Goal: Use online tool/utility: Utilize a website feature to perform a specific function

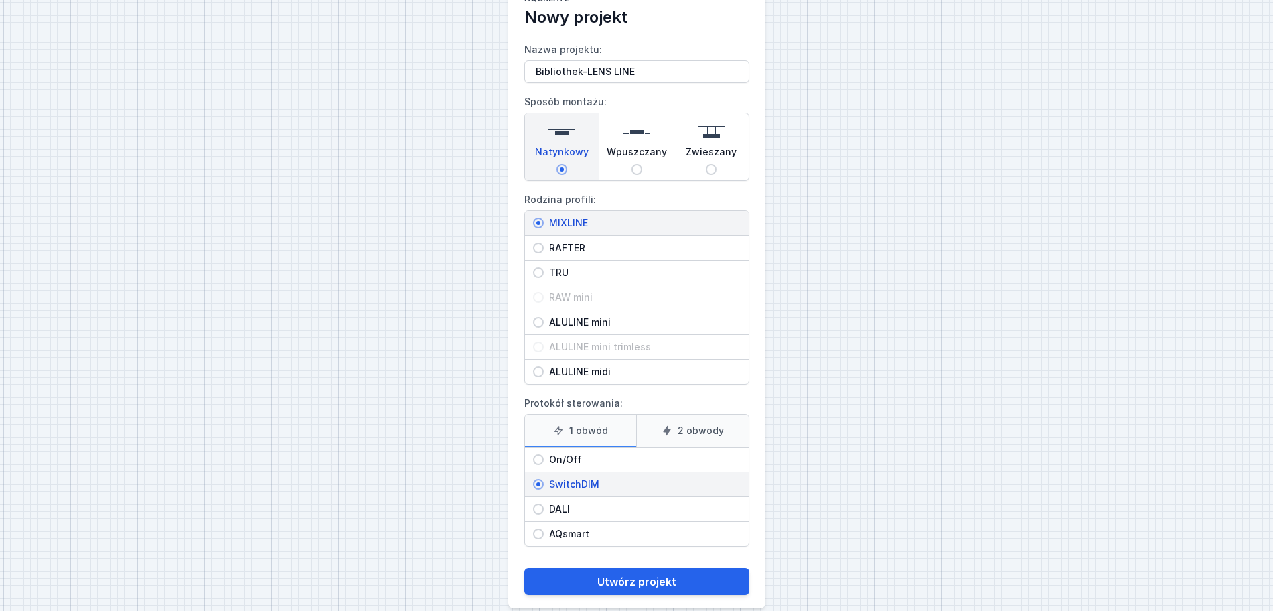
scroll to position [60, 0]
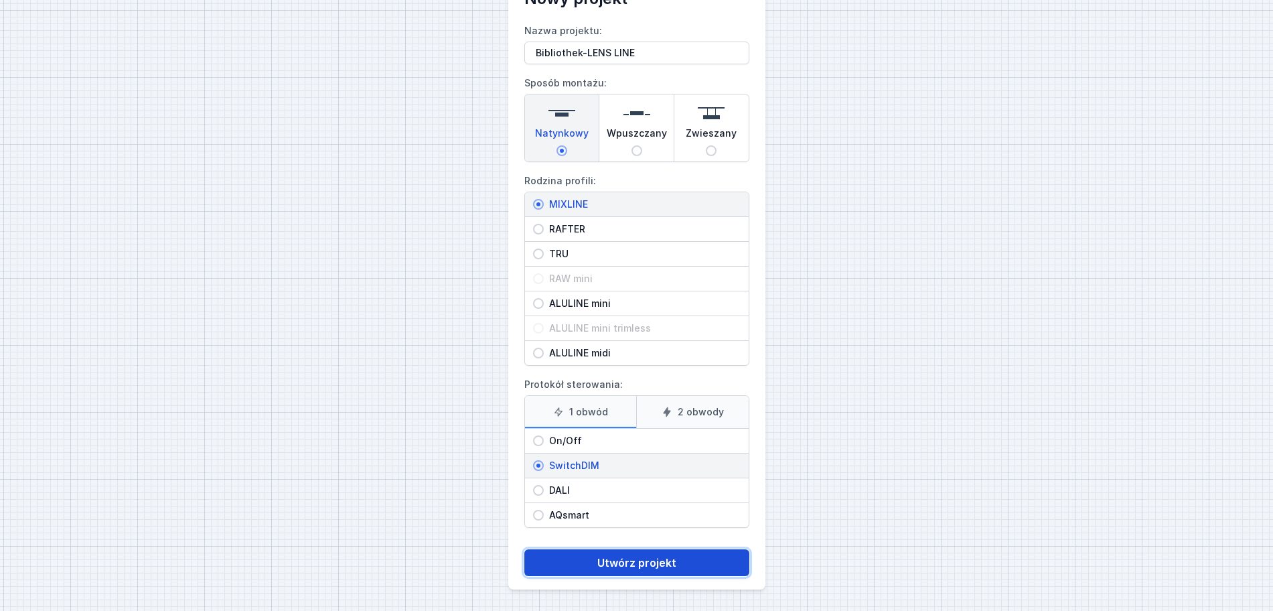
click at [606, 562] on button "Utwórz projekt" at bounding box center [636, 562] width 225 height 27
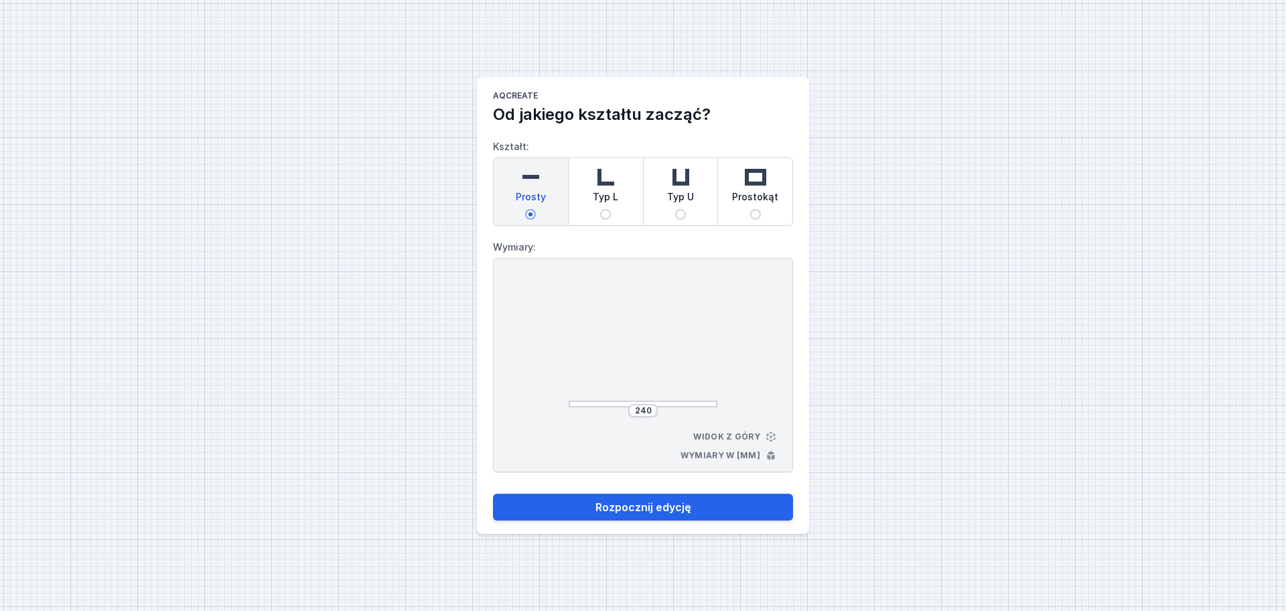
click at [691, 186] on img at bounding box center [680, 176] width 27 height 27
click at [686, 209] on input "Typ U" at bounding box center [680, 214] width 11 height 11
radio input "true"
click at [735, 342] on input "252" at bounding box center [728, 343] width 21 height 11
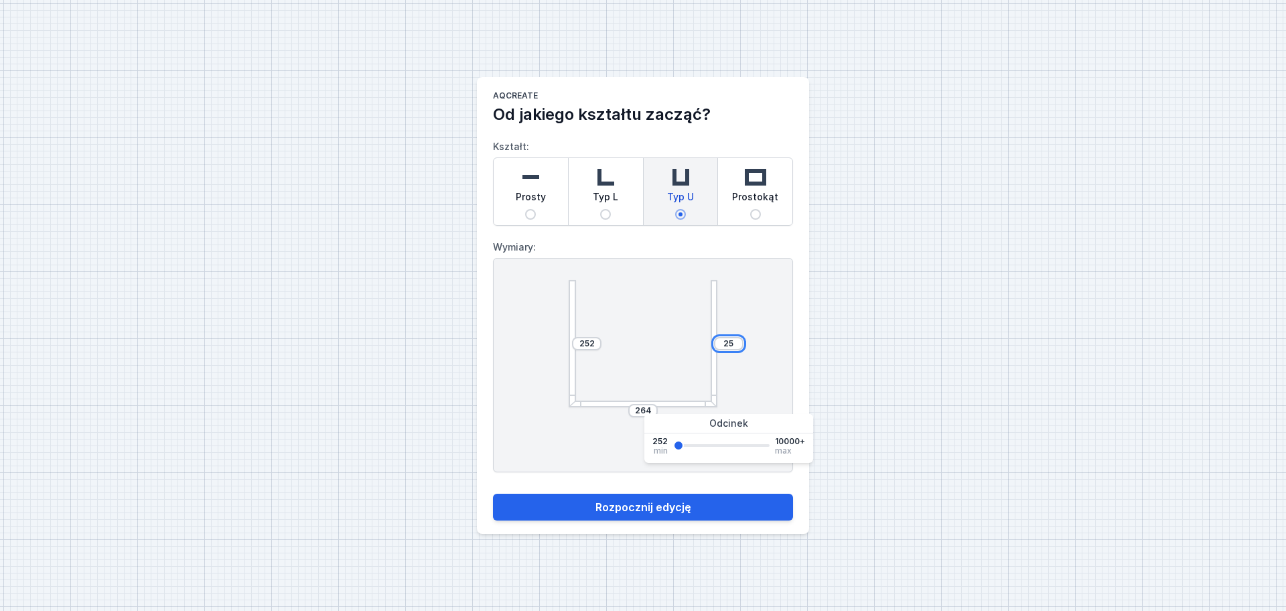
type input "2"
type input "3415"
click at [651, 410] on input "264" at bounding box center [642, 410] width 21 height 11
type input "2894"
click at [597, 341] on div "252" at bounding box center [586, 343] width 29 height 13
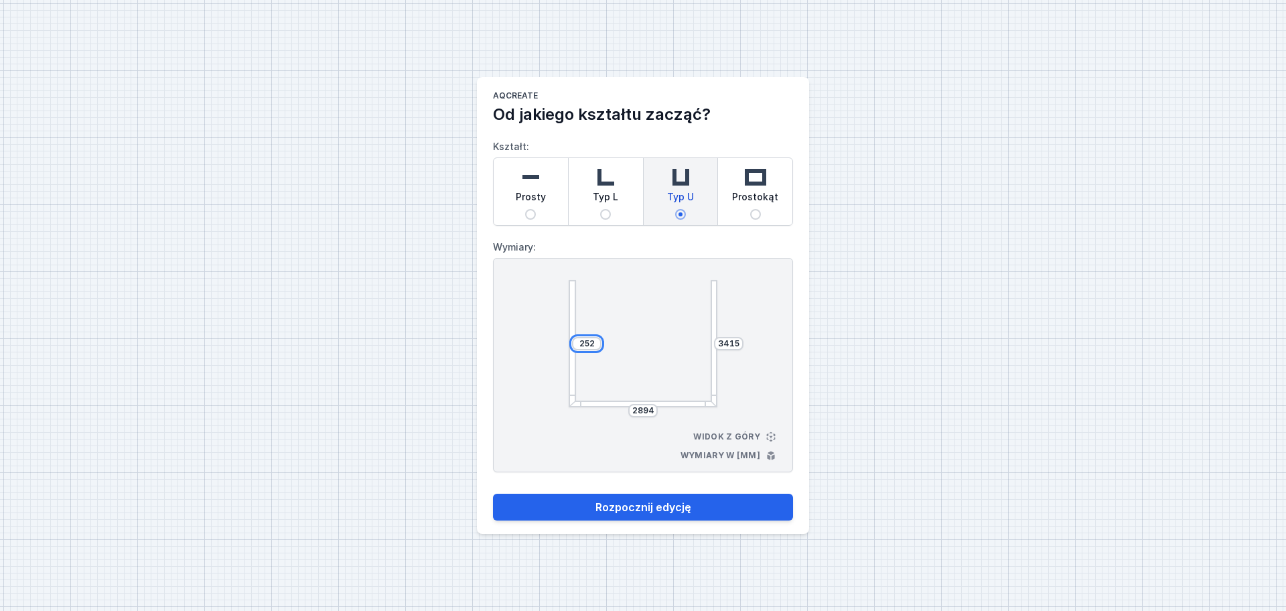
click at [595, 341] on input "252" at bounding box center [586, 343] width 21 height 11
type input "2"
type input "3001"
click at [804, 311] on main "AQcreate Od jakiego kształtu zacząć? Kształt: Prosty Typ L Typ U Prostokąt Wymi…" at bounding box center [643, 305] width 332 height 457
click at [619, 507] on button "Rozpocznij edycję" at bounding box center [643, 507] width 300 height 27
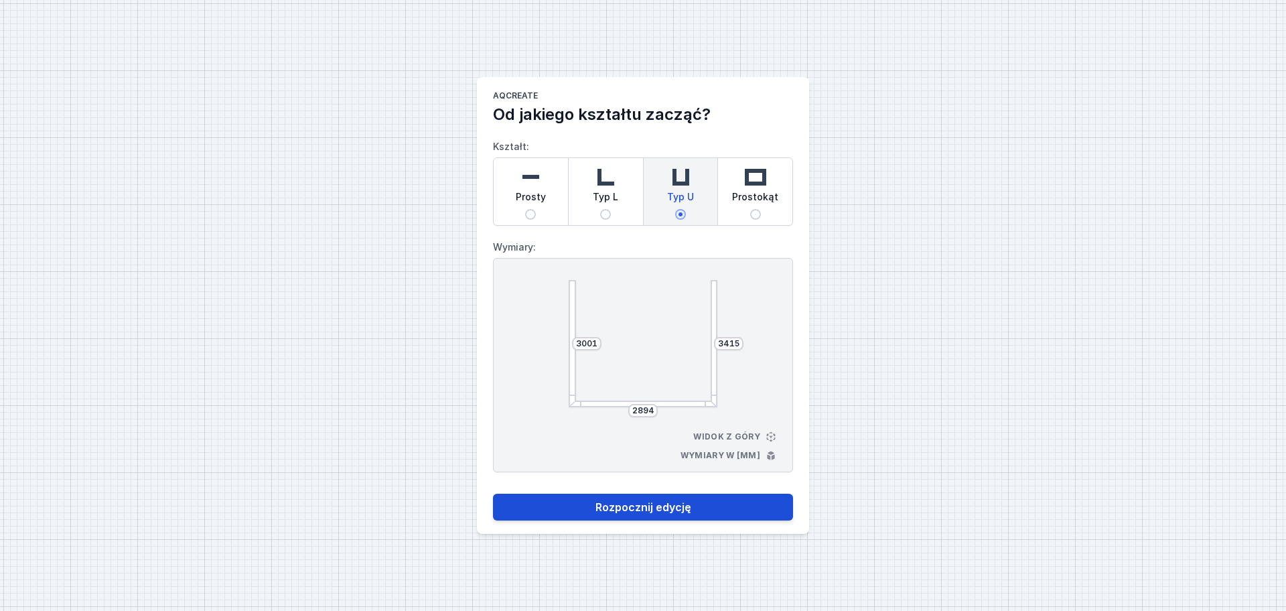
select select "3"
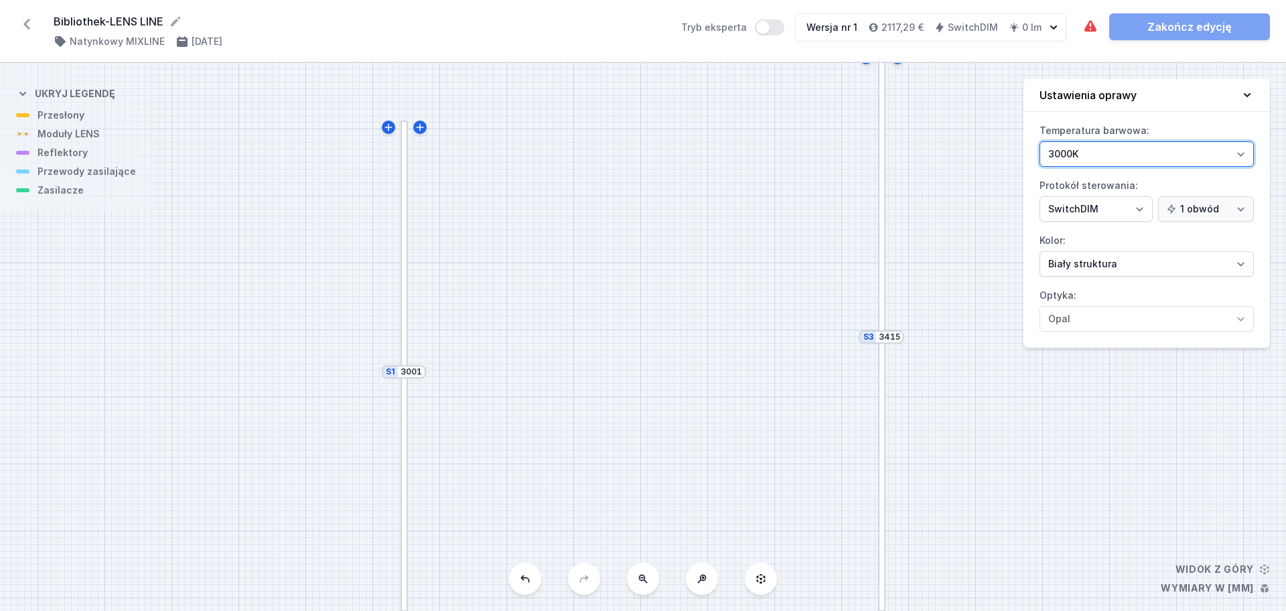
click at [1238, 147] on select "3000K 4000K 2700K" at bounding box center [1146, 153] width 214 height 25
select select "2700"
click at [1039, 141] on select "3000K 4000K 2700K" at bounding box center [1146, 153] width 214 height 25
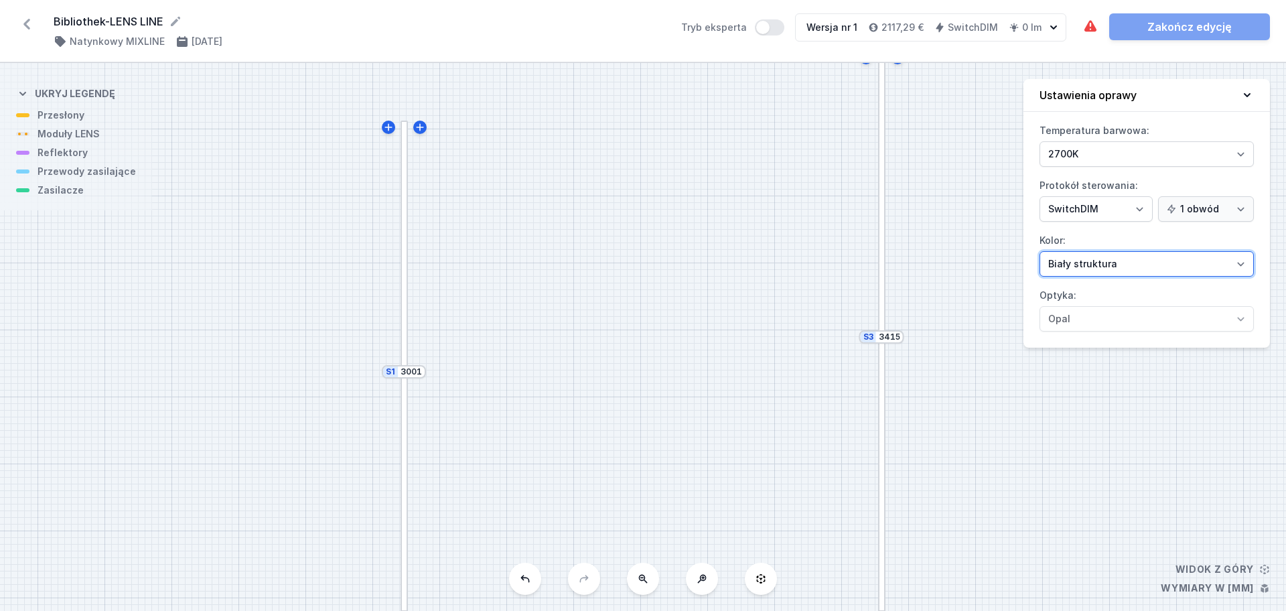
click at [1241, 260] on select "Biały struktura Czarny struktura Złoty struktura Miedziany Szary Inny (z palety…" at bounding box center [1146, 263] width 214 height 25
select select "2"
click at [1039, 251] on select "Biały struktura Czarny struktura Złoty struktura Miedziany Szary Inny (z palety…" at bounding box center [1146, 263] width 214 height 25
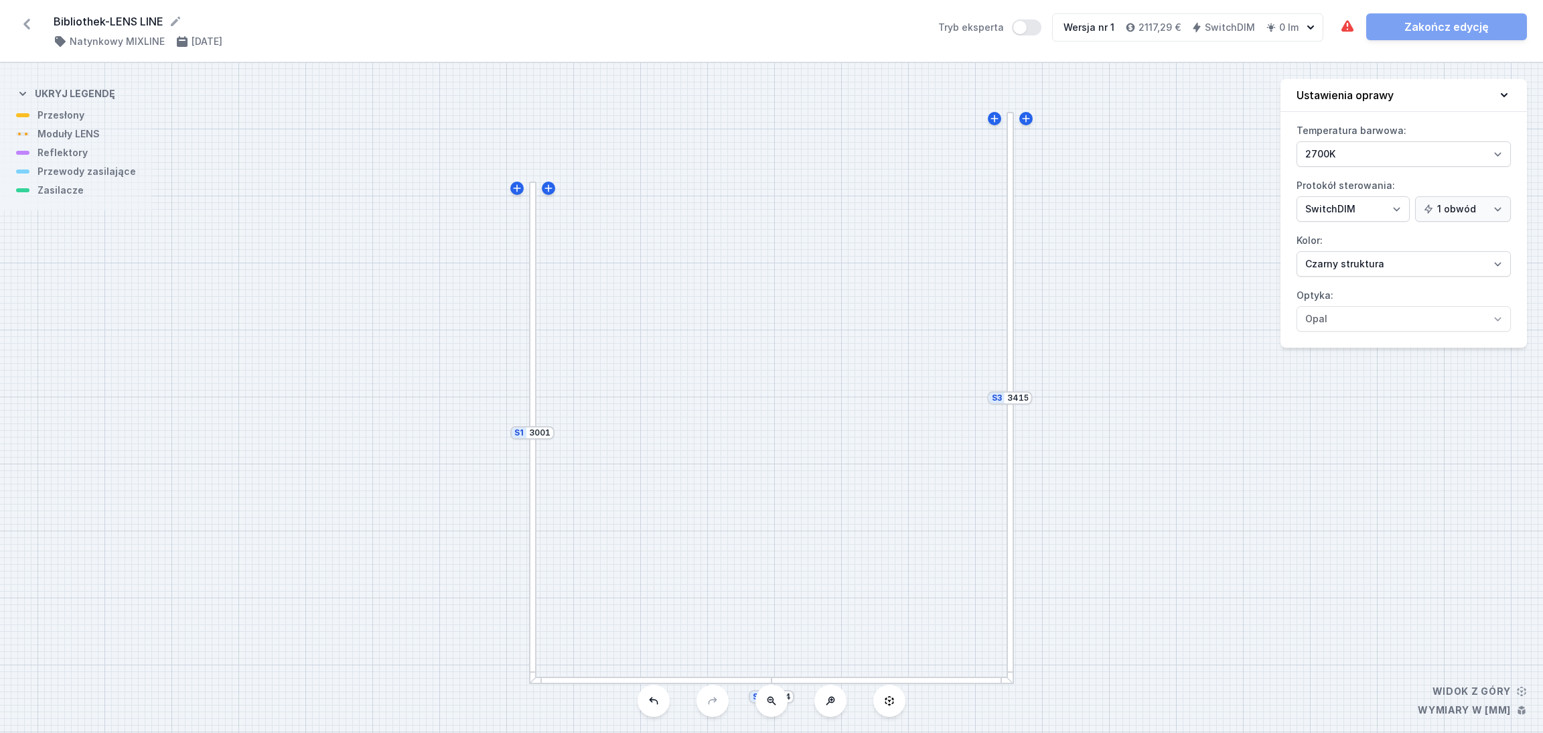
click at [1009, 342] on div at bounding box center [1009, 254] width 7 height 285
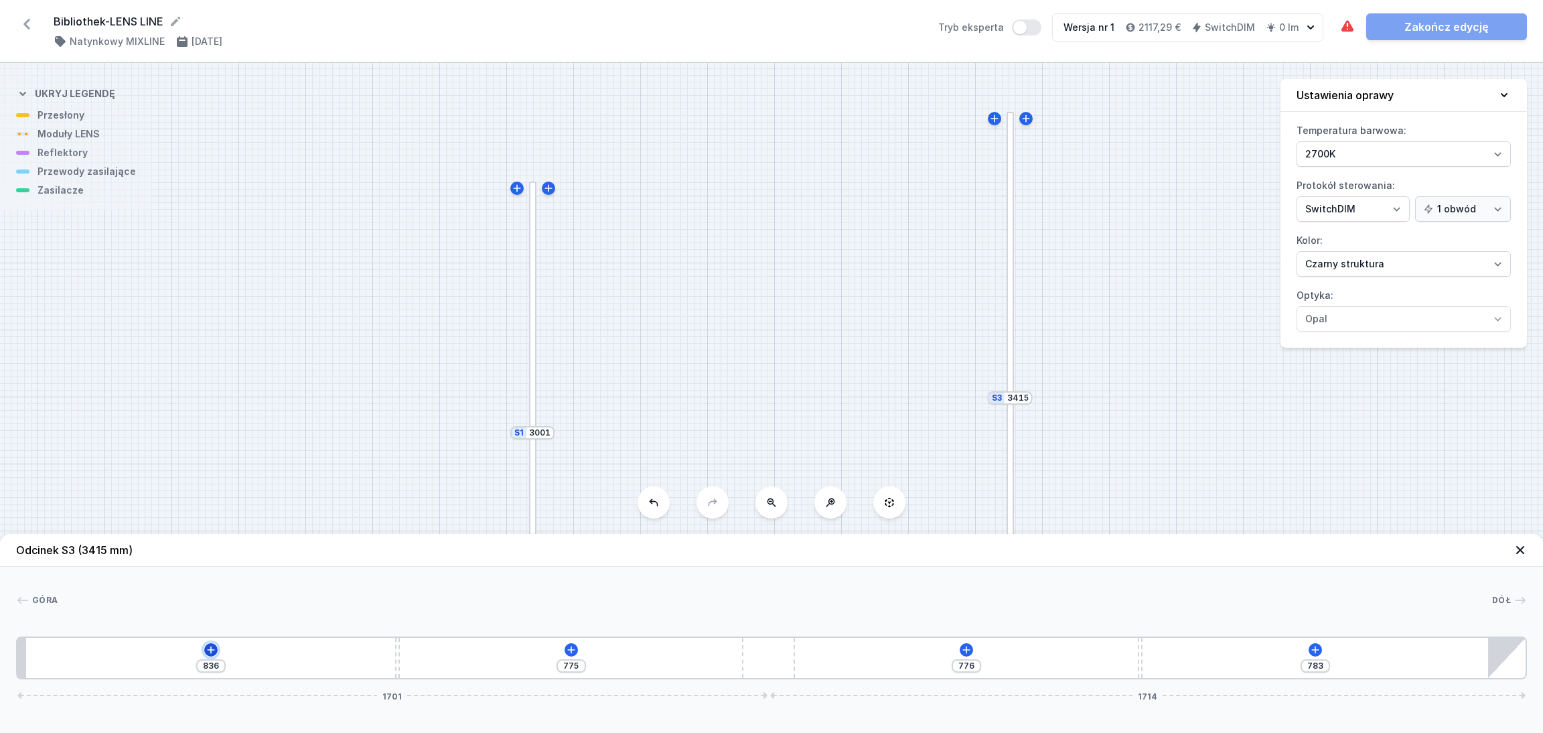
click at [212, 610] on icon at bounding box center [211, 649] width 11 height 11
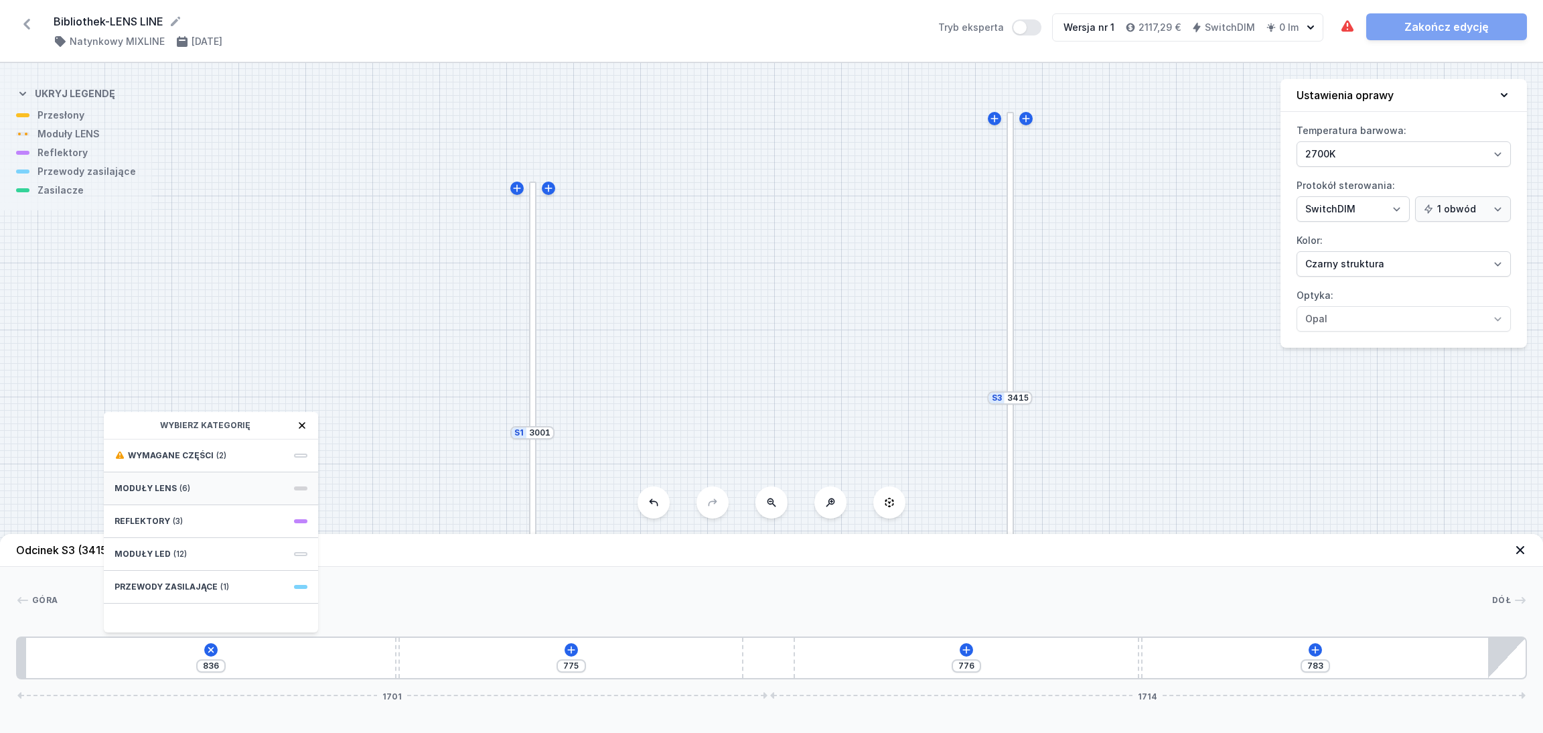
click at [239, 484] on div "Moduły LENS (6)" at bounding box center [211, 488] width 214 height 33
click at [119, 426] on icon at bounding box center [120, 425] width 11 height 11
click at [181, 477] on div "Moduły LENS (6)" at bounding box center [211, 488] width 214 height 33
click at [180, 542] on span "5 LENS module 250mm 54°" at bounding box center [211, 544] width 193 height 13
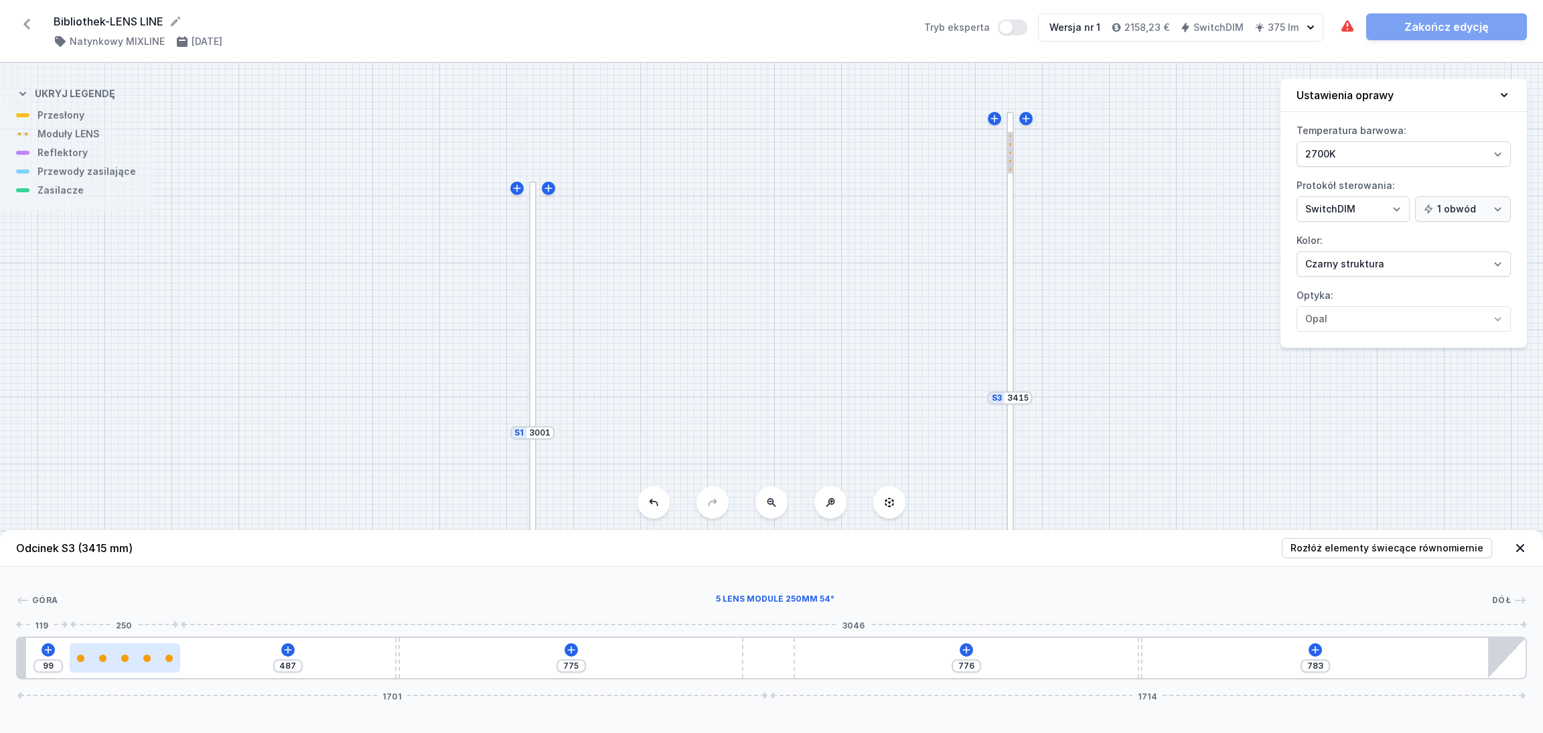
type input "480"
type input "106"
type input "475"
type input "111"
type input "474"
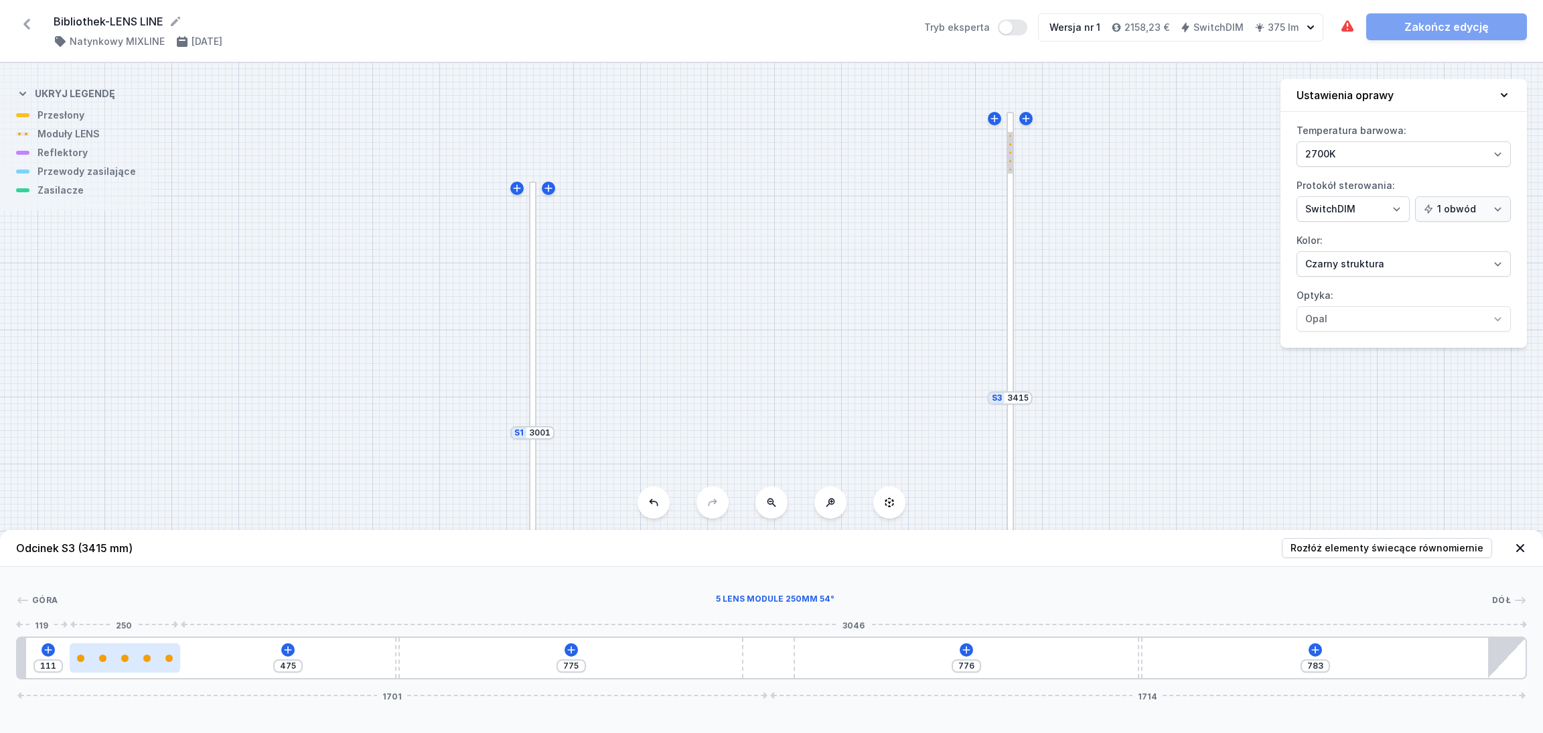
type input "112"
type input "471"
type input "115"
type input "456"
type input "130"
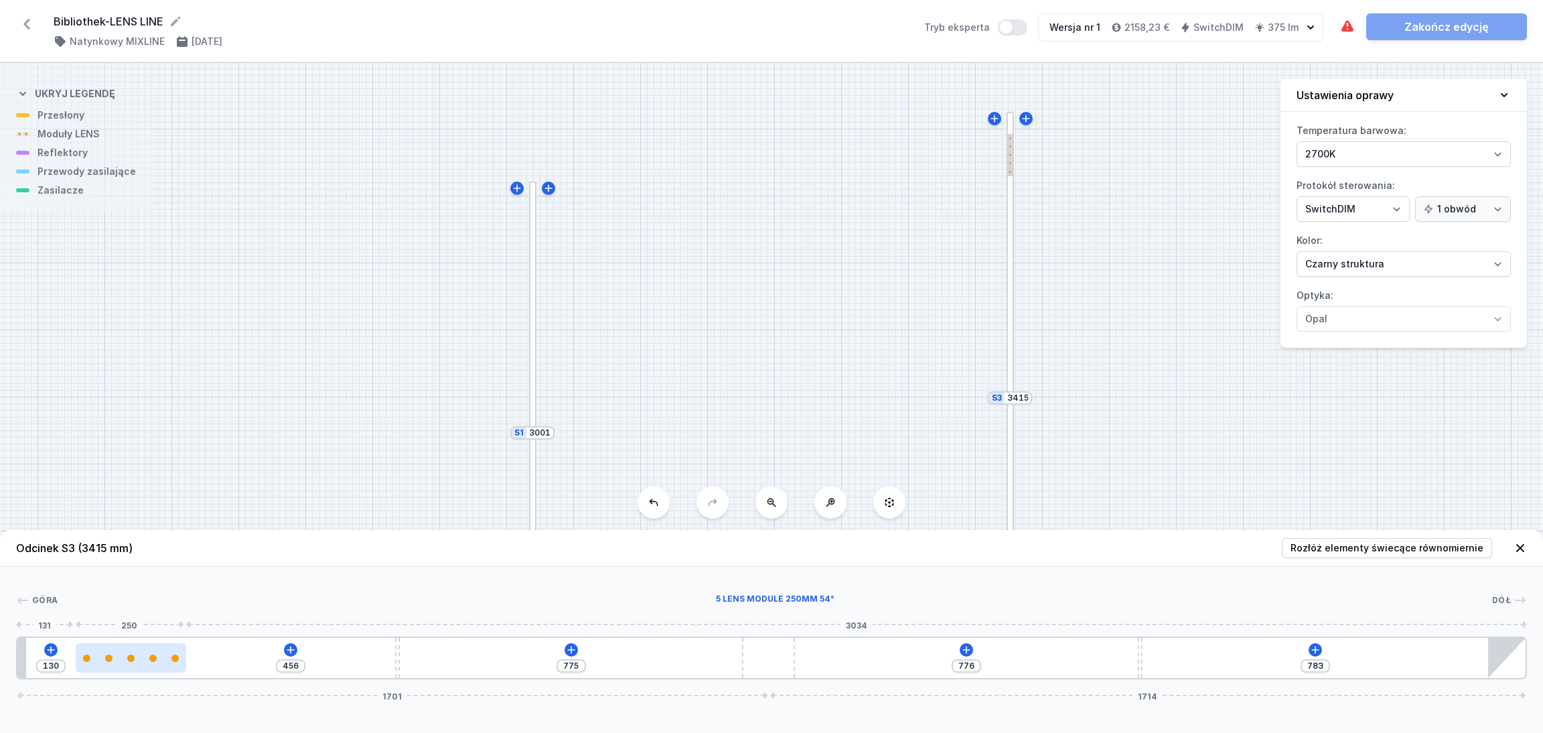
type input "407"
type input "179"
type input "352"
type input "234"
type input "286"
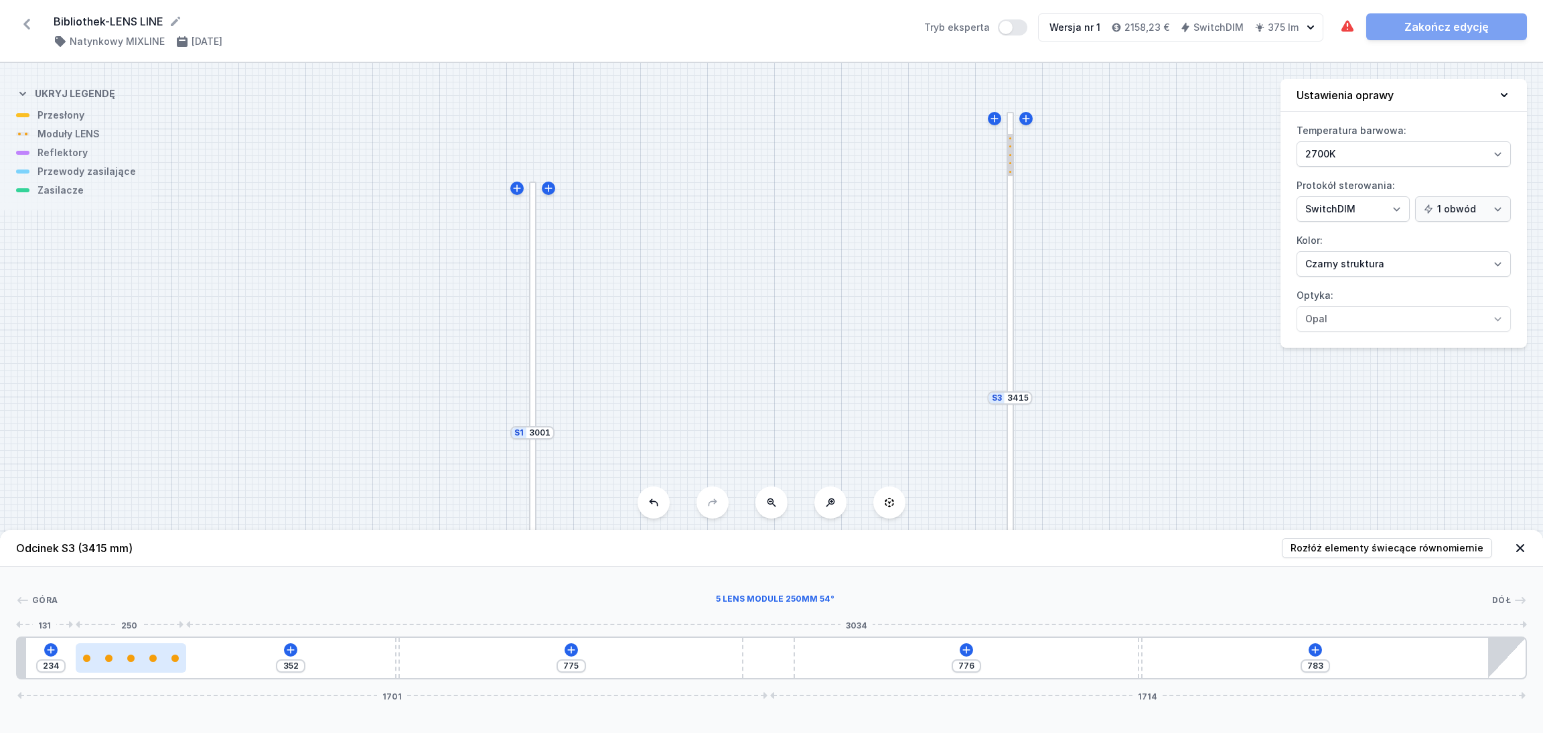
type input "300"
type input "282"
type input "304"
type input "279"
type input "307"
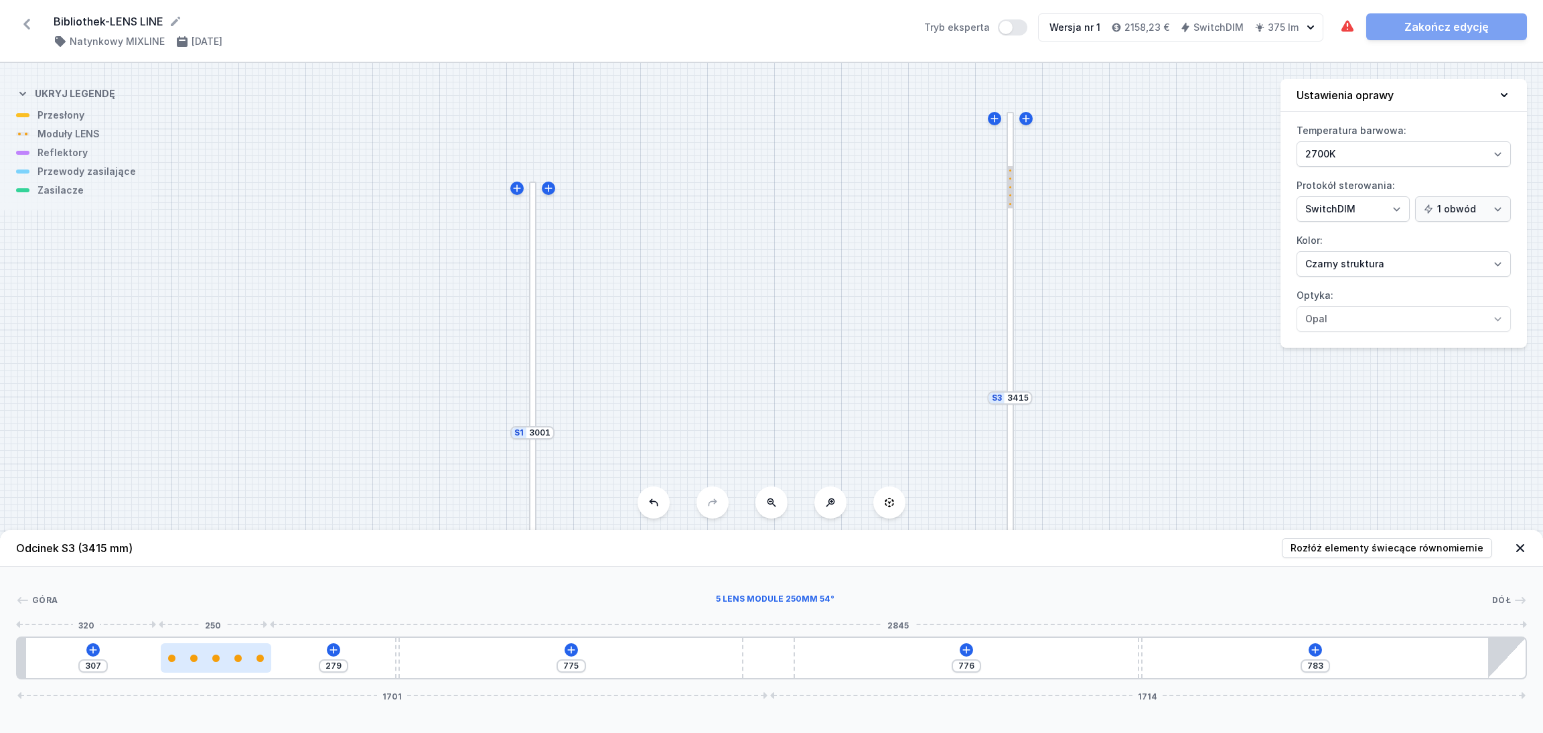
type input "264"
type input "322"
type input "247"
type input "339"
type input "229"
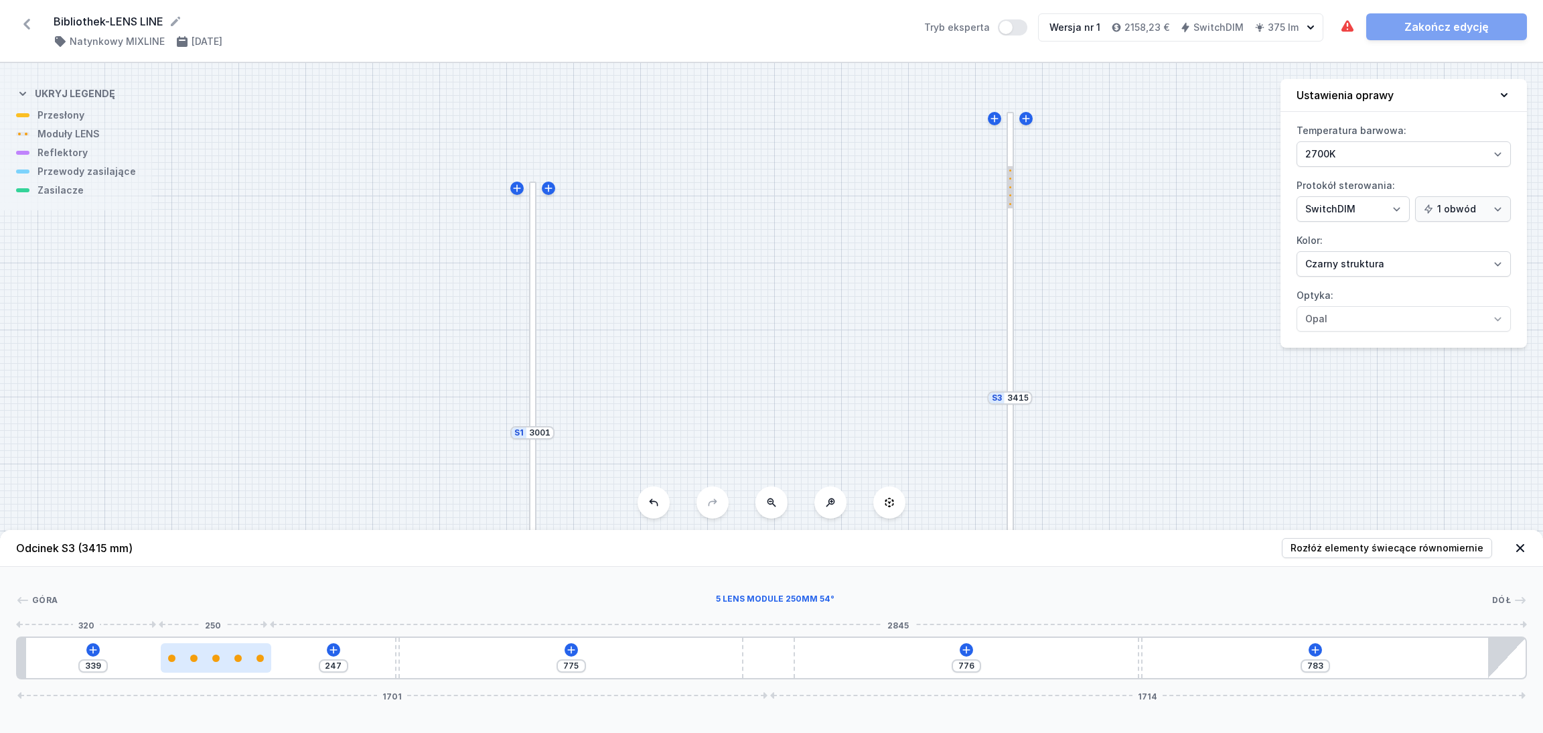
type input "357"
type input "221"
type input "365"
type input "218"
type input "368"
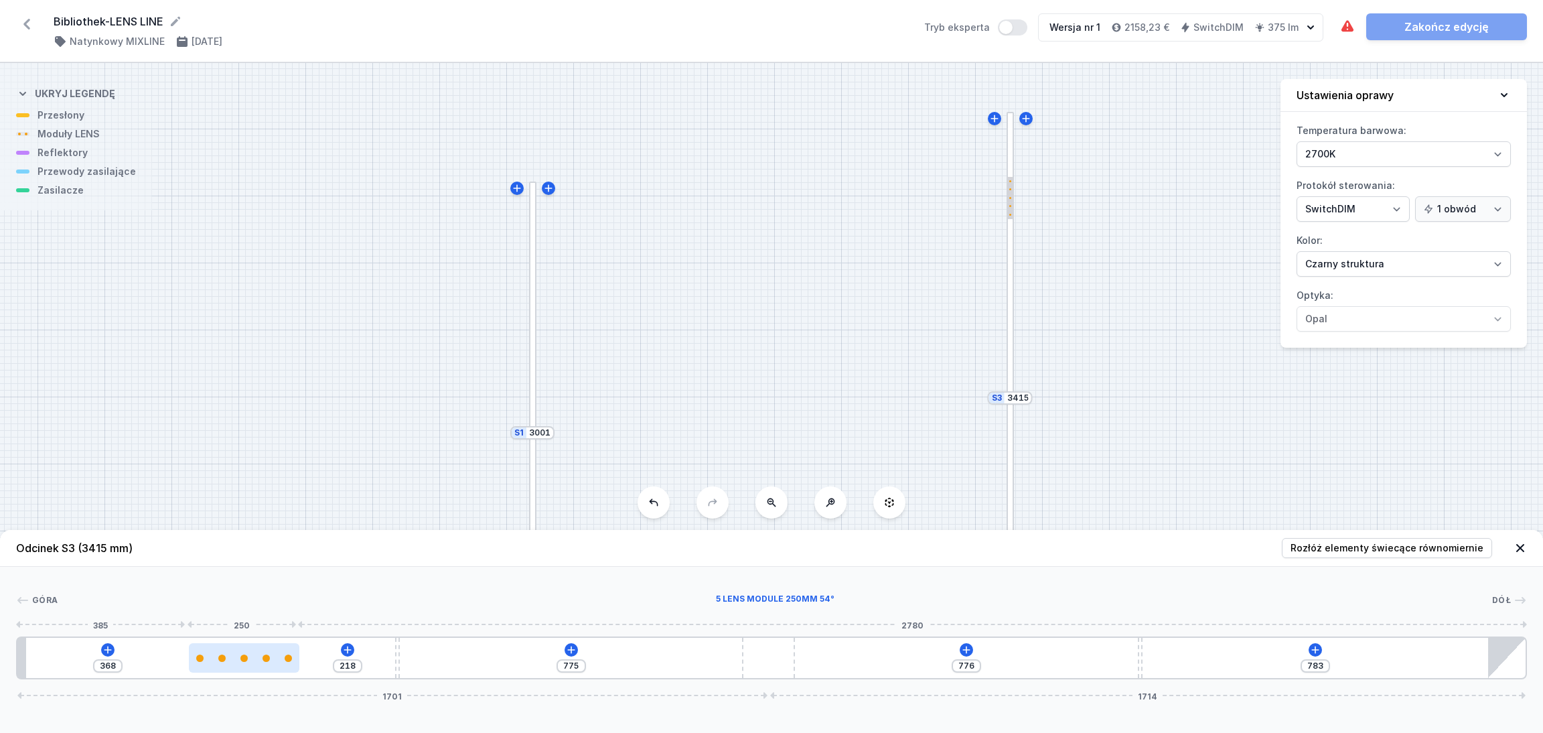
drag, startPoint x: 135, startPoint y: 656, endPoint x: 291, endPoint y: 660, distance: 156.7
click at [291, 610] on div at bounding box center [244, 657] width 110 height 7
click at [351, 610] on icon at bounding box center [347, 649] width 11 height 11
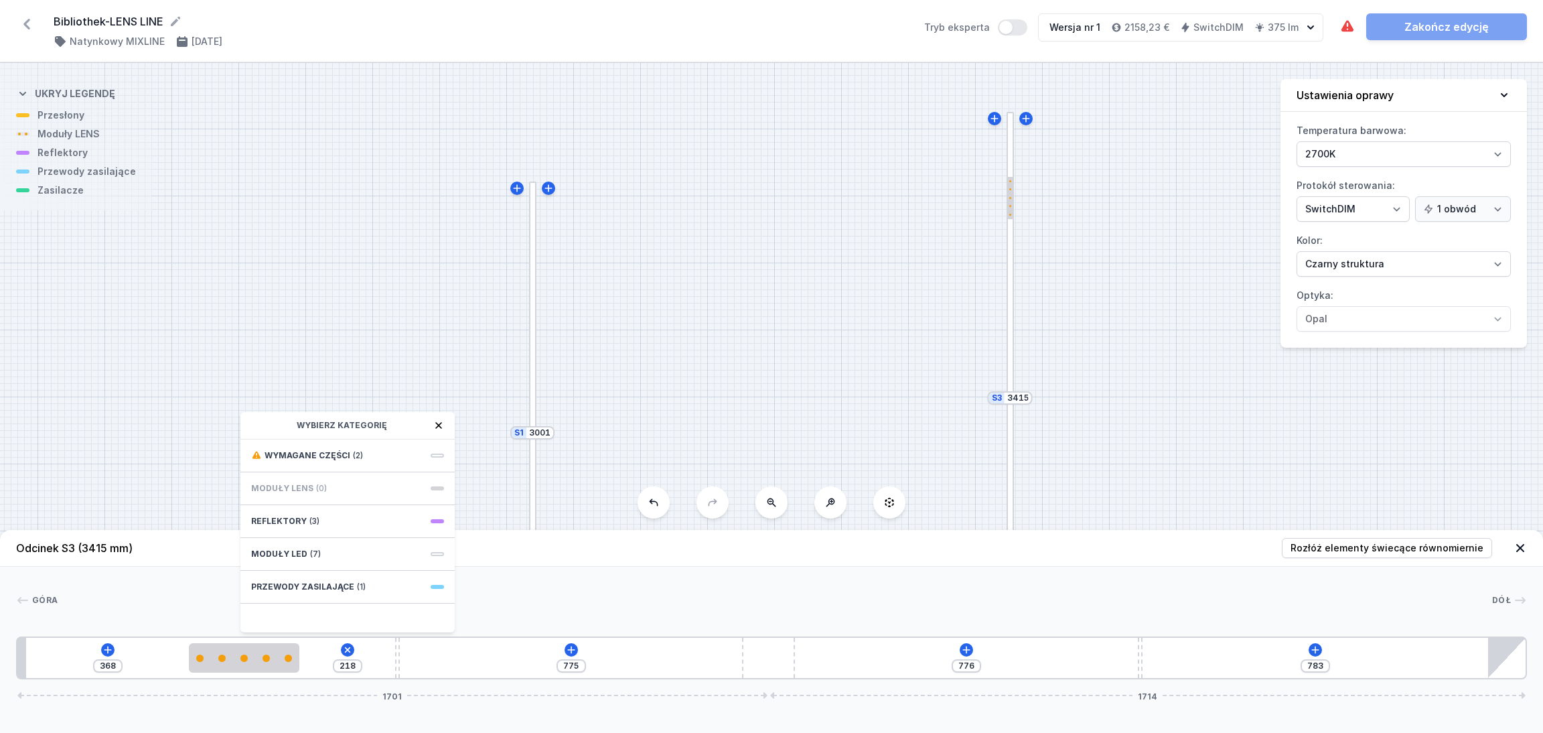
click at [427, 610] on div "368 218 Wybierz kategorię Wymagane części (2) Moduły LENS (0) Reflektory (3) Mo…" at bounding box center [771, 657] width 1511 height 43
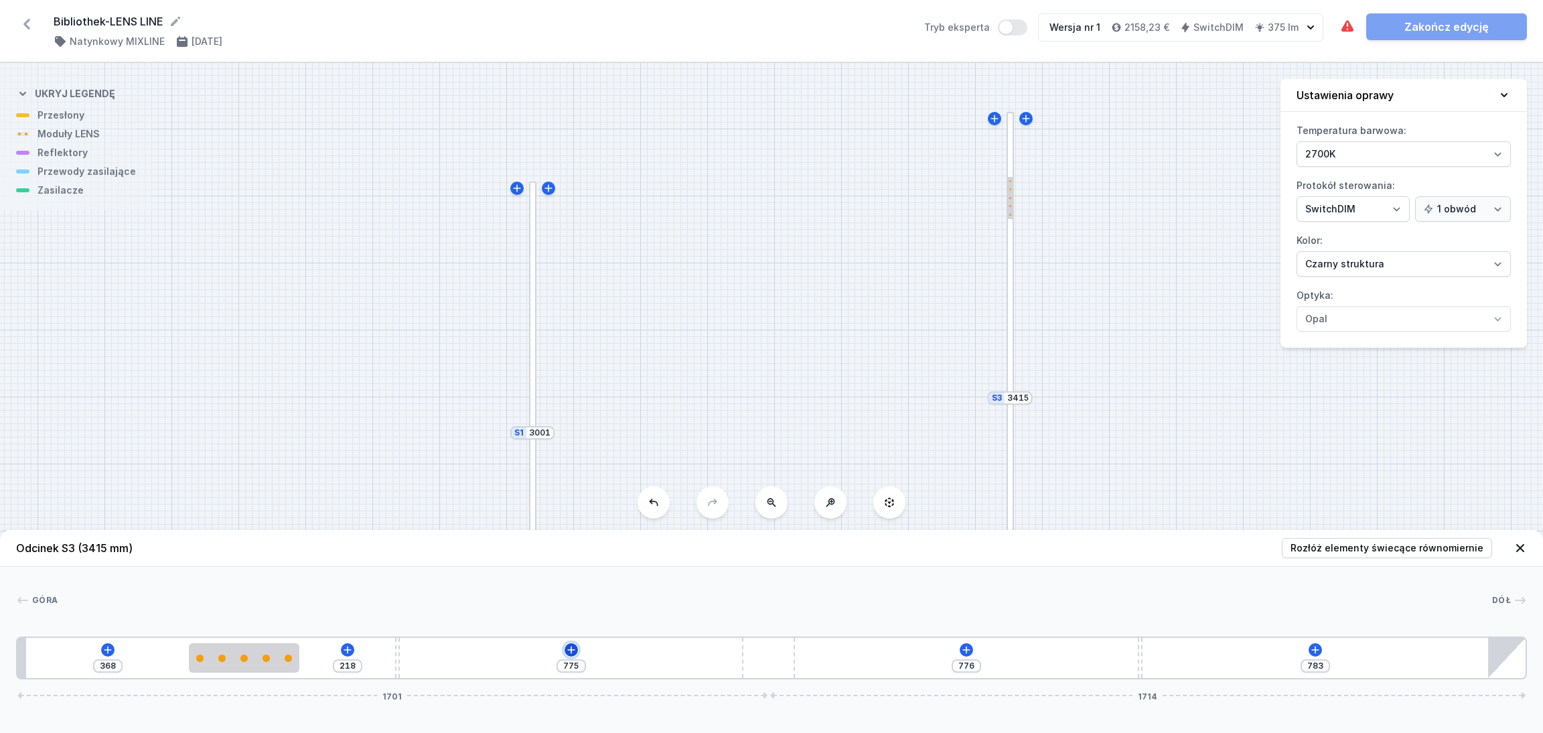
click at [570, 610] on icon at bounding box center [570, 649] width 7 height 7
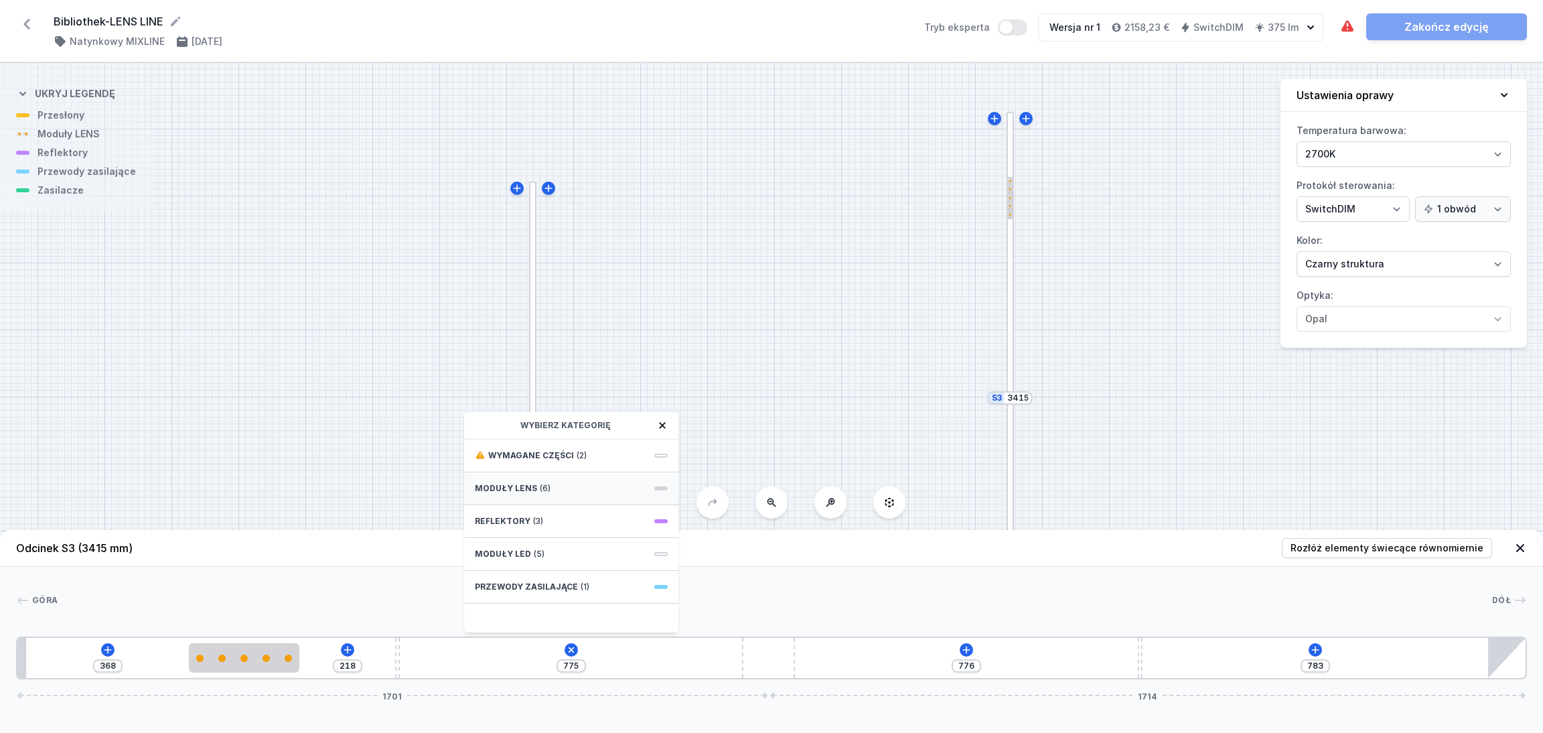
click at [553, 487] on div "Moduły LENS (6)" at bounding box center [571, 488] width 214 height 33
click at [514, 544] on span "5 LENS module 250mm 54°" at bounding box center [571, 544] width 193 height 13
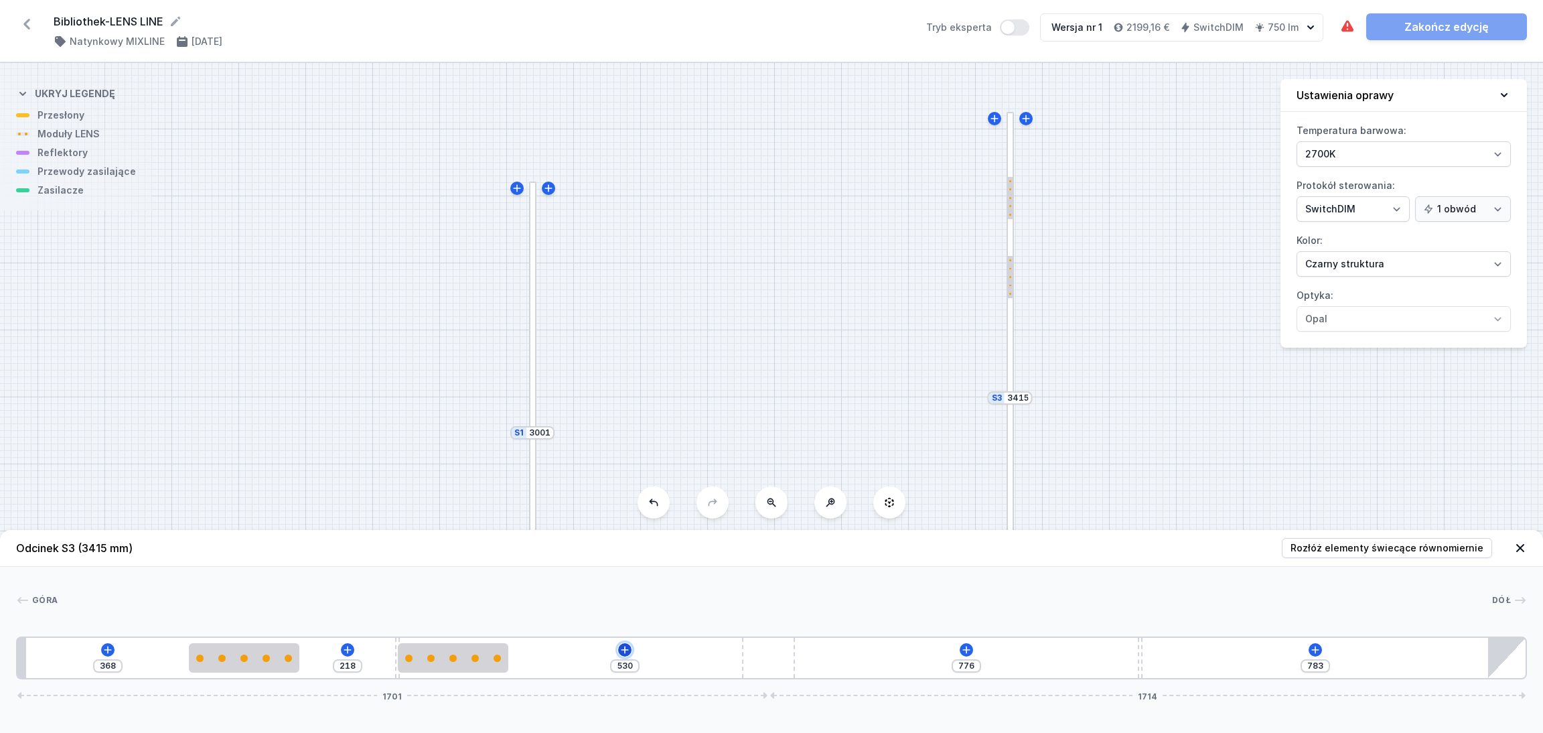
click at [622, 610] on icon at bounding box center [624, 649] width 11 height 11
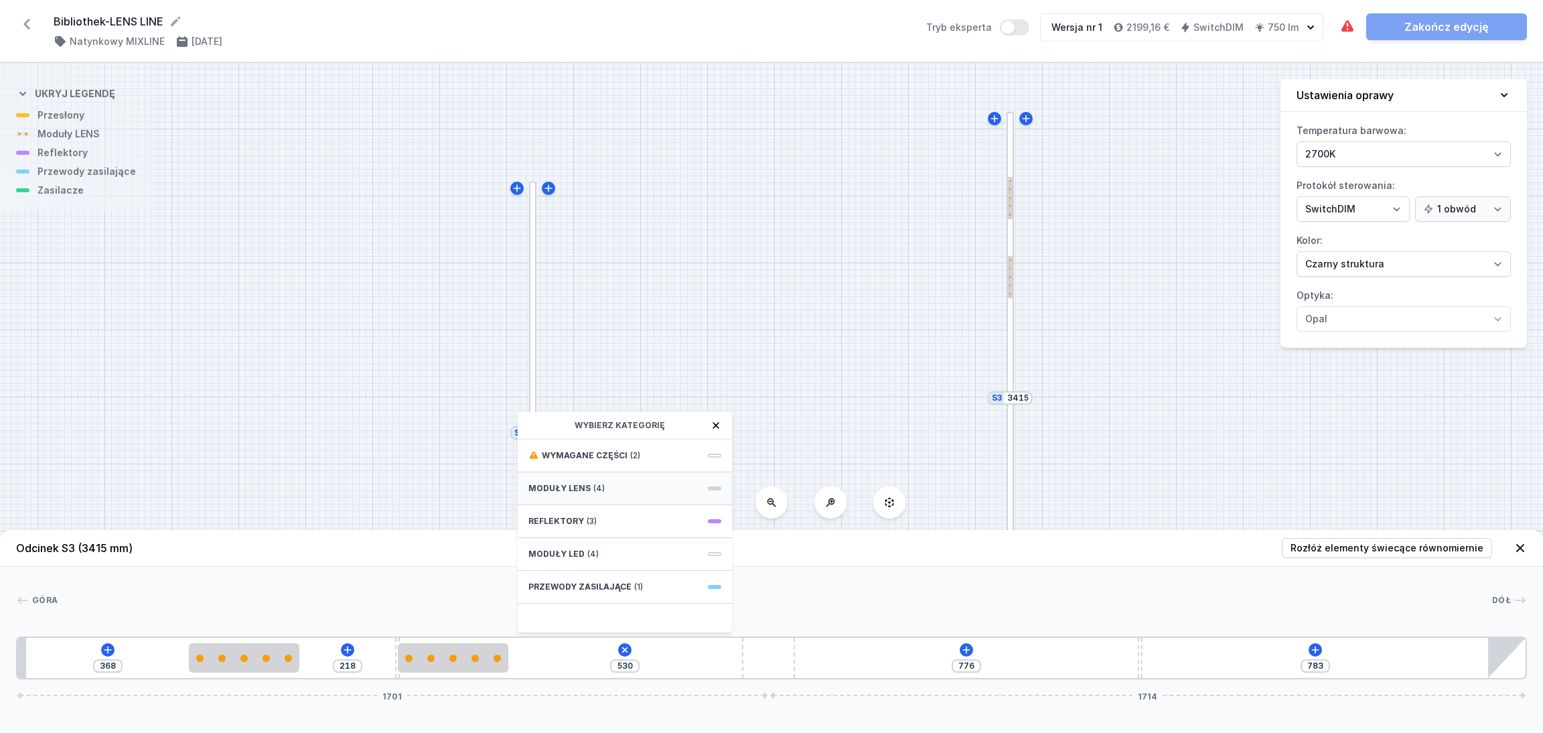
click at [613, 487] on div "Moduły LENS (4)" at bounding box center [625, 488] width 214 height 33
click at [566, 544] on span "5 LENS module 250mm 54°" at bounding box center [624, 544] width 193 height 13
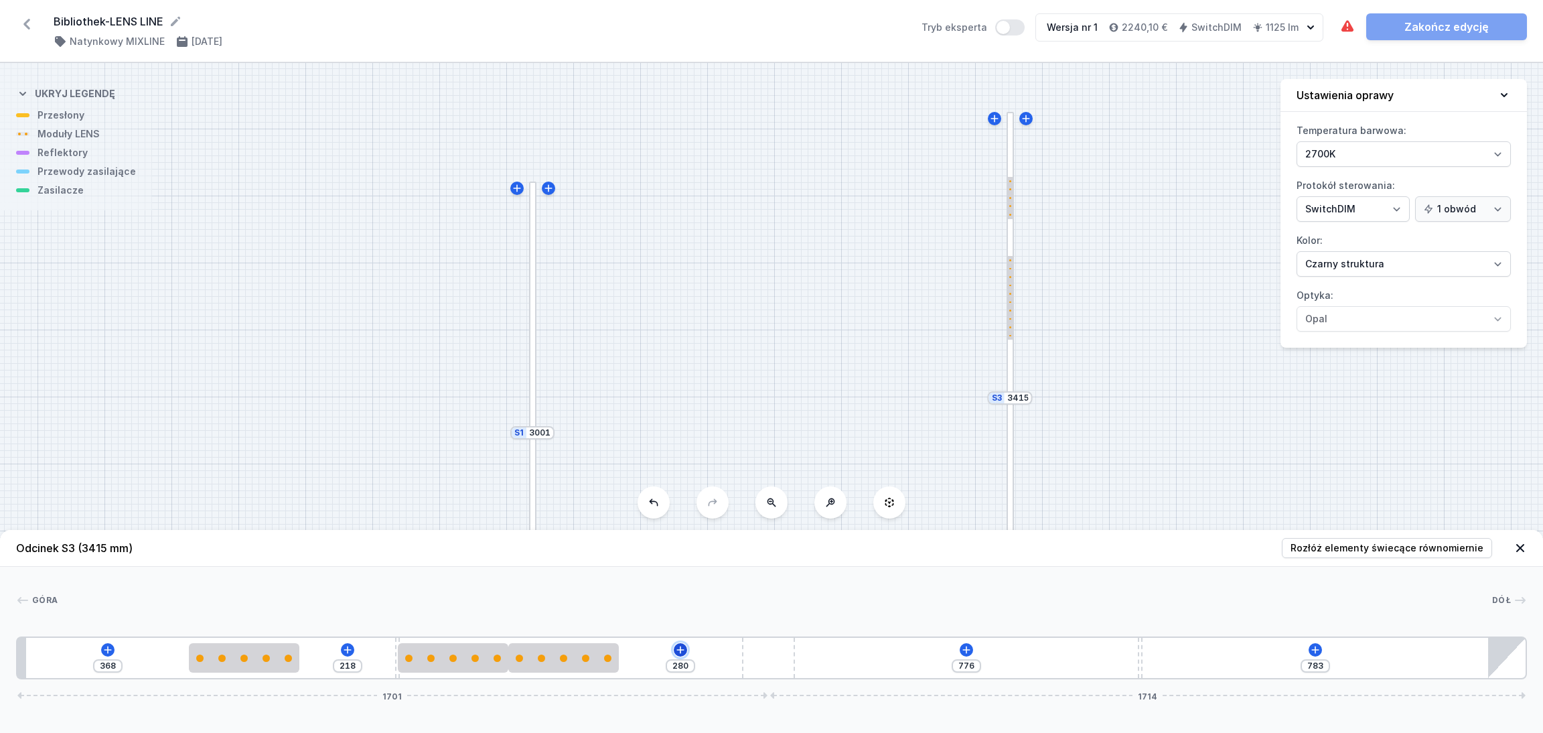
click at [678, 610] on icon at bounding box center [680, 649] width 11 height 11
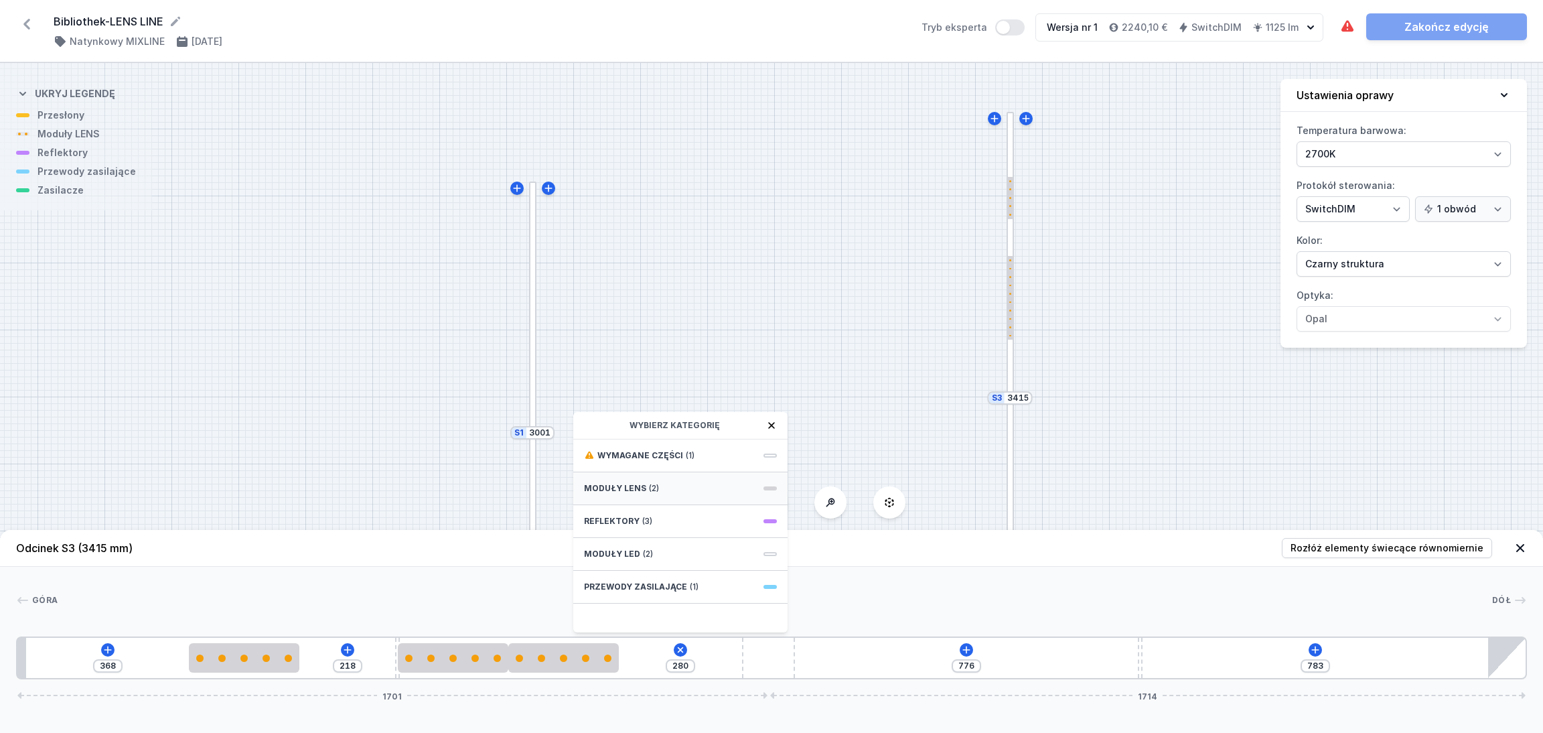
click at [653, 487] on span "(2)" at bounding box center [654, 488] width 10 height 11
click at [627, 511] on span "5 LENS module 250mm 26°" at bounding box center [680, 514] width 193 height 13
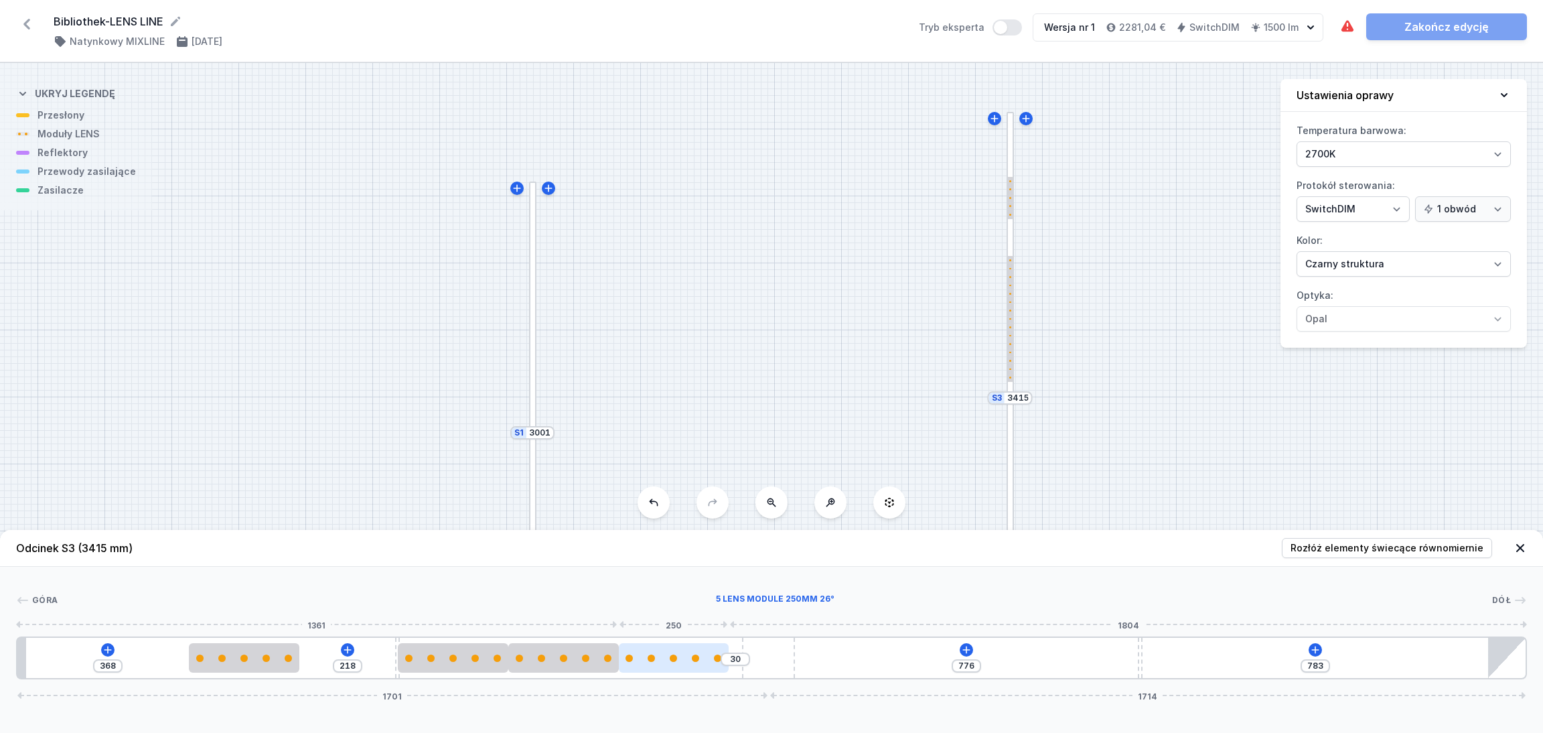
click at [704, 610] on div at bounding box center [674, 657] width 110 height 29
click at [710, 610] on icon at bounding box center [706, 618] width 7 height 9
click at [681, 610] on icon at bounding box center [680, 649] width 11 height 11
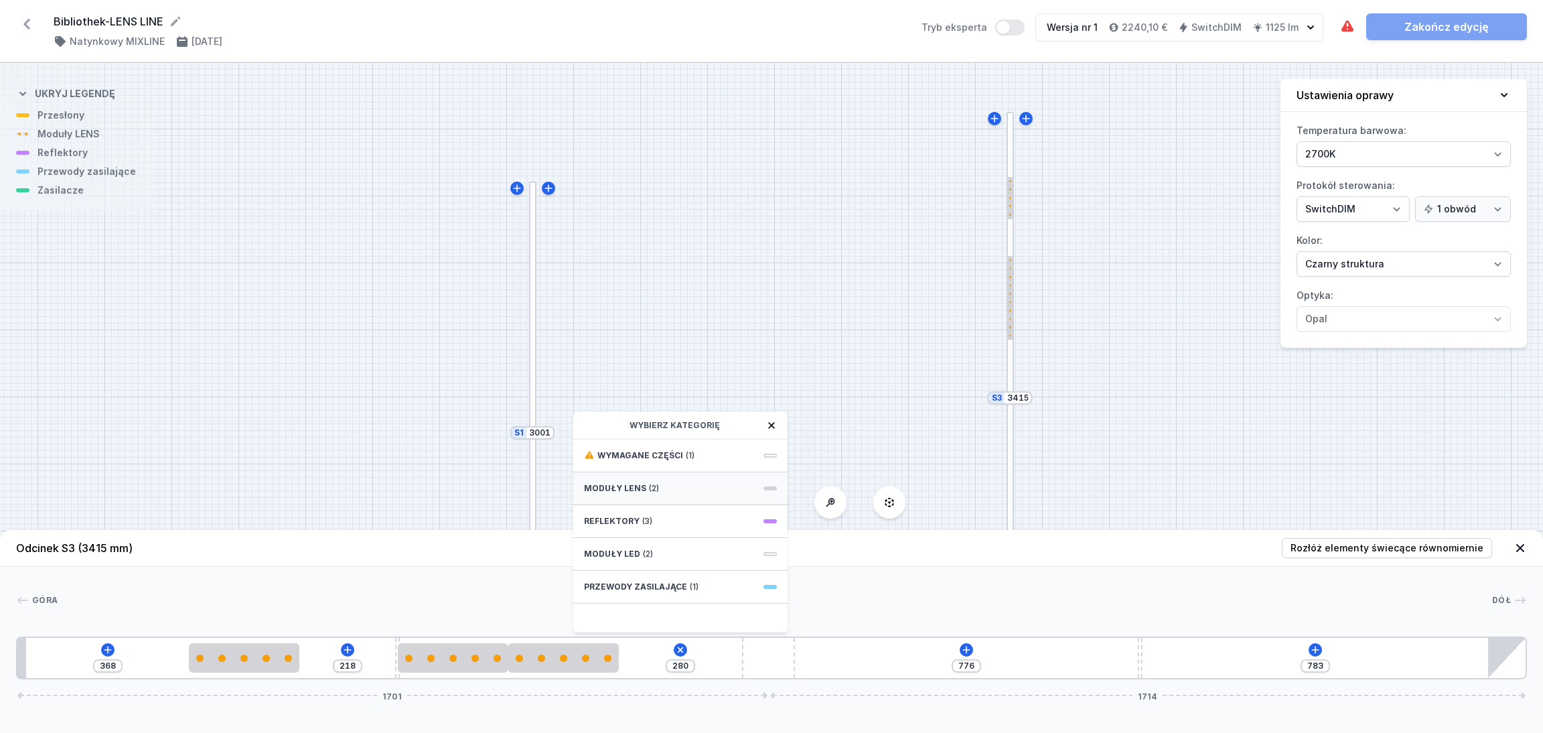
click at [676, 487] on div "Moduły LENS (2)" at bounding box center [680, 488] width 214 height 33
click at [633, 538] on span "5 LENS module 250mm 54°" at bounding box center [680, 544] width 193 height 13
type input "30"
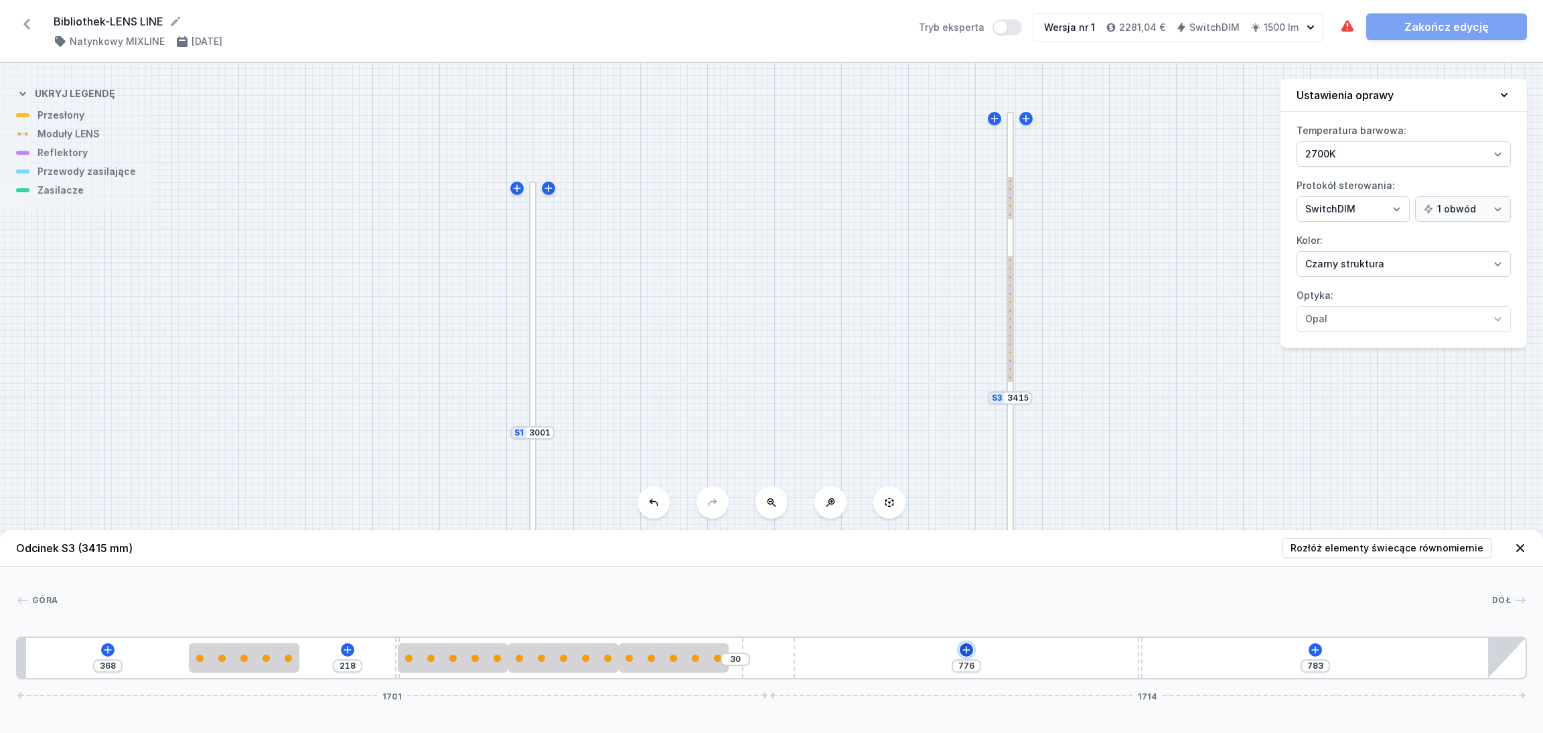
click at [962, 610] on icon at bounding box center [966, 649] width 11 height 11
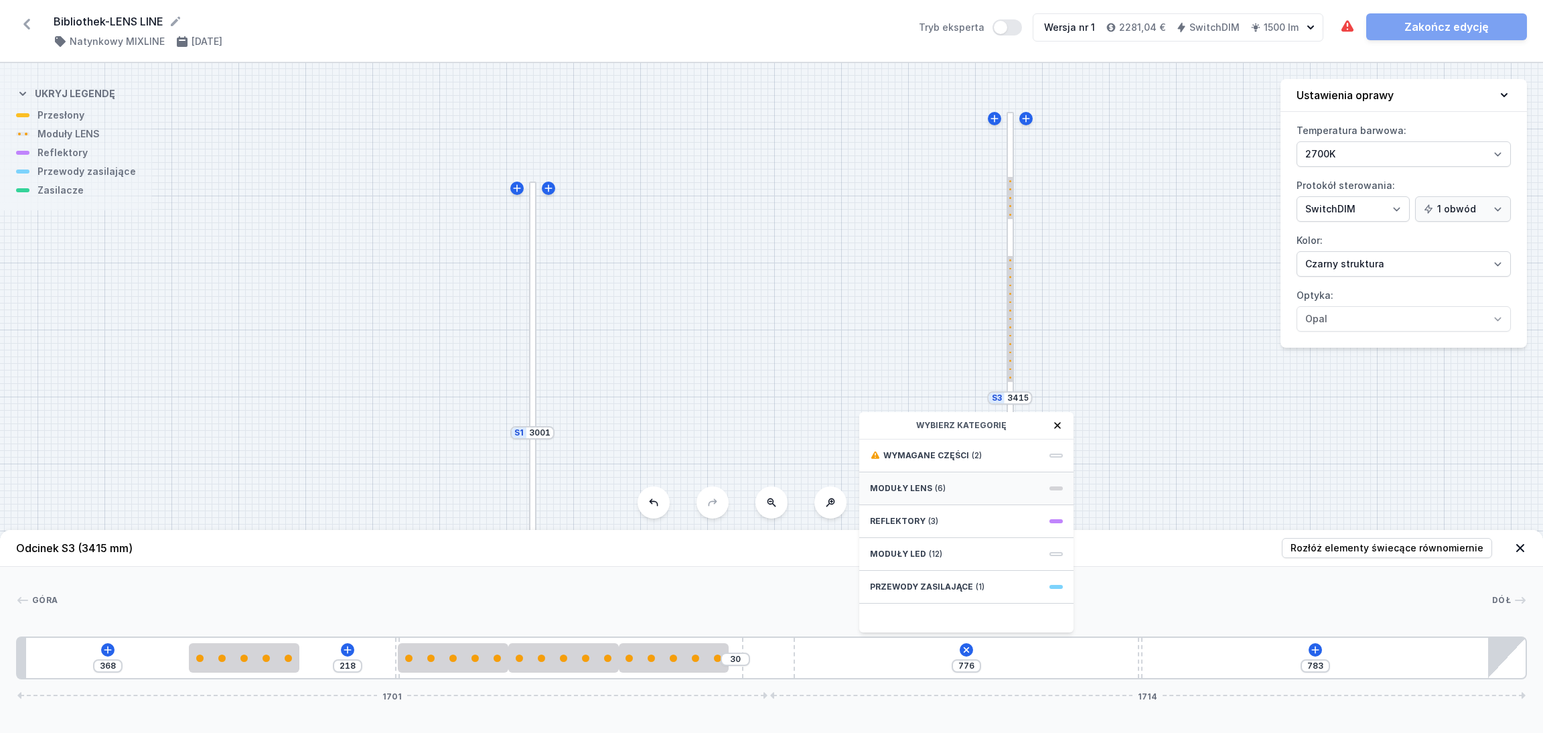
click at [943, 484] on div "Moduły LENS (6)" at bounding box center [966, 488] width 214 height 33
click at [911, 544] on span "5 LENS module 250mm 54°" at bounding box center [966, 544] width 193 height 13
type input "526"
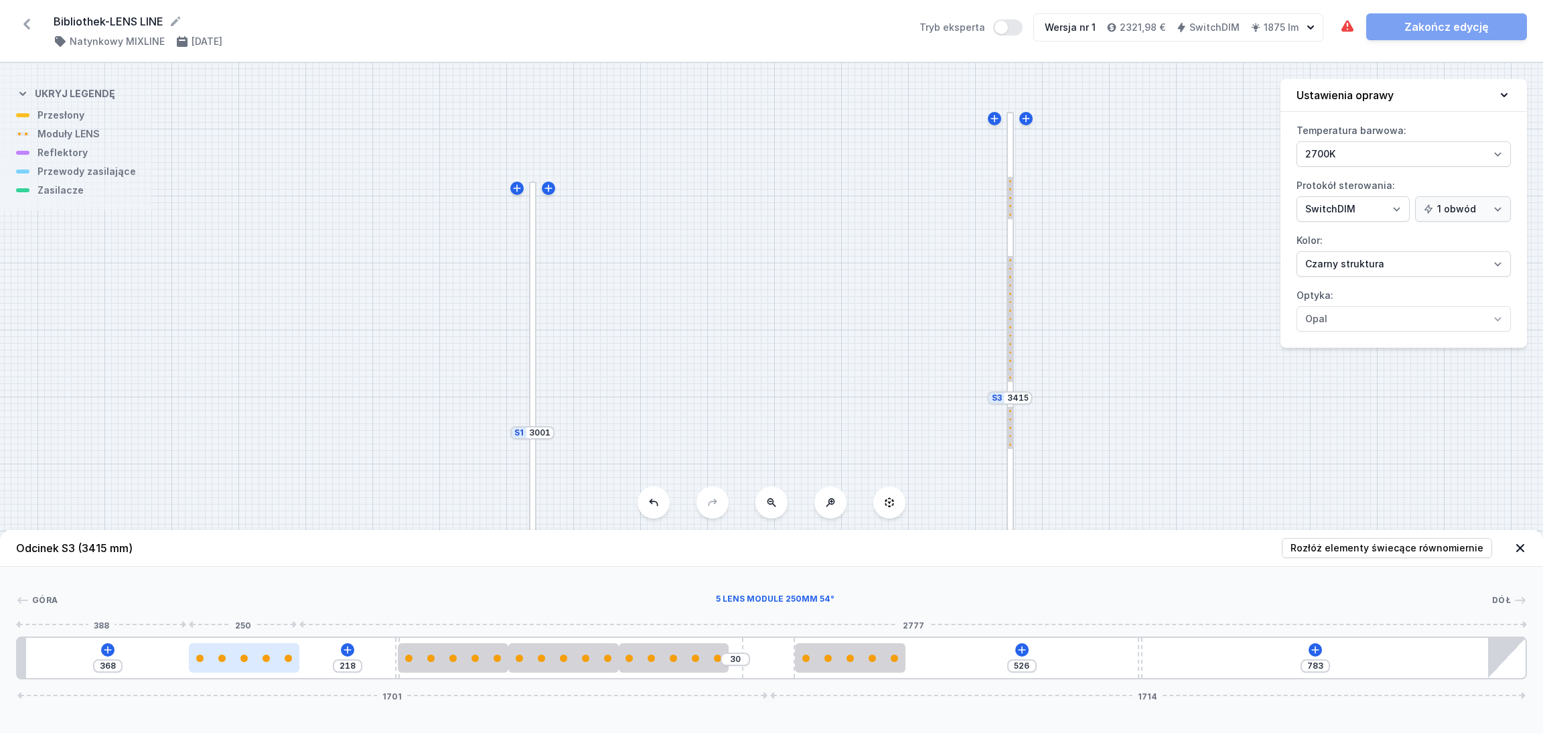
type input "237"
type input "349"
type input "240"
type input "346"
type input "242"
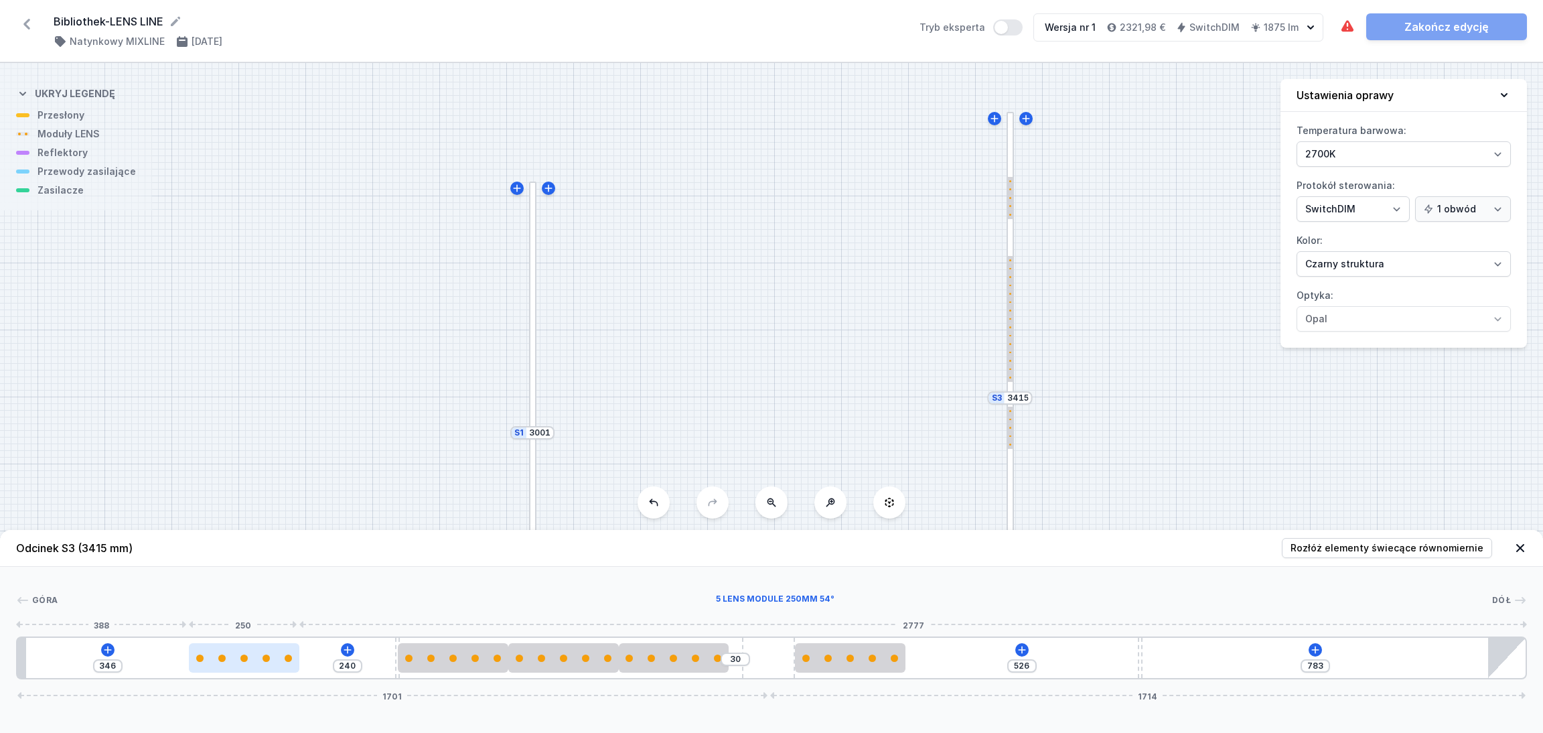
type input "344"
type input "251"
type input "335"
type input "268"
type input "318"
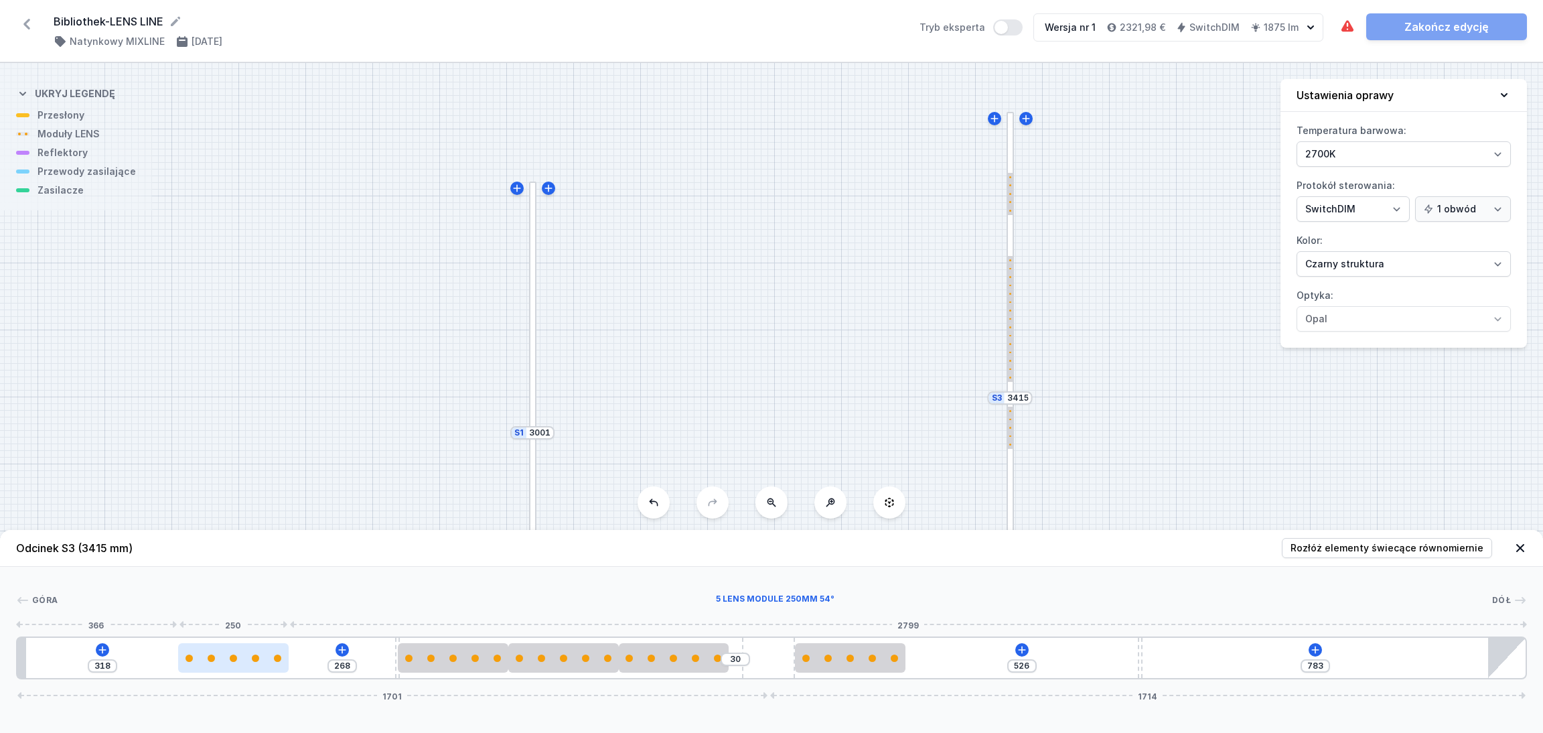
type input "291"
type input "295"
type input "313"
type input "273"
type input "343"
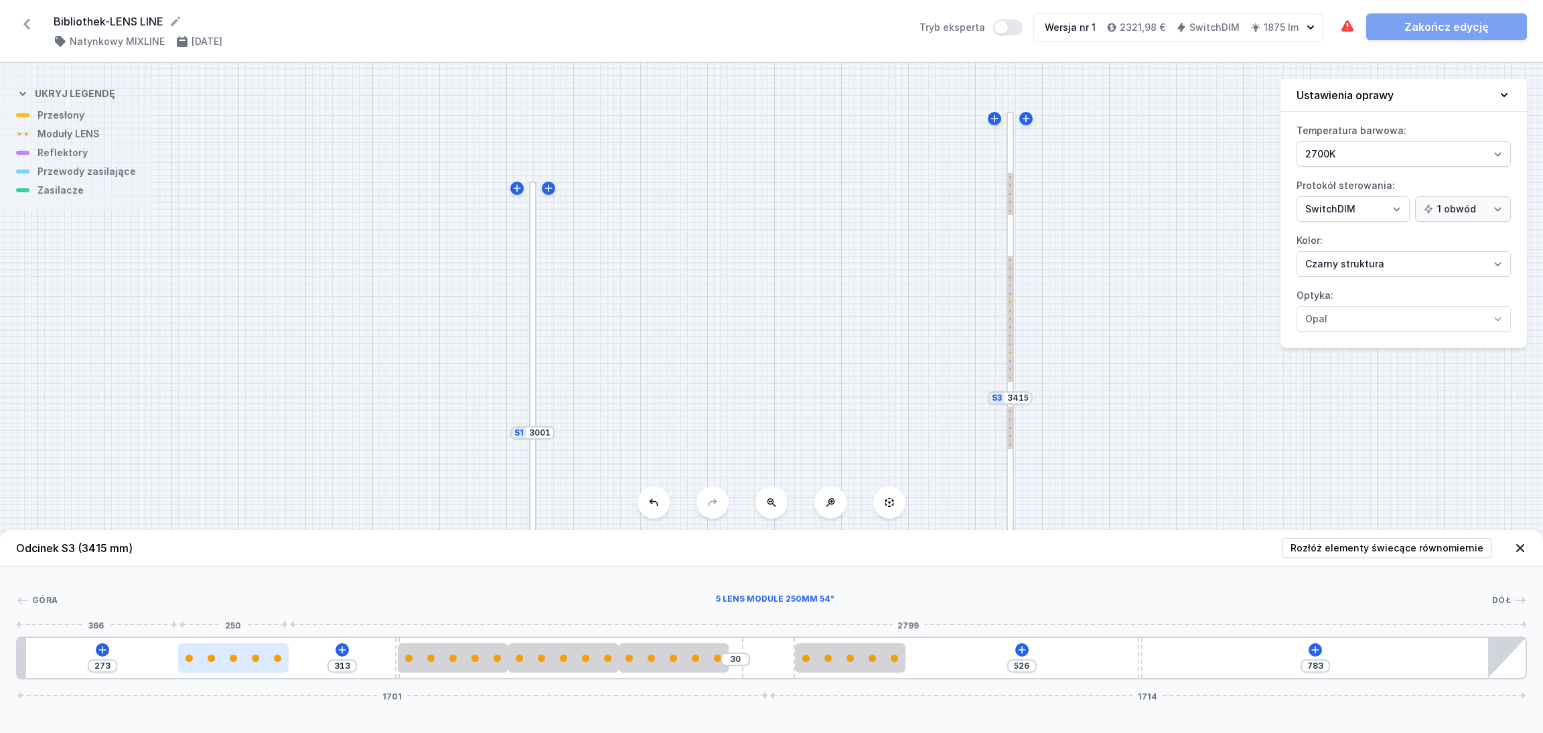
type input "243"
type input "346"
type input "240"
type input "347"
type input "239"
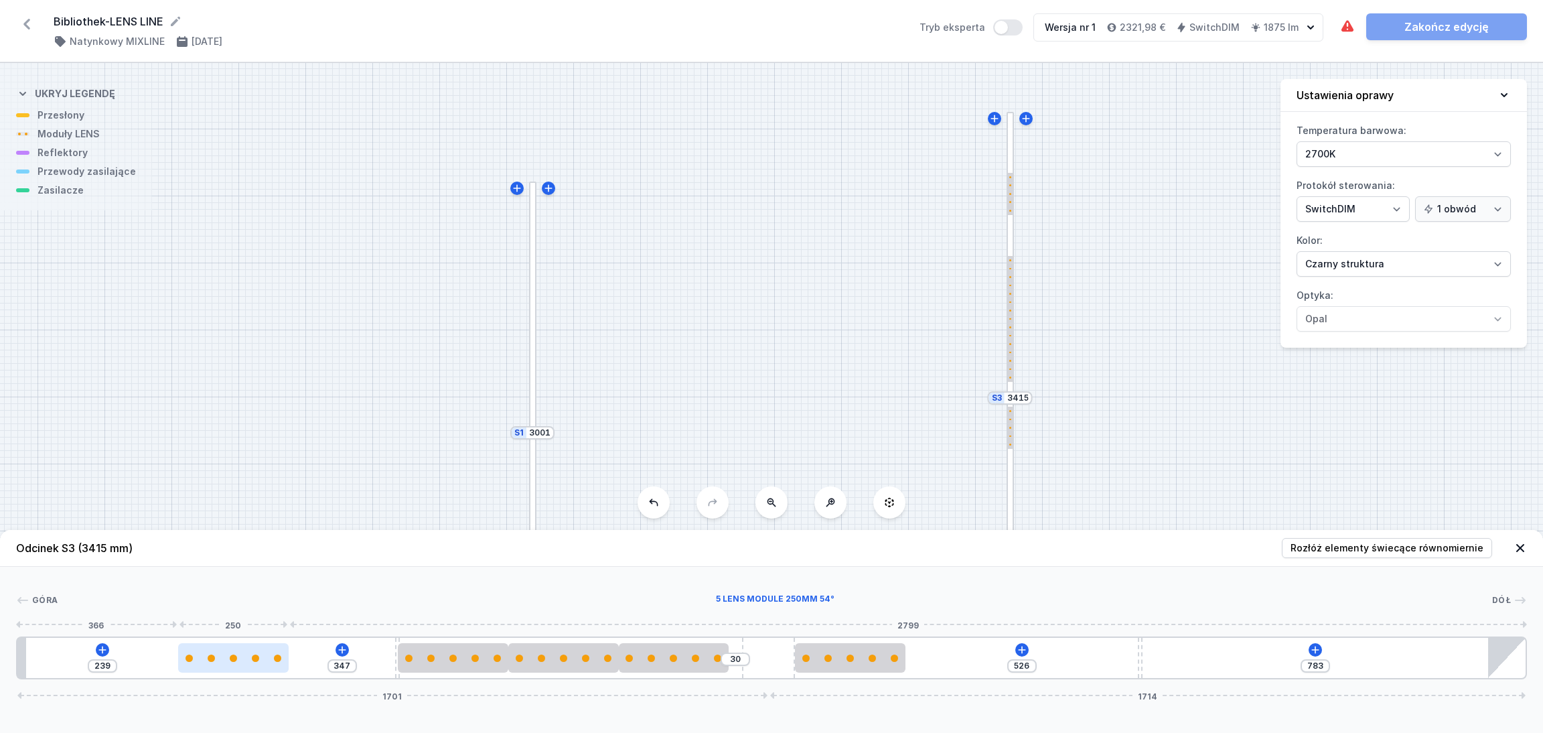
type input "352"
type input "234"
type input "358"
type input "228"
type input "365"
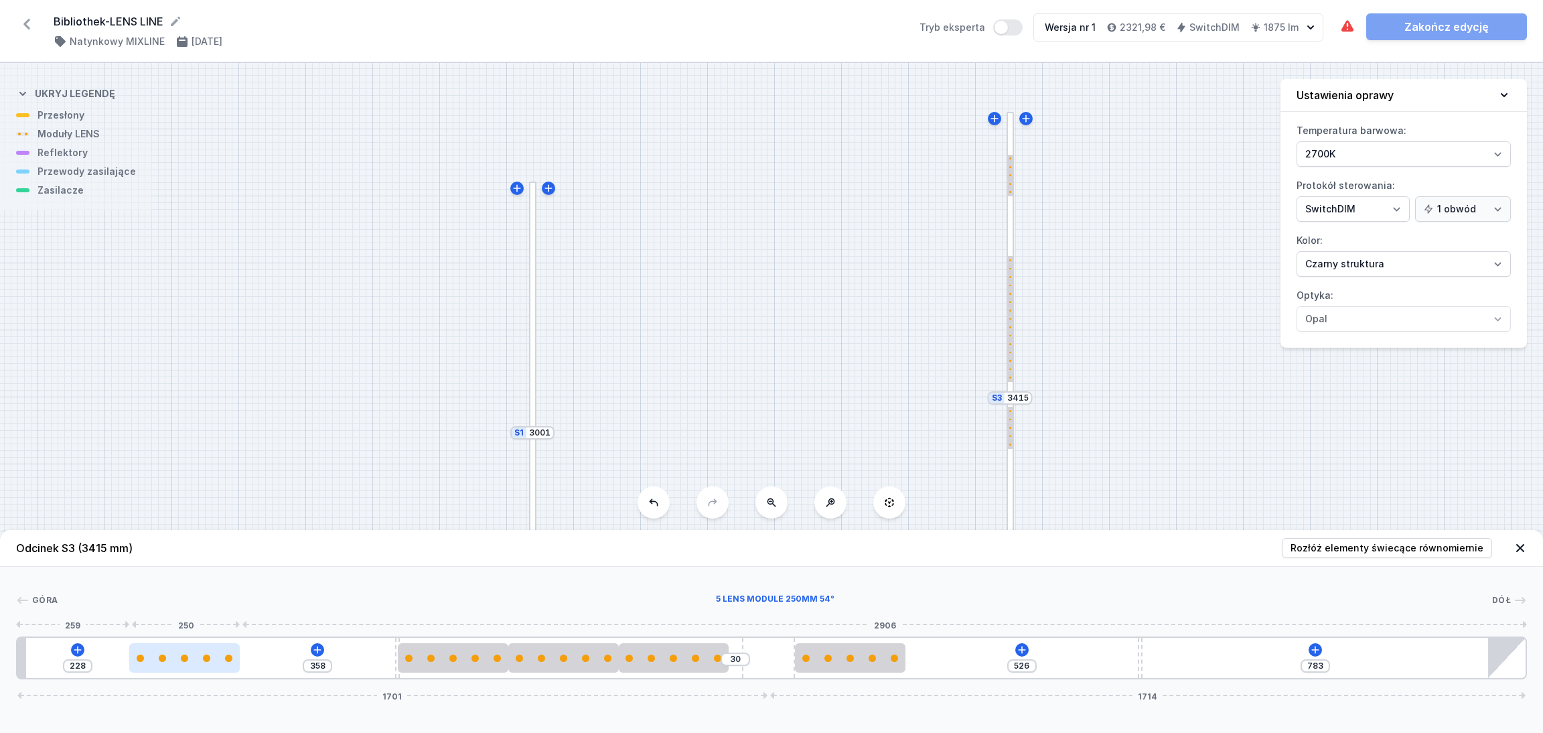
type input "221"
type input "367"
type input "219"
type input "370"
type input "216"
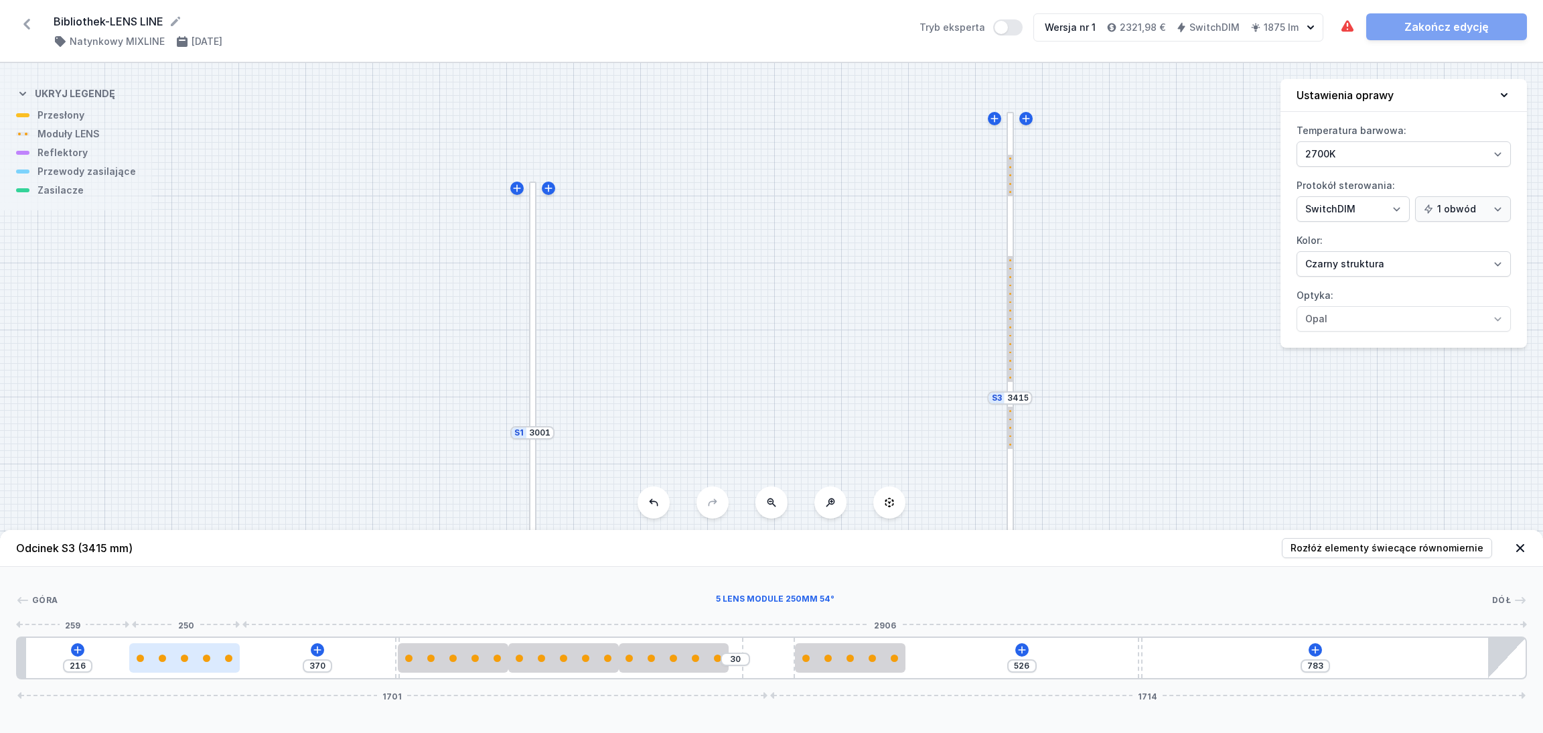
type input "373"
type input "213"
type input "376"
type input "210"
type input "379"
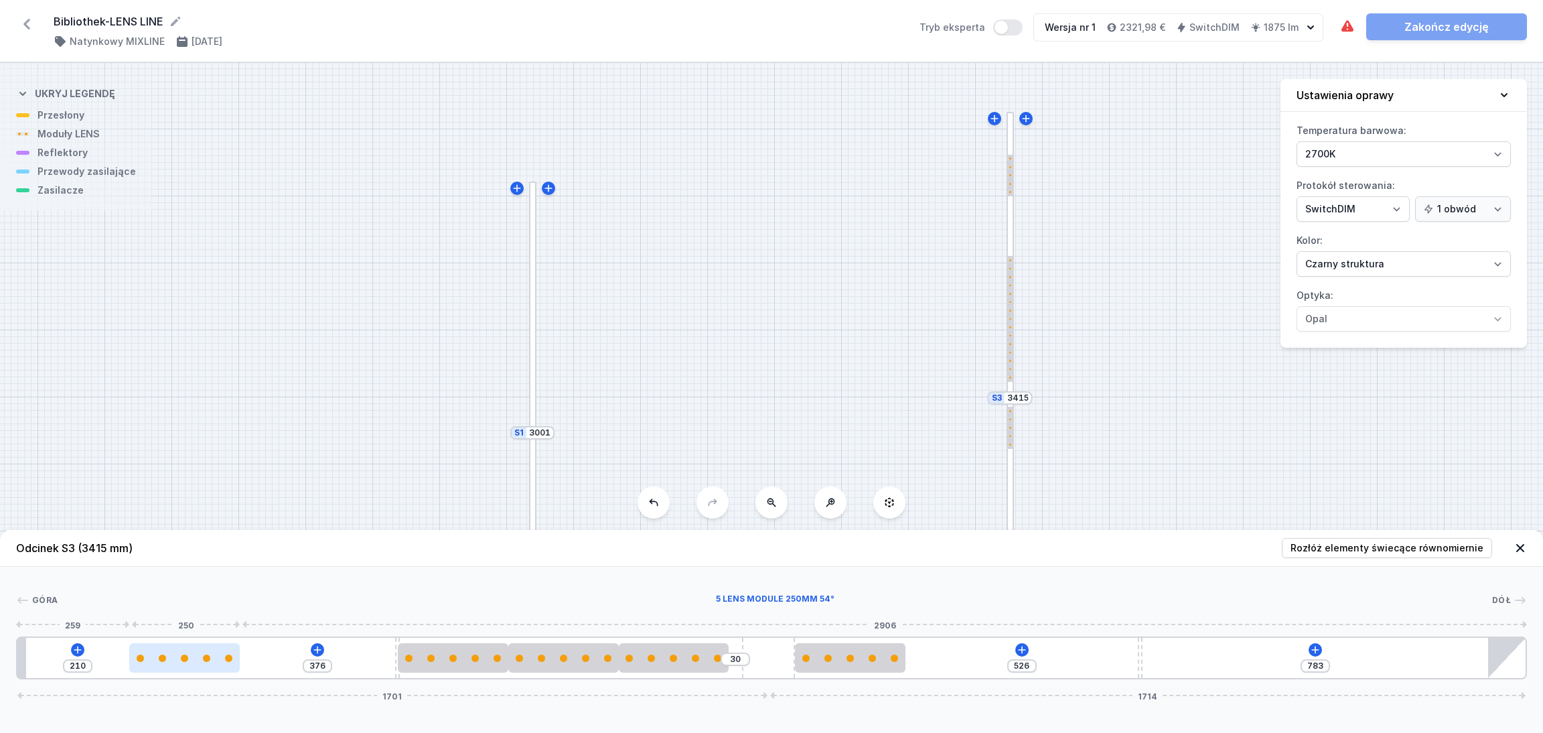
type input "207"
type input "383"
type input "203"
type input "391"
type input "195"
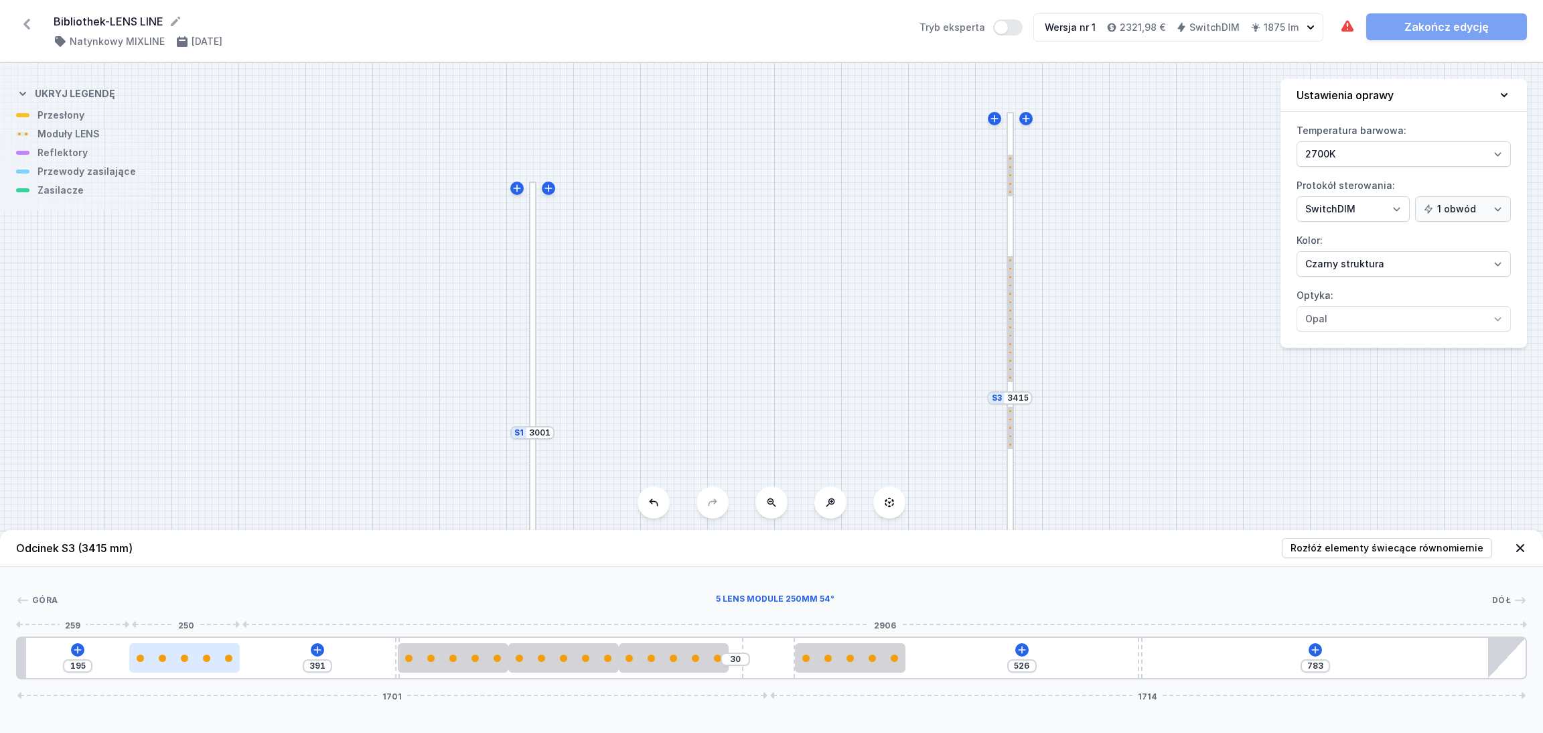
type input "400"
type input "186"
type input "418"
type input "168"
type input "429"
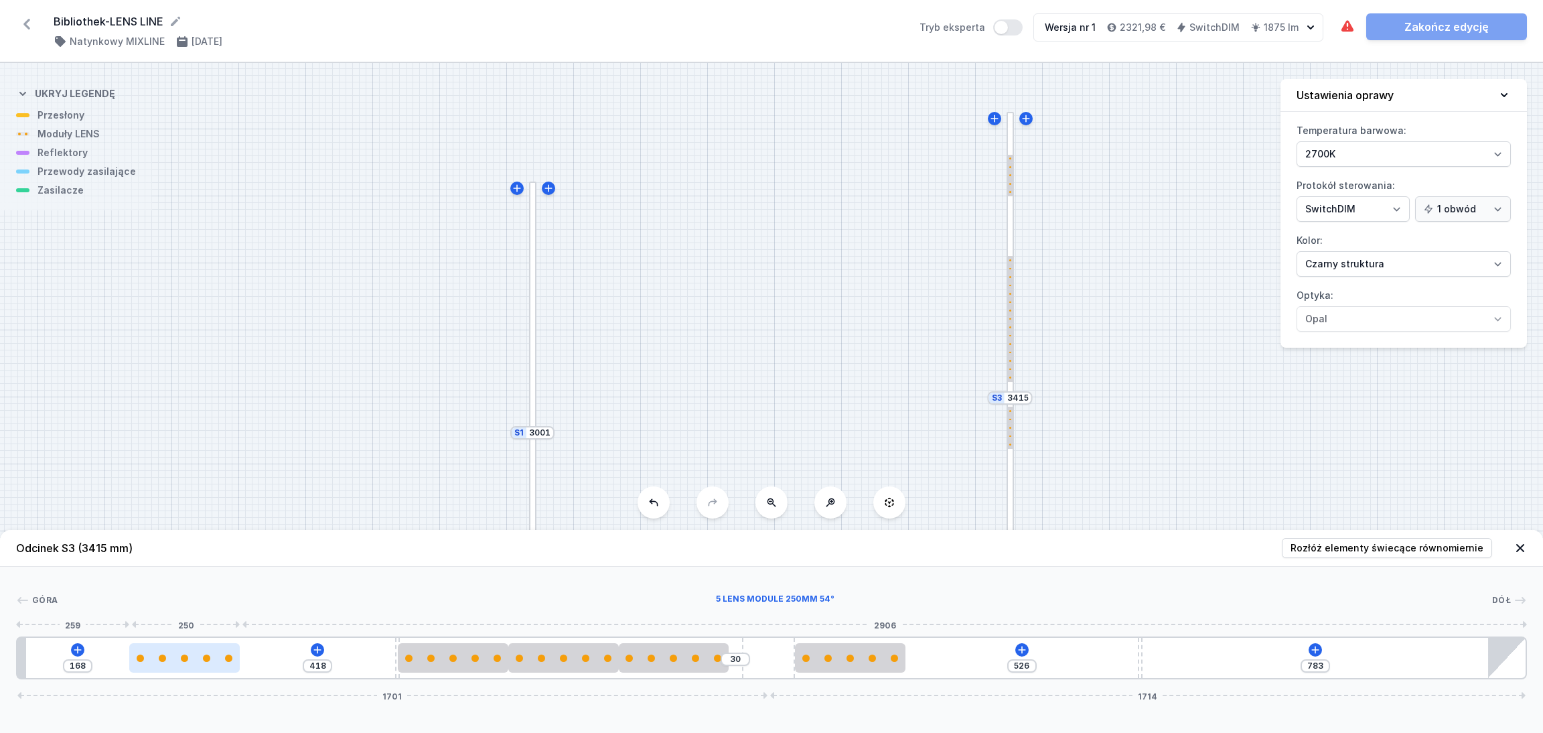
type input "157"
type input "437"
type input "149"
type input "444"
type input "142"
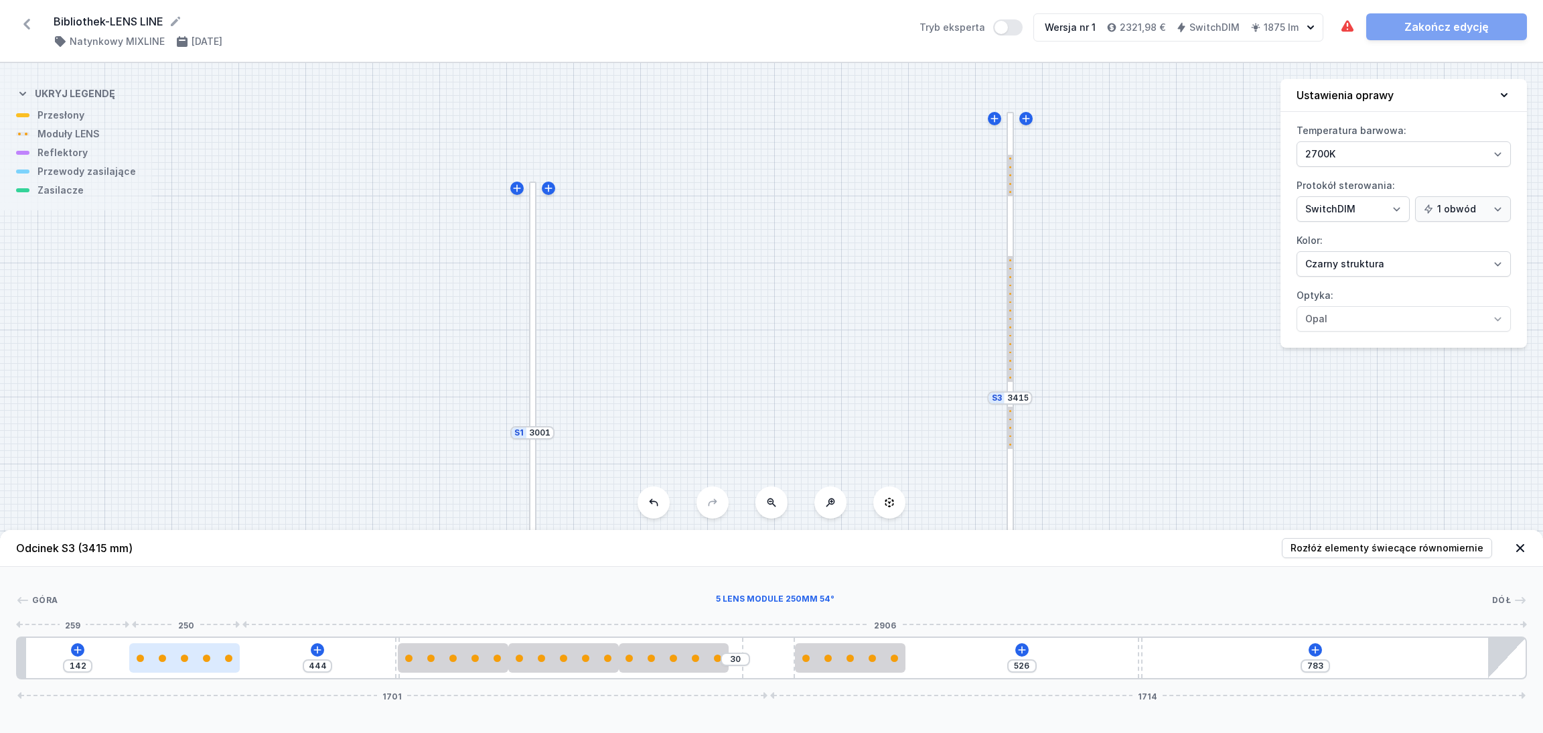
type input "456"
type input "130"
type input "468"
type input "118"
type input "477"
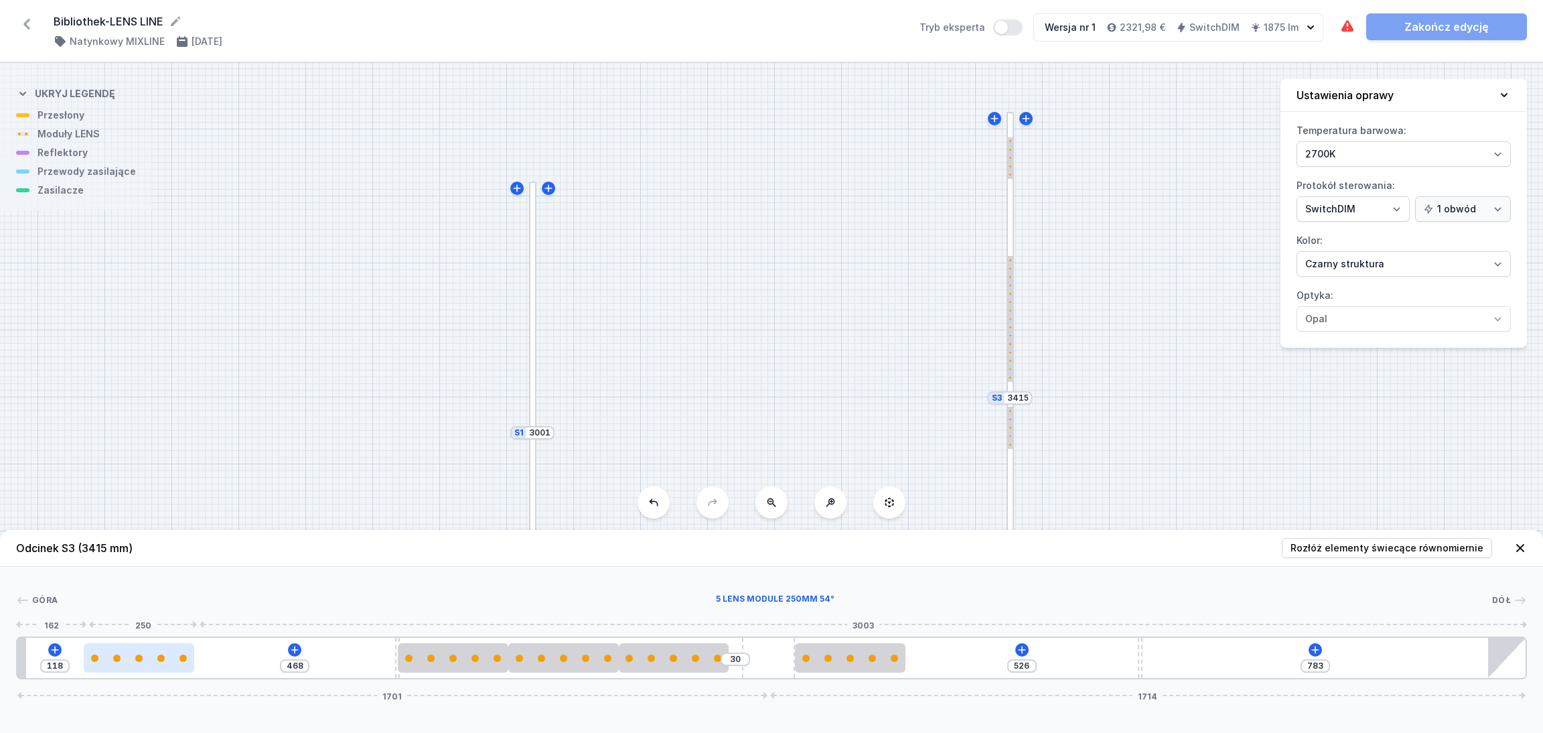
type input "109"
type input "480"
type input "106"
type input "483"
type input "103"
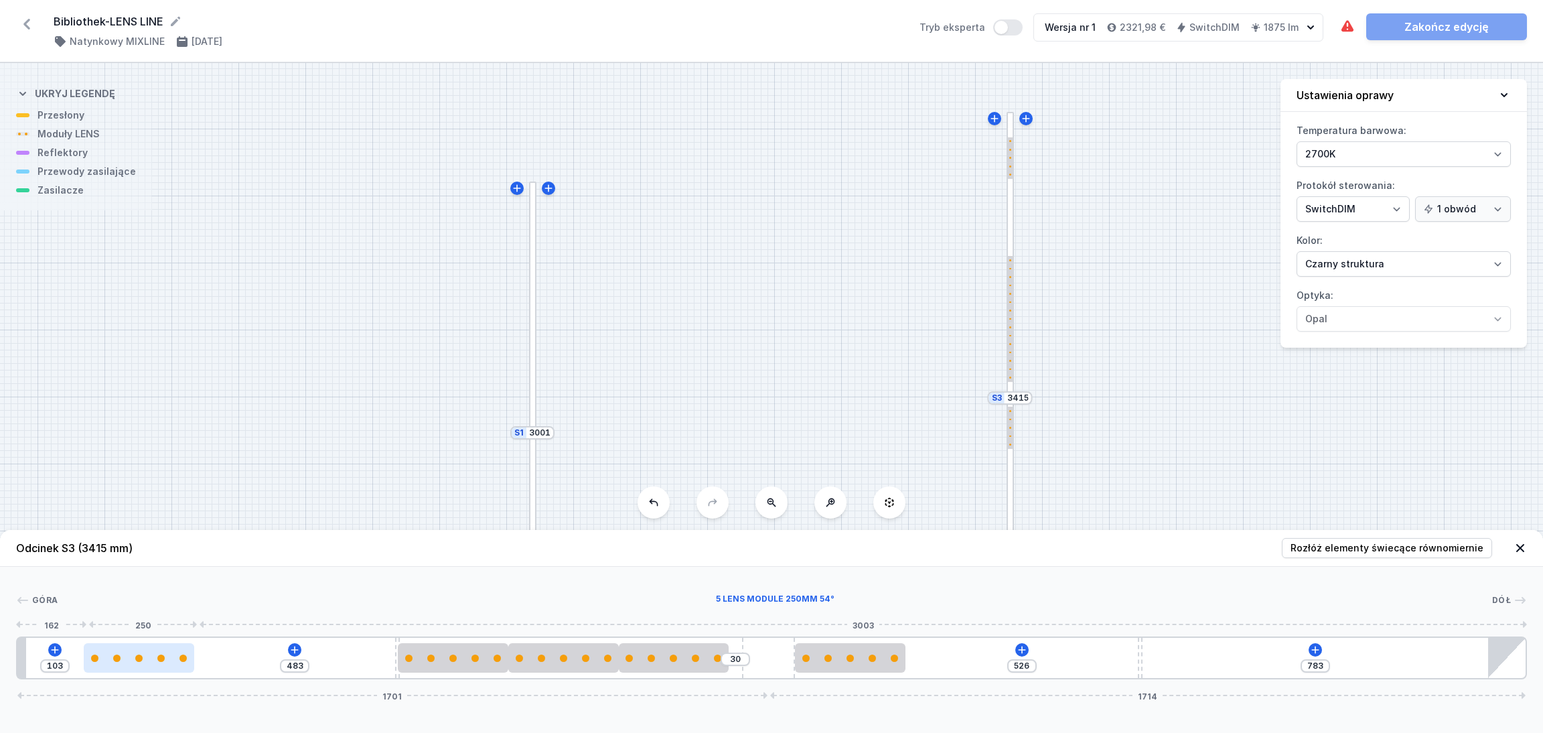
type input "486"
type input "100"
type input "489"
type input "97"
type input "491"
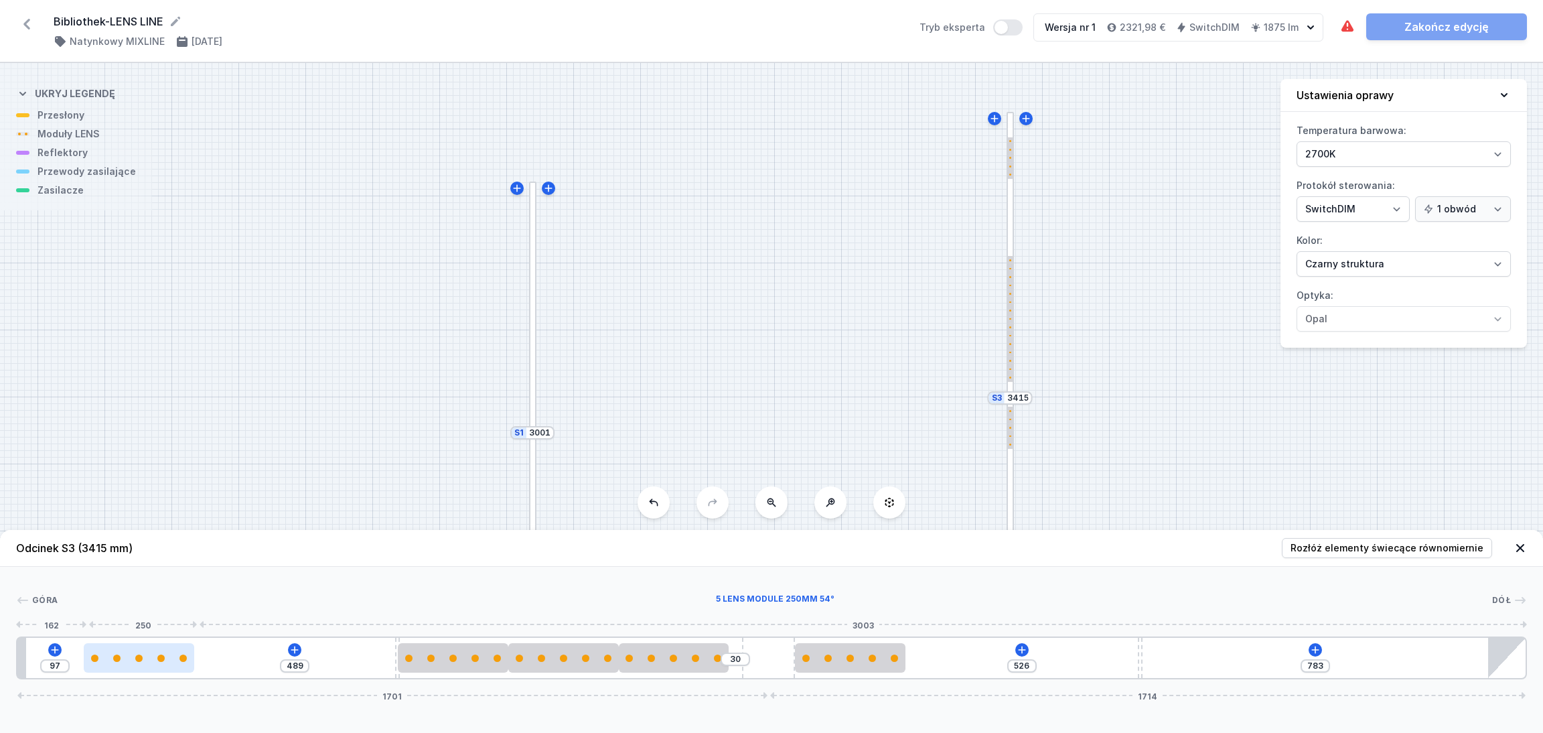
type input "95"
type input "492"
type input "94"
drag, startPoint x: 267, startPoint y: 662, endPoint x: 137, endPoint y: 656, distance: 129.4
click at [137, 610] on div at bounding box center [123, 657] width 110 height 29
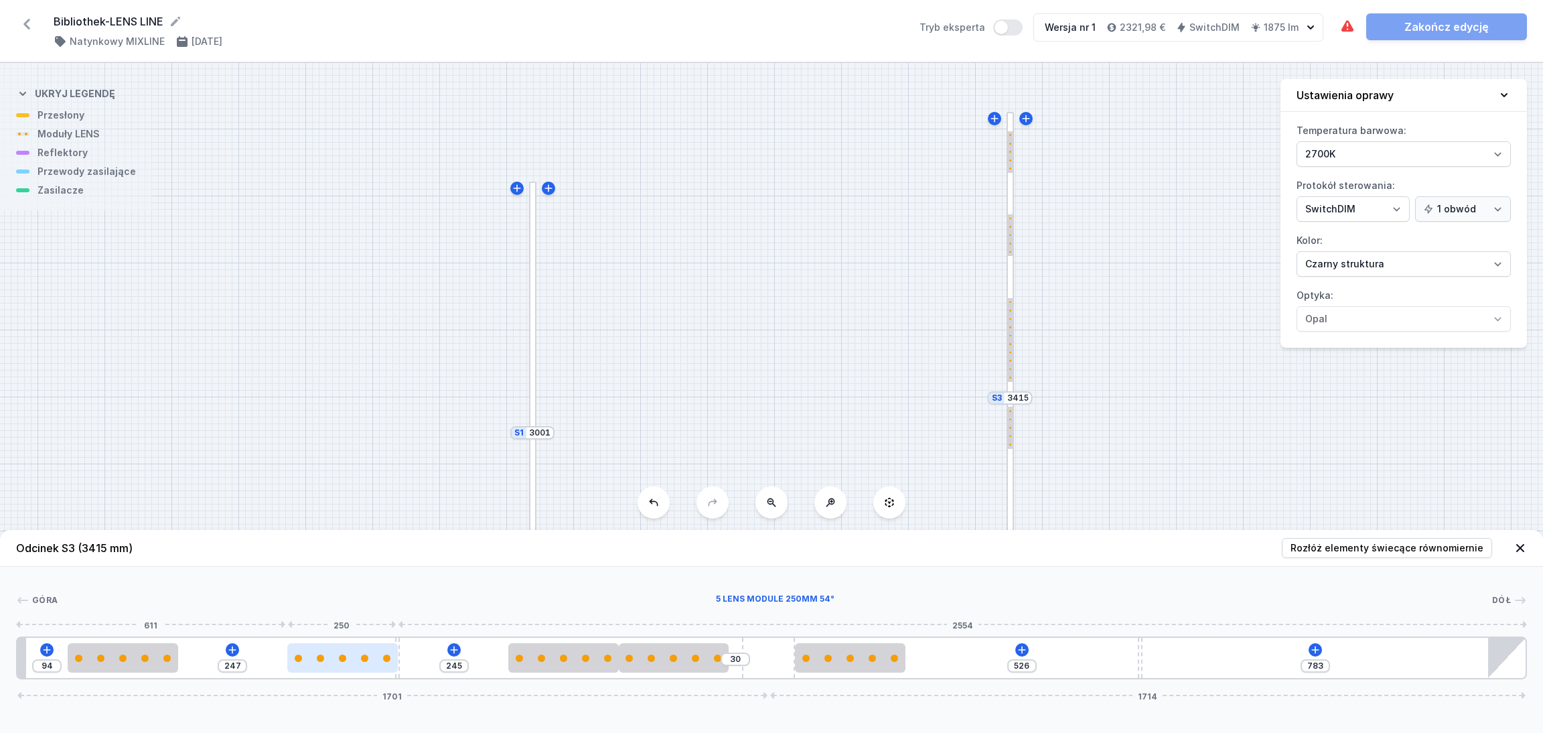
drag, startPoint x: 445, startPoint y: 664, endPoint x: 327, endPoint y: 665, distance: 118.5
click at [327, 610] on div at bounding box center [342, 657] width 110 height 29
drag, startPoint x: 580, startPoint y: 668, endPoint x: 566, endPoint y: 668, distance: 14.1
click at [566, 610] on div at bounding box center [563, 657] width 110 height 29
type input "93"
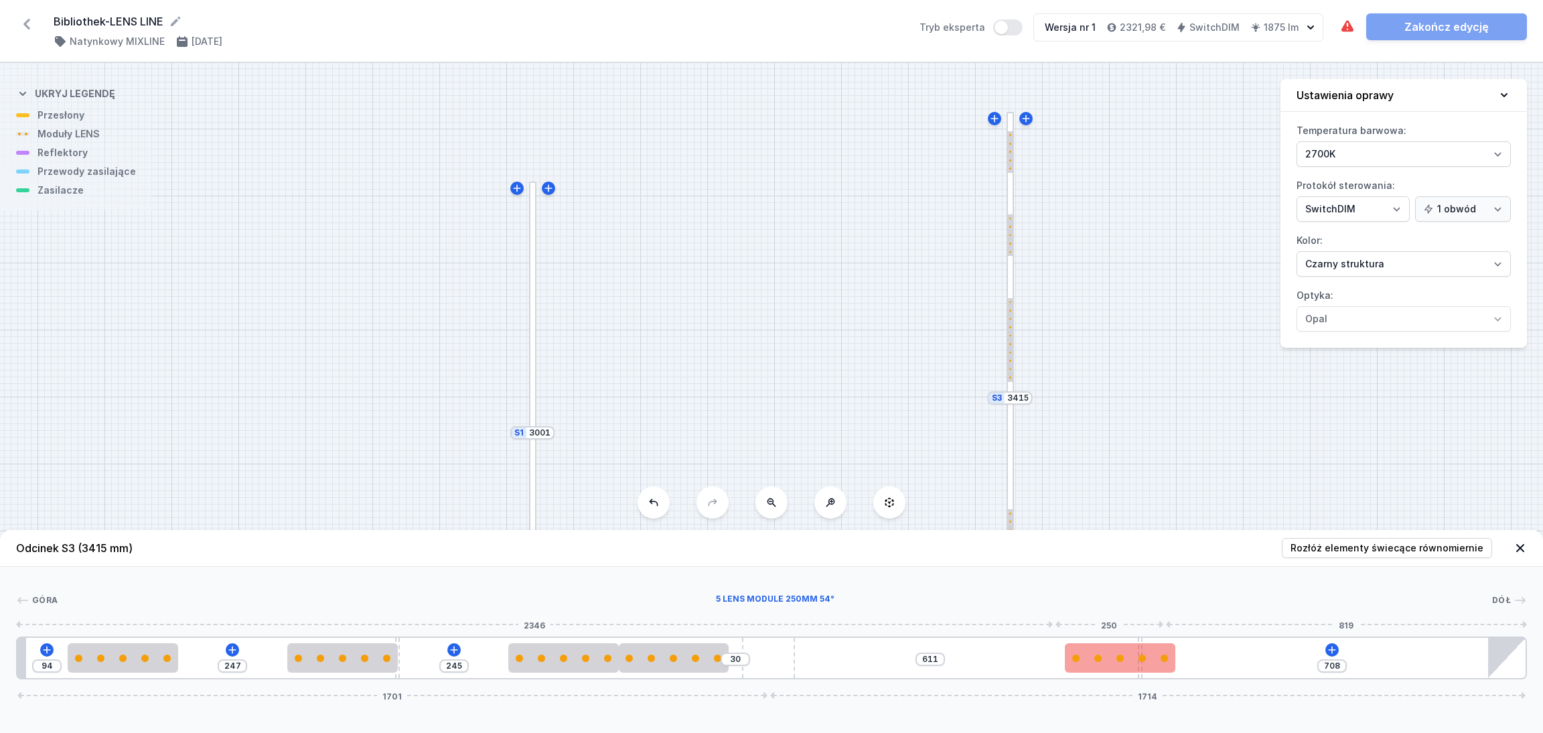
type input "678"
type input "641"
type input "637"
type input "682"
type input "601"
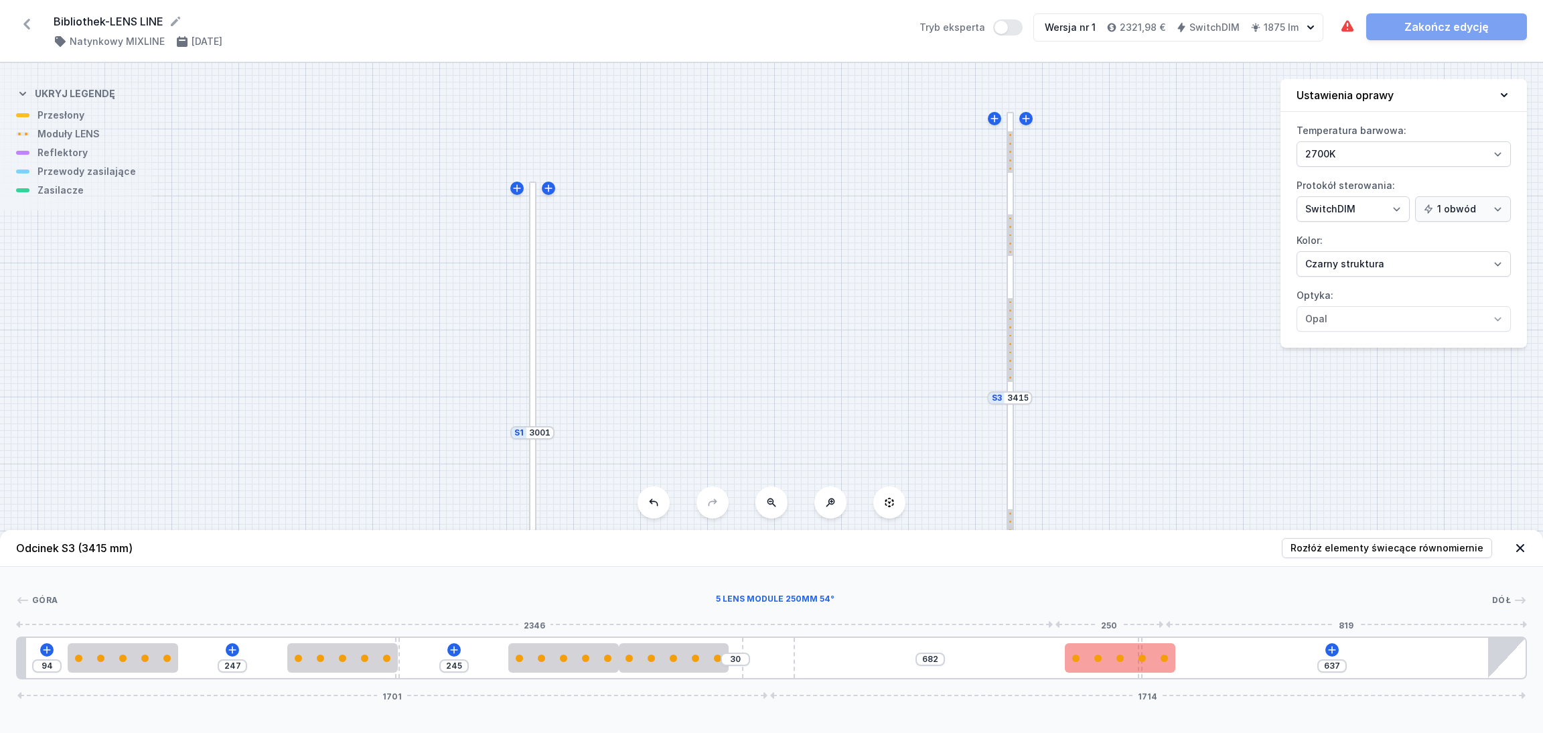
type input "718"
type input "328"
type input "205"
type input "315"
type input "218"
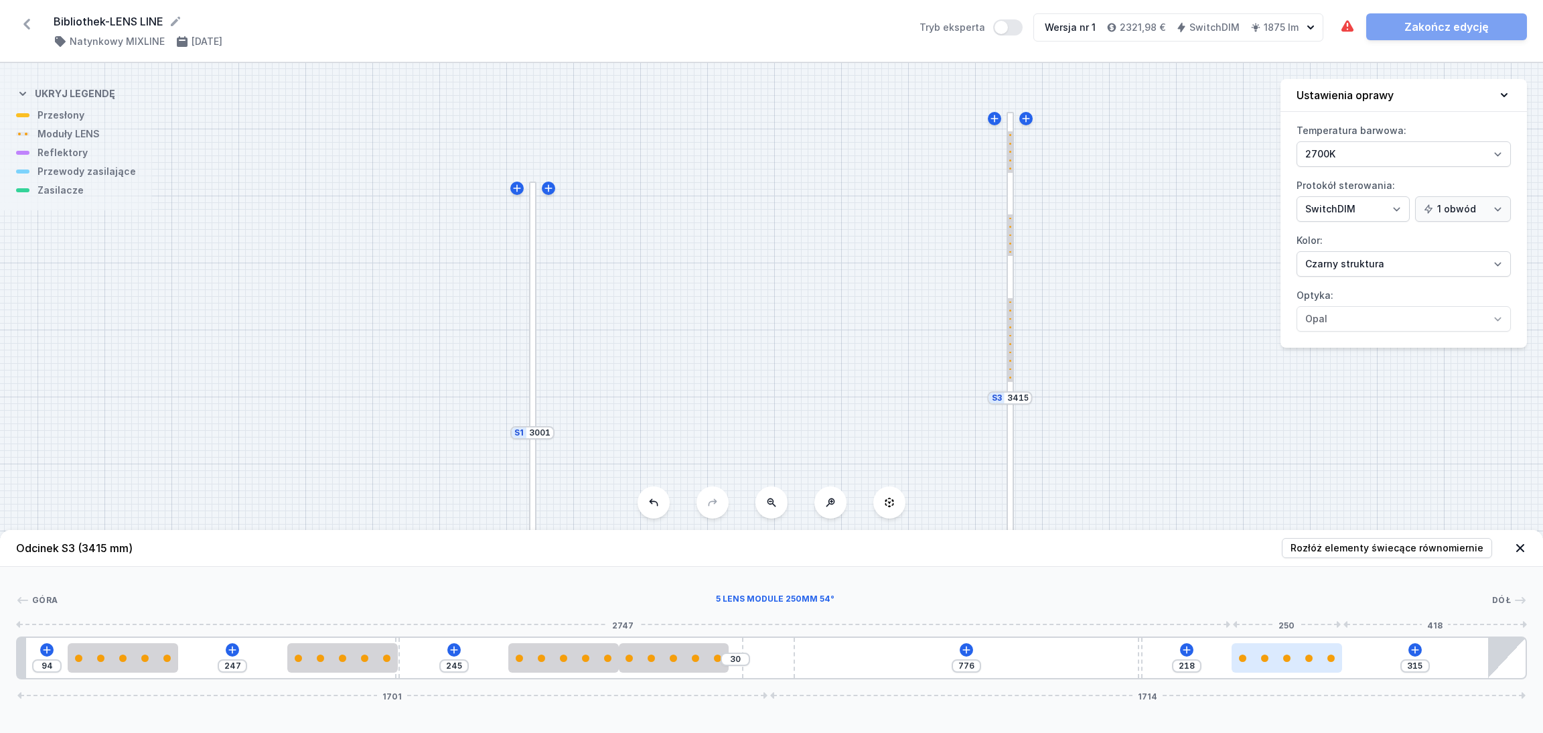
type input "304"
type input "229"
type input "295"
type input "238"
type input "280"
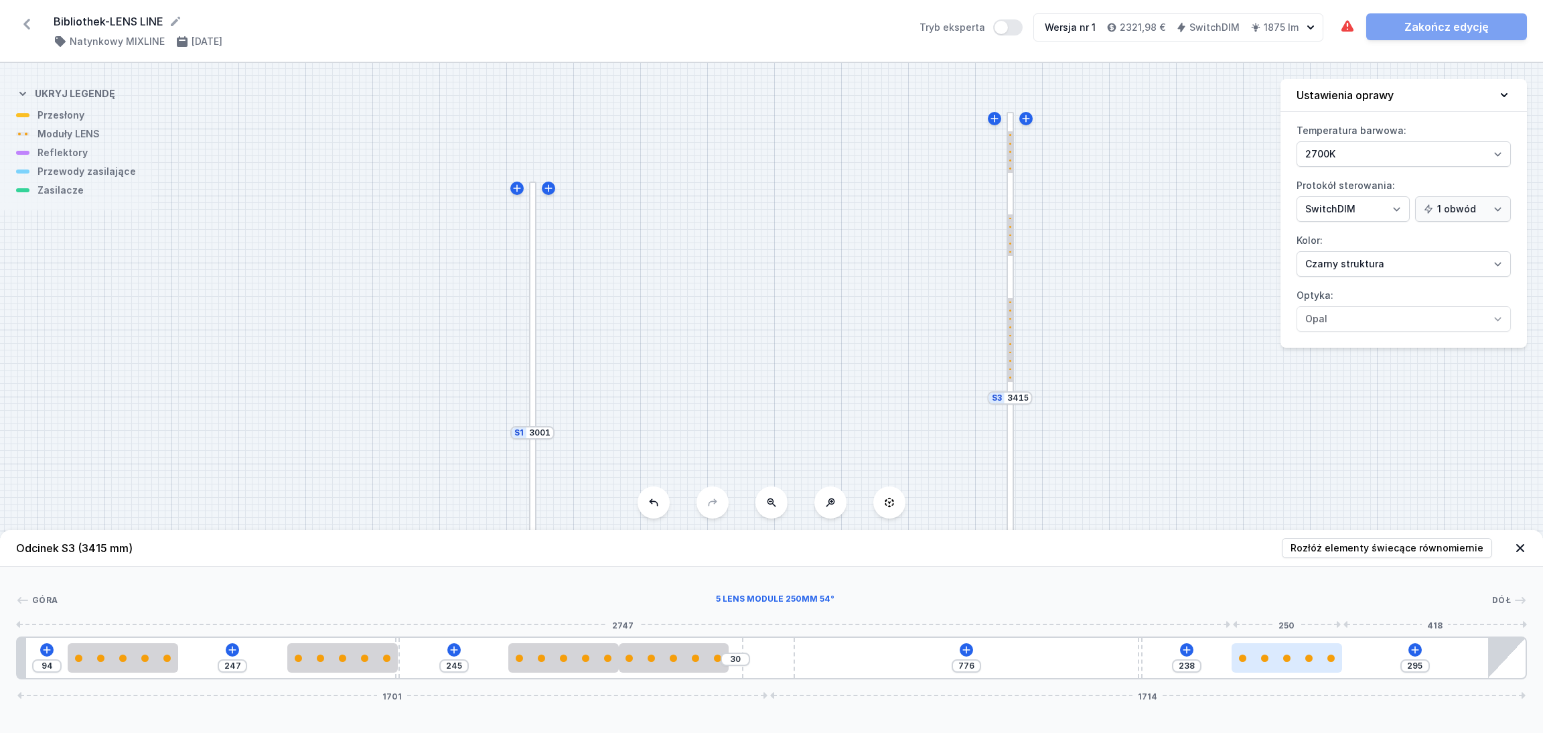
type input "253"
type input "270"
type input "263"
type input "267"
type input "266"
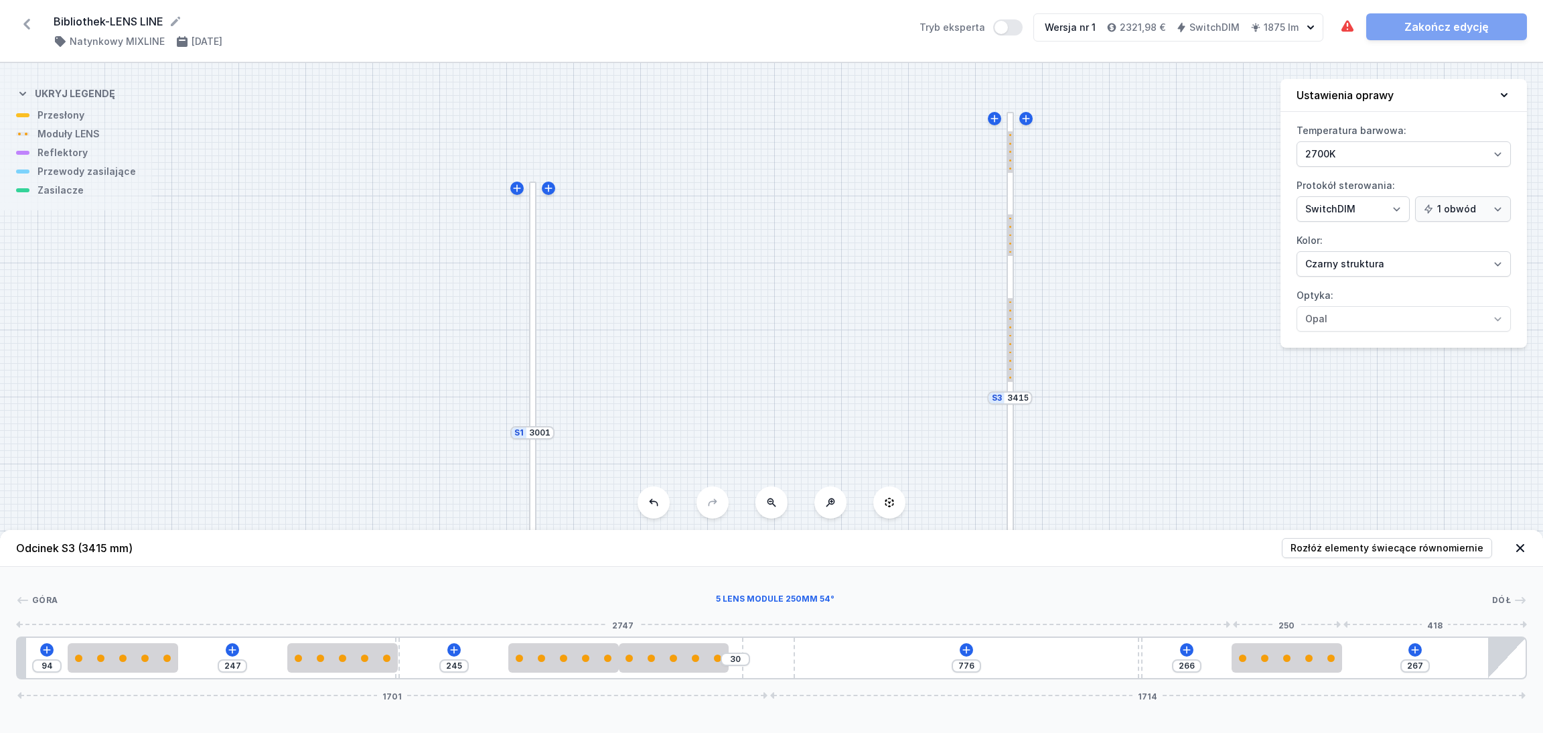
type input "258"
type input "275"
type input "245"
type input "288"
type input "230"
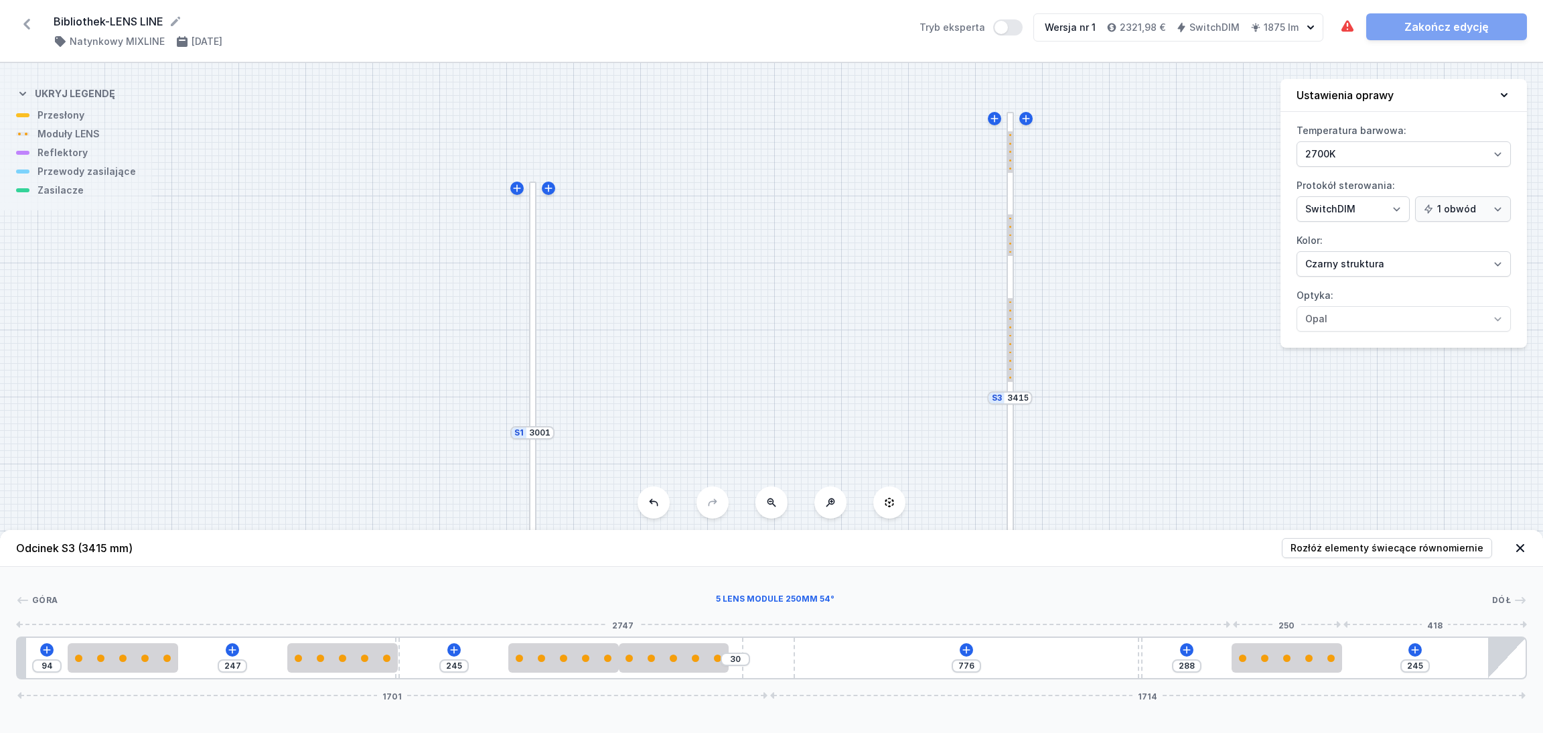
type input "303"
type input "203"
type input "330"
type input "191"
type input "342"
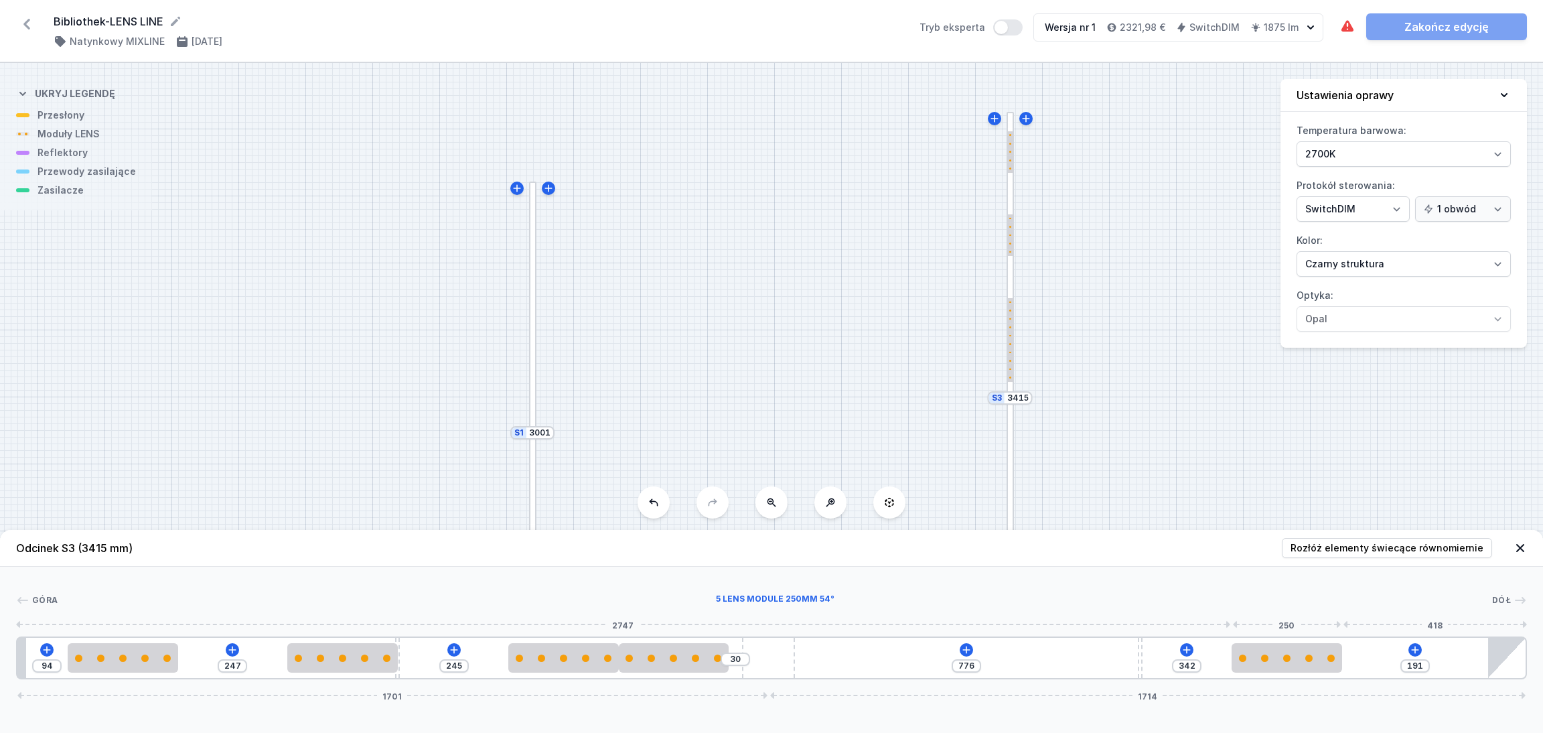
type input "188"
type input "345"
type input "186"
type input "347"
type input "180"
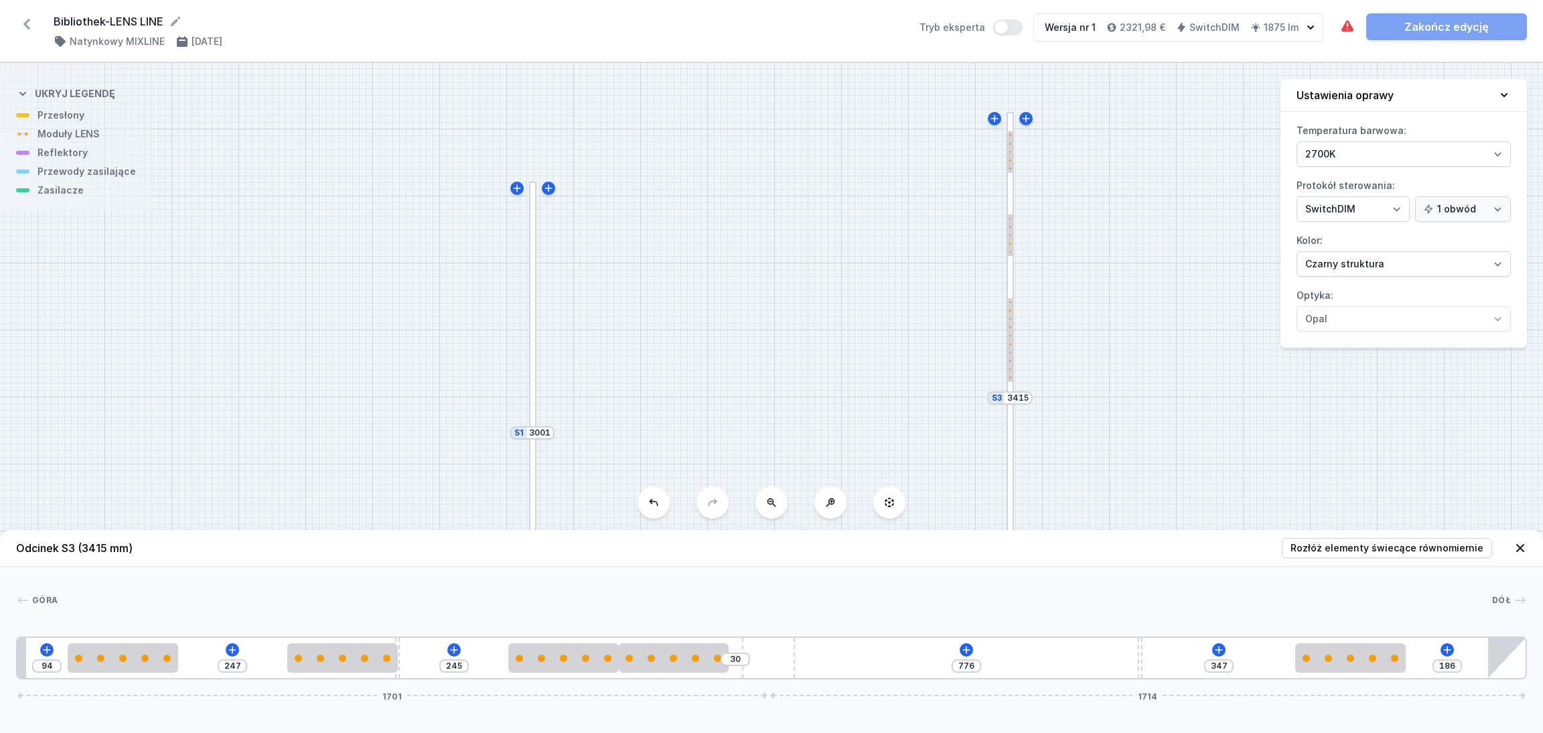
type input "353"
drag, startPoint x: 867, startPoint y: 668, endPoint x: 1391, endPoint y: 673, distance: 524.3
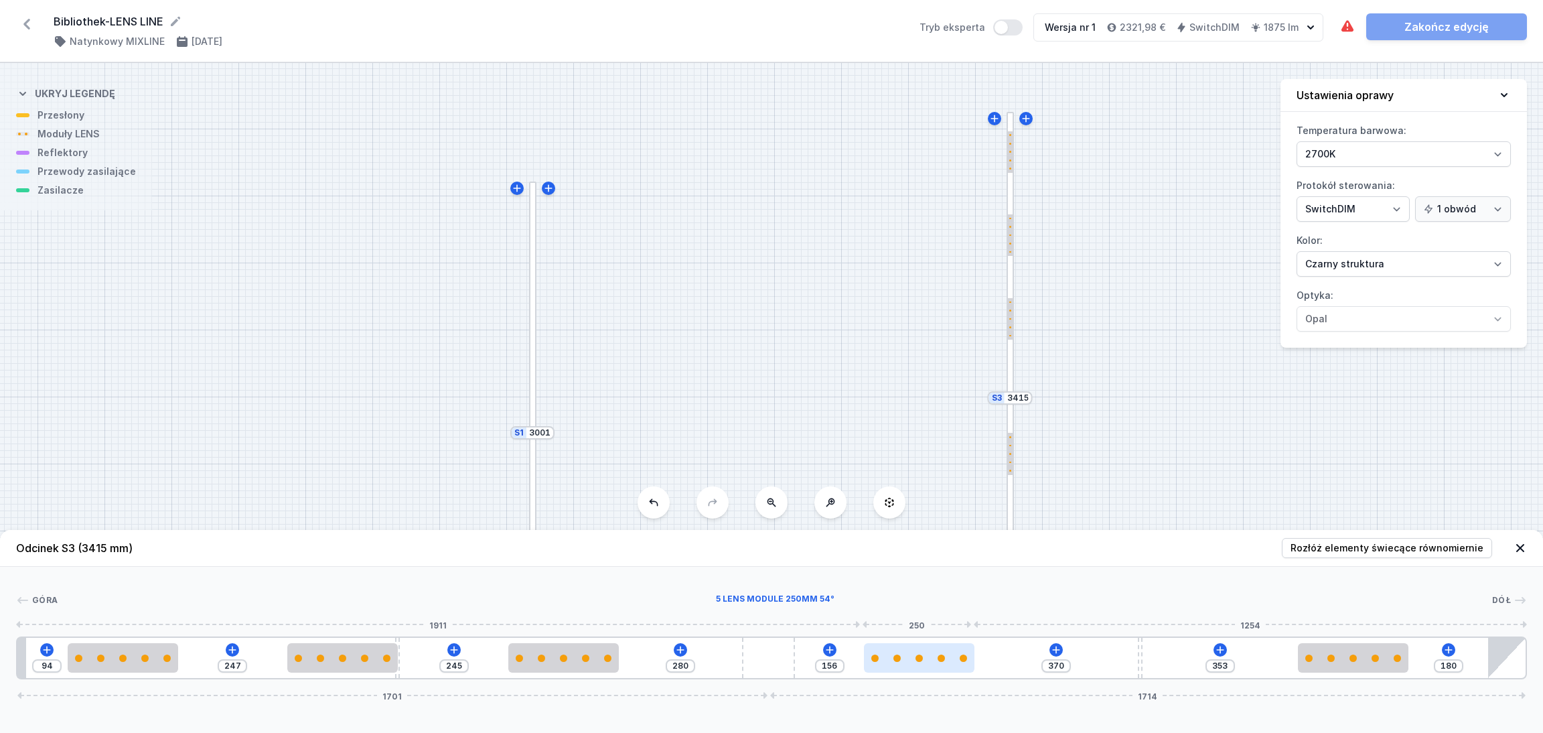
type input "365"
type input "161"
type input "361"
type input "165"
type input "344"
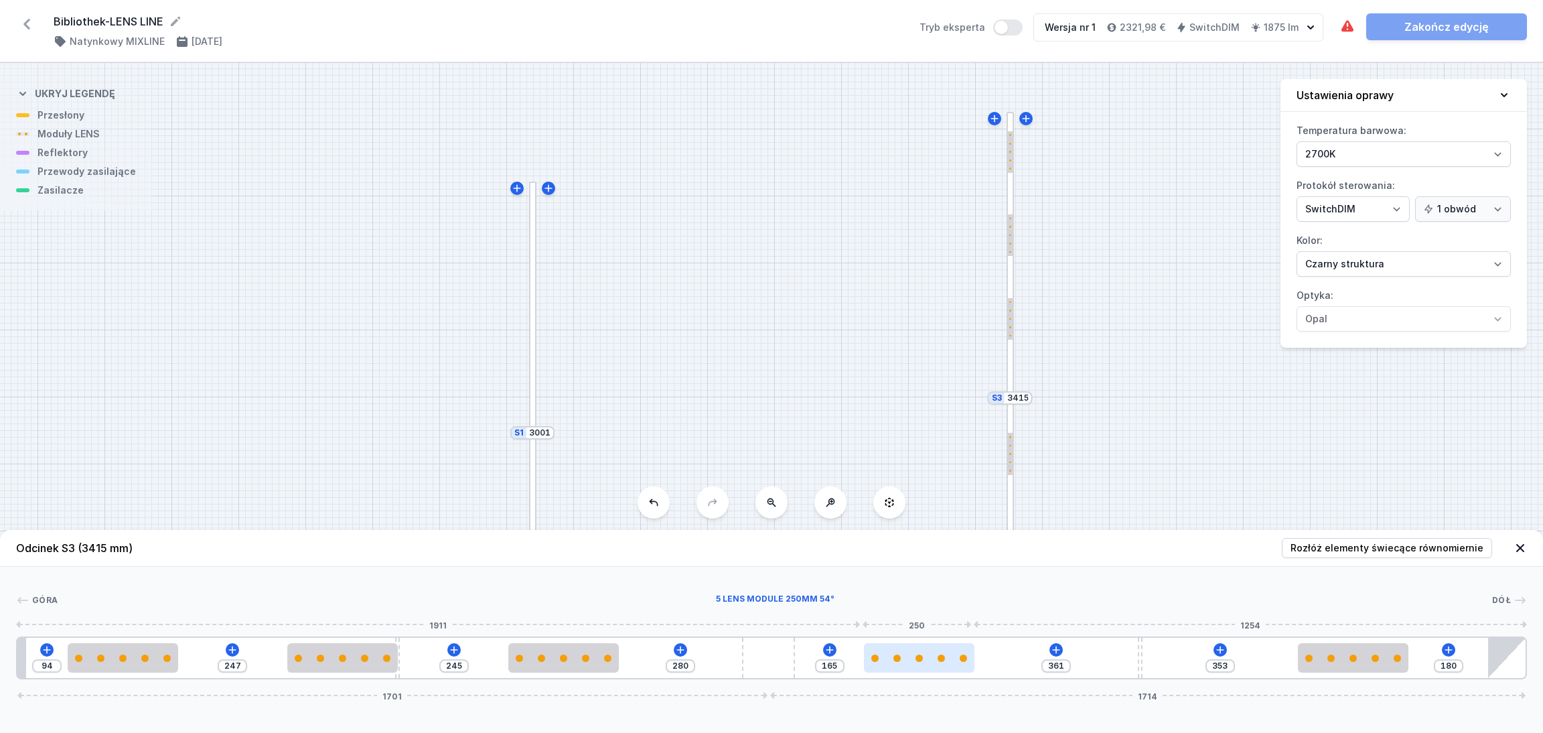
type input "182"
type input "327"
type input "199"
type input "289"
type input "237"
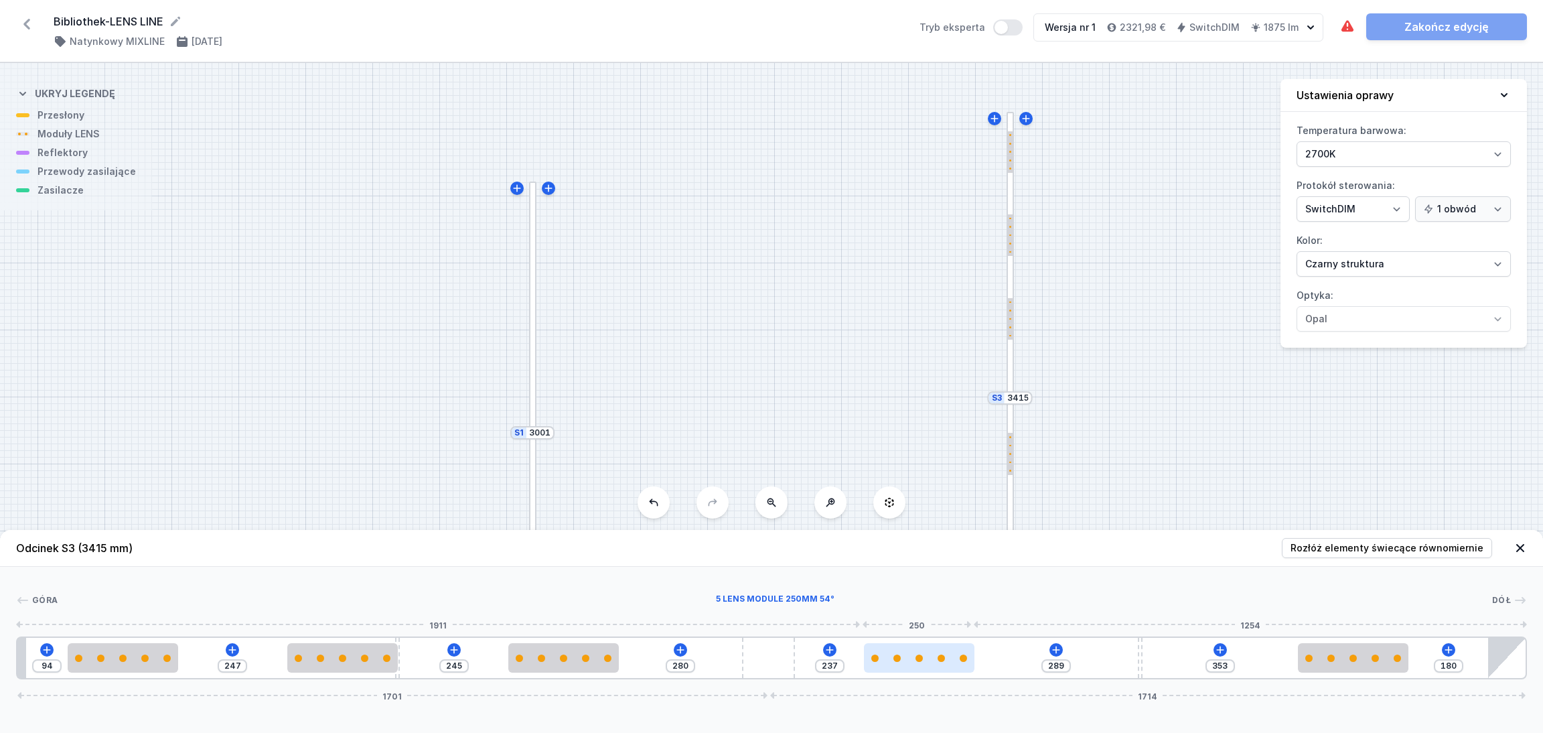
type input "274"
type input "252"
type input "262"
type input "264"
type input "258"
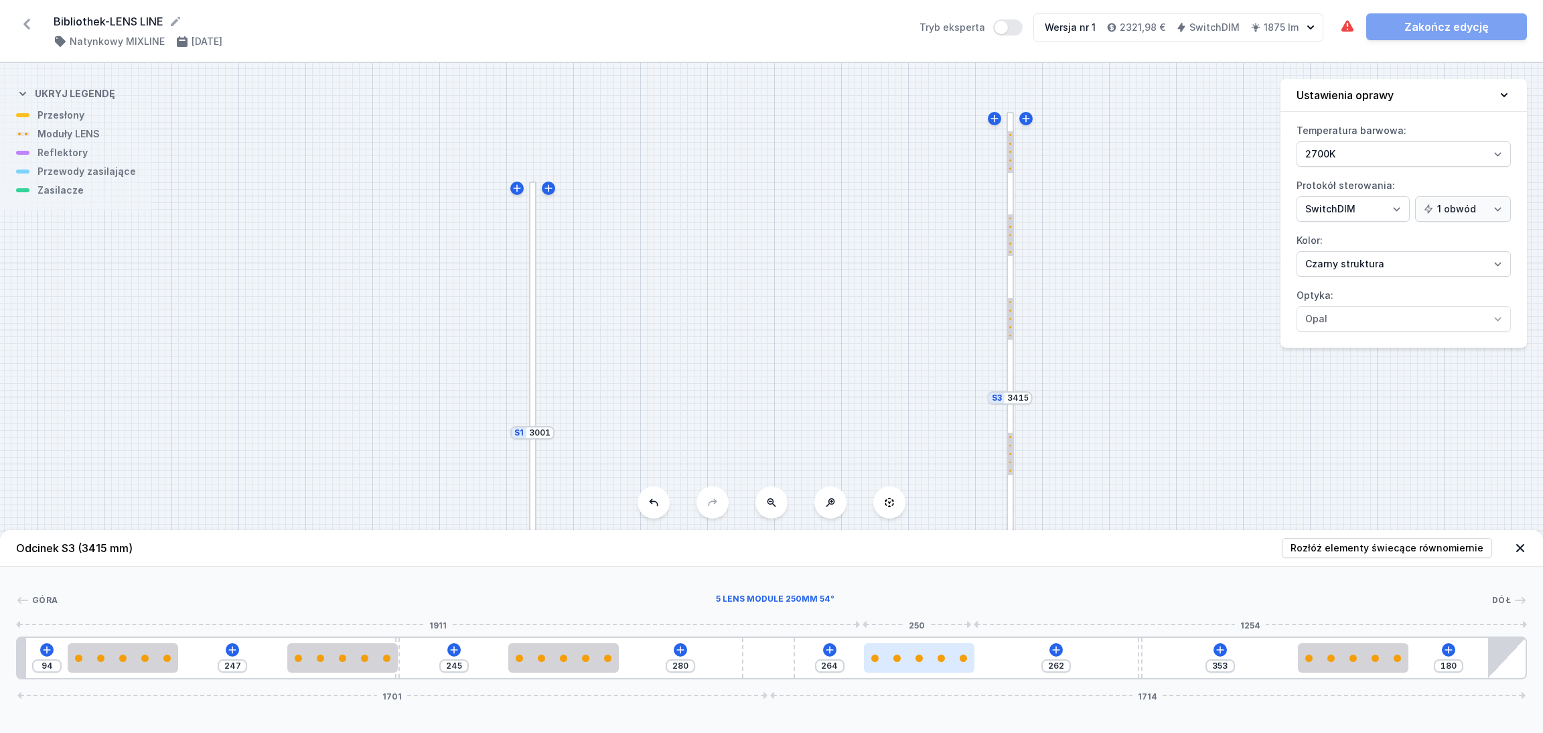
type input "268"
type input "256"
type input "270"
type input "255"
type input "271"
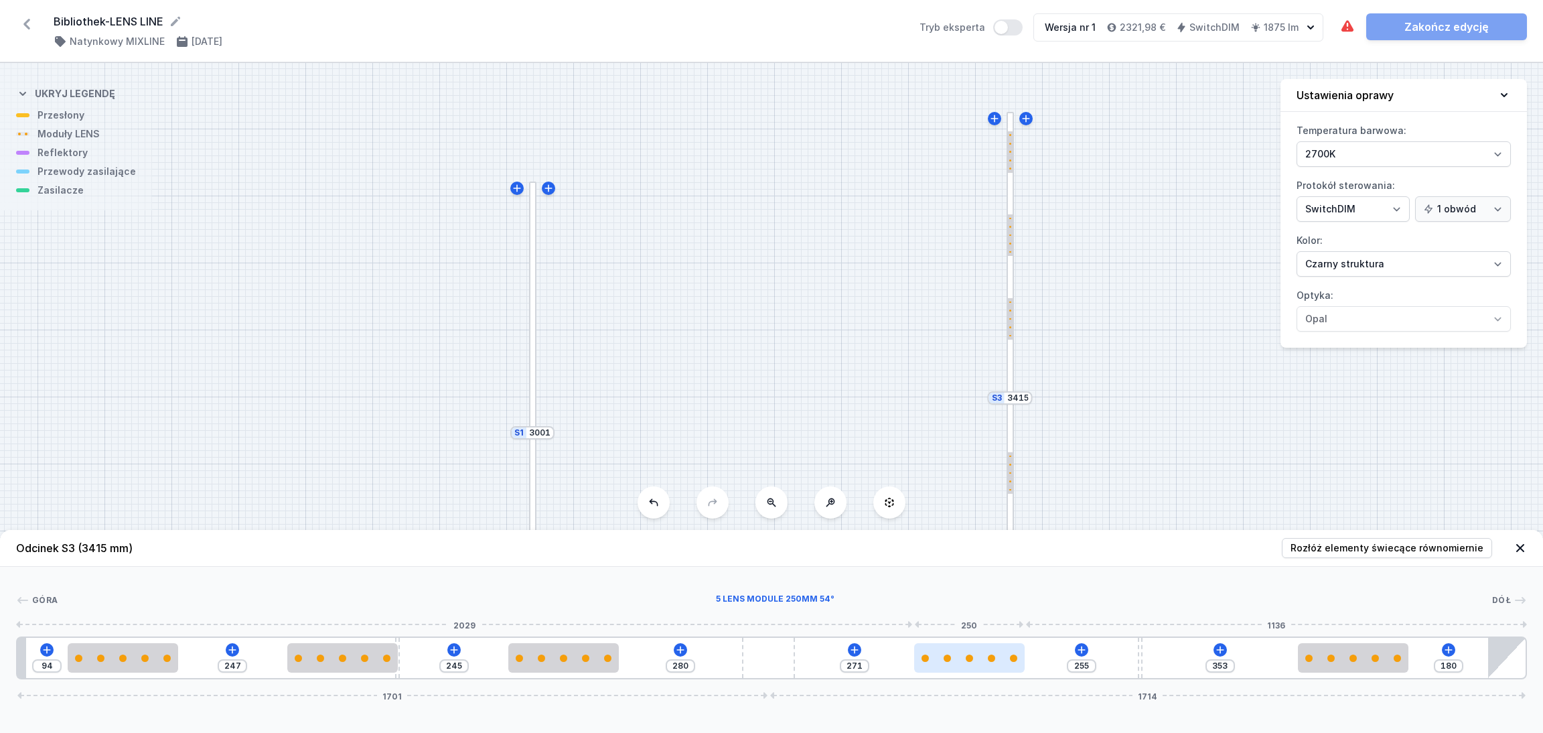
type input "245"
type input "281"
type input "213"
type input "313"
type input "188"
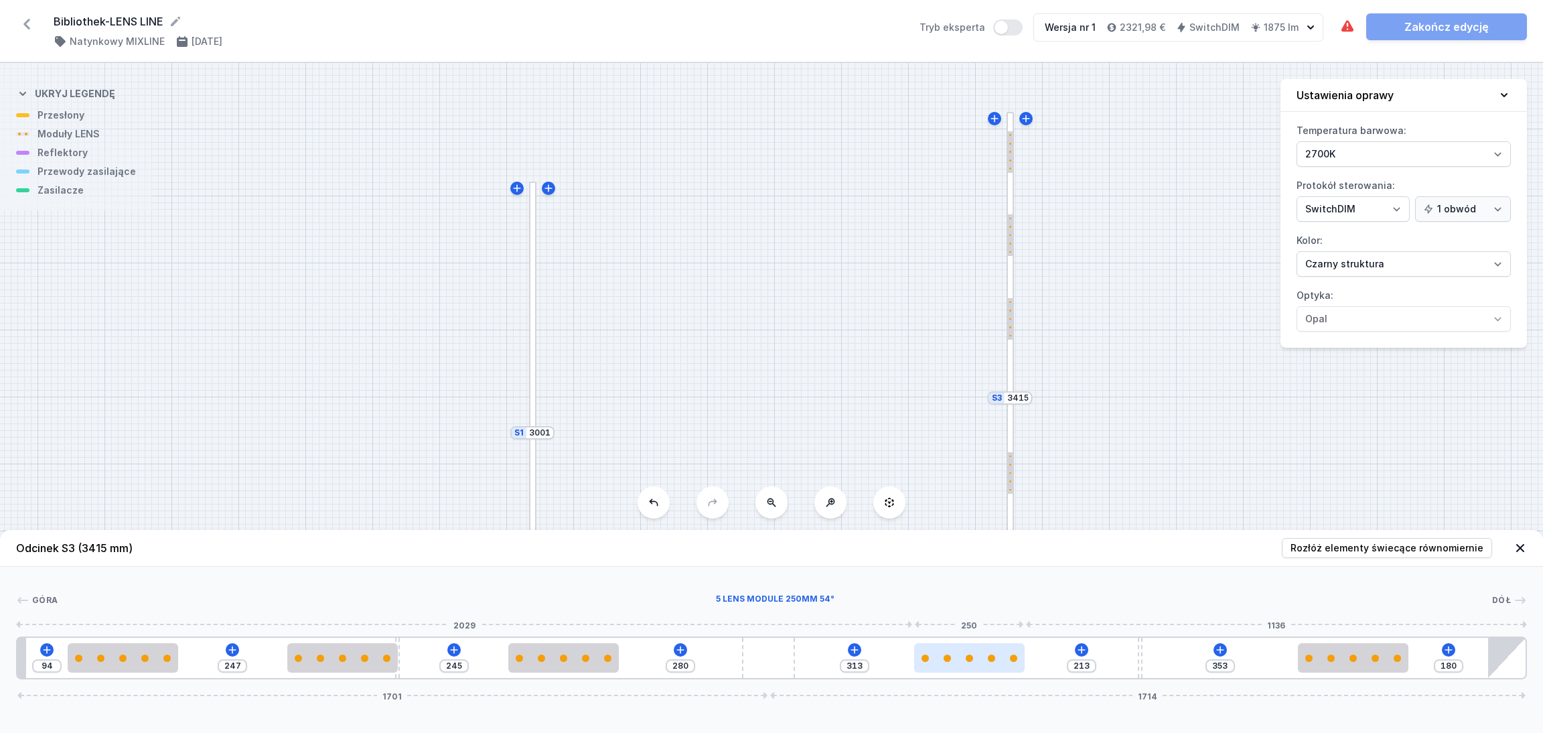
type input "338"
type input "182"
type input "344"
type input "179"
type input "347"
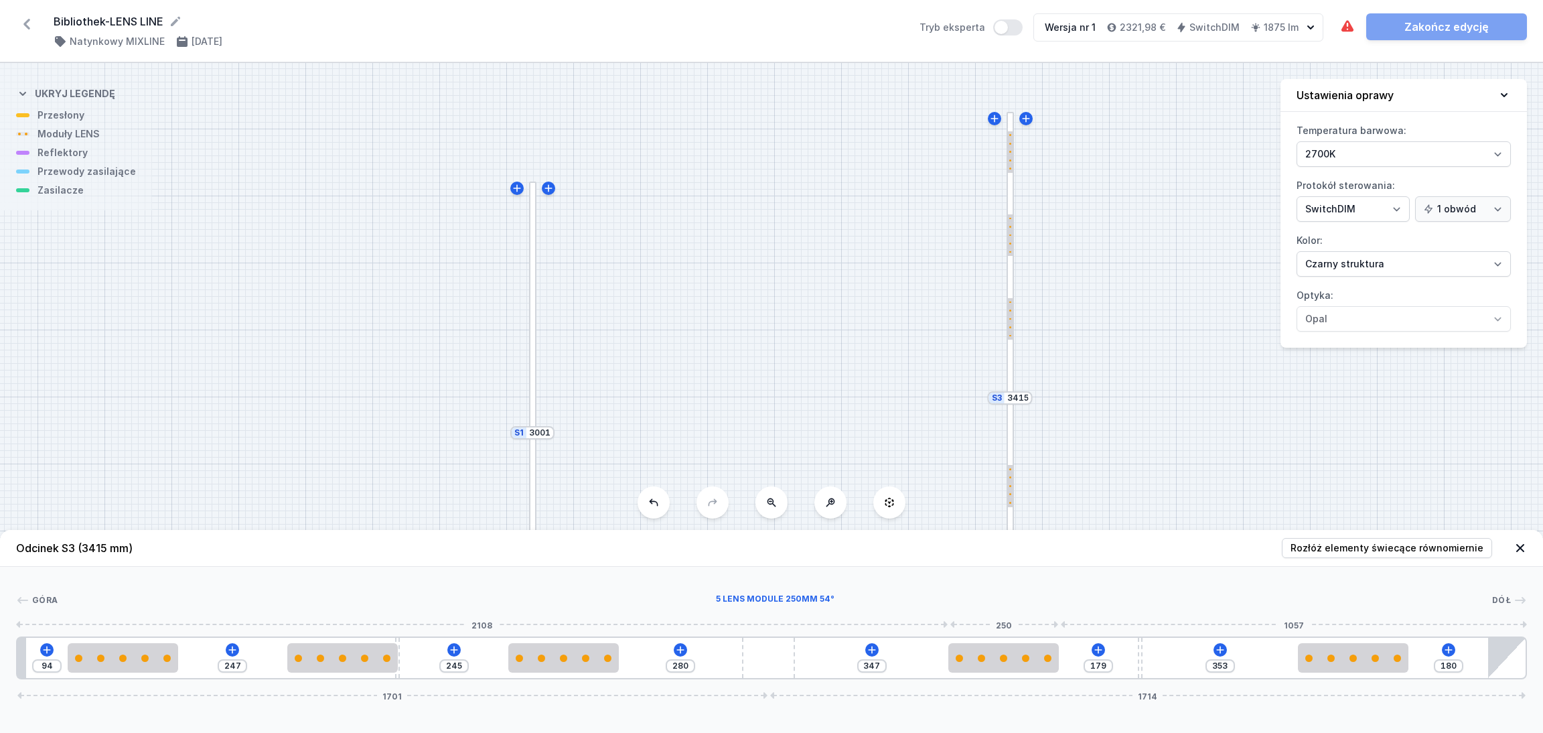
type input "195"
type input "331"
type input "210"
type input "316"
type input "221"
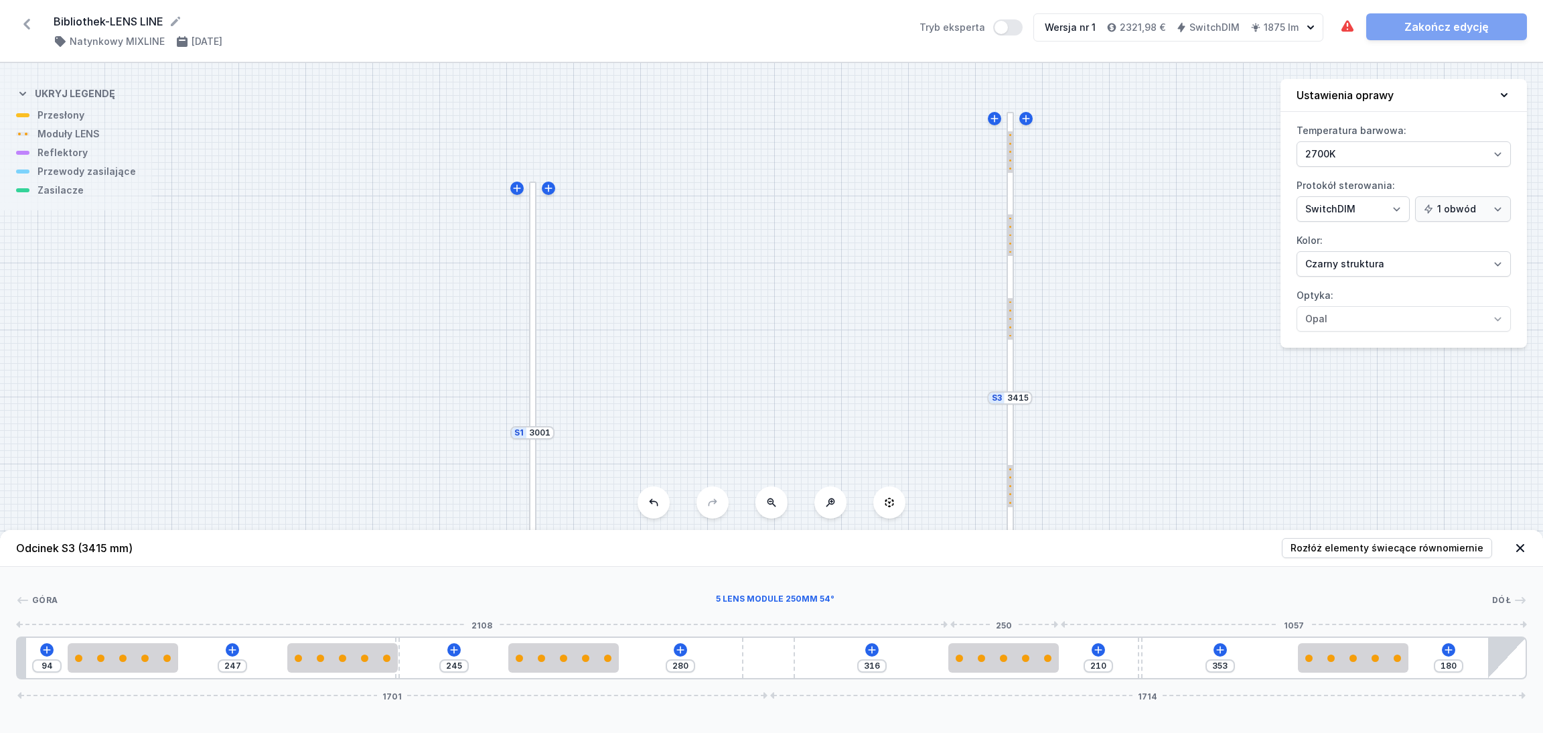
type input "305"
type input "230"
type input "296"
type input "237"
type input "289"
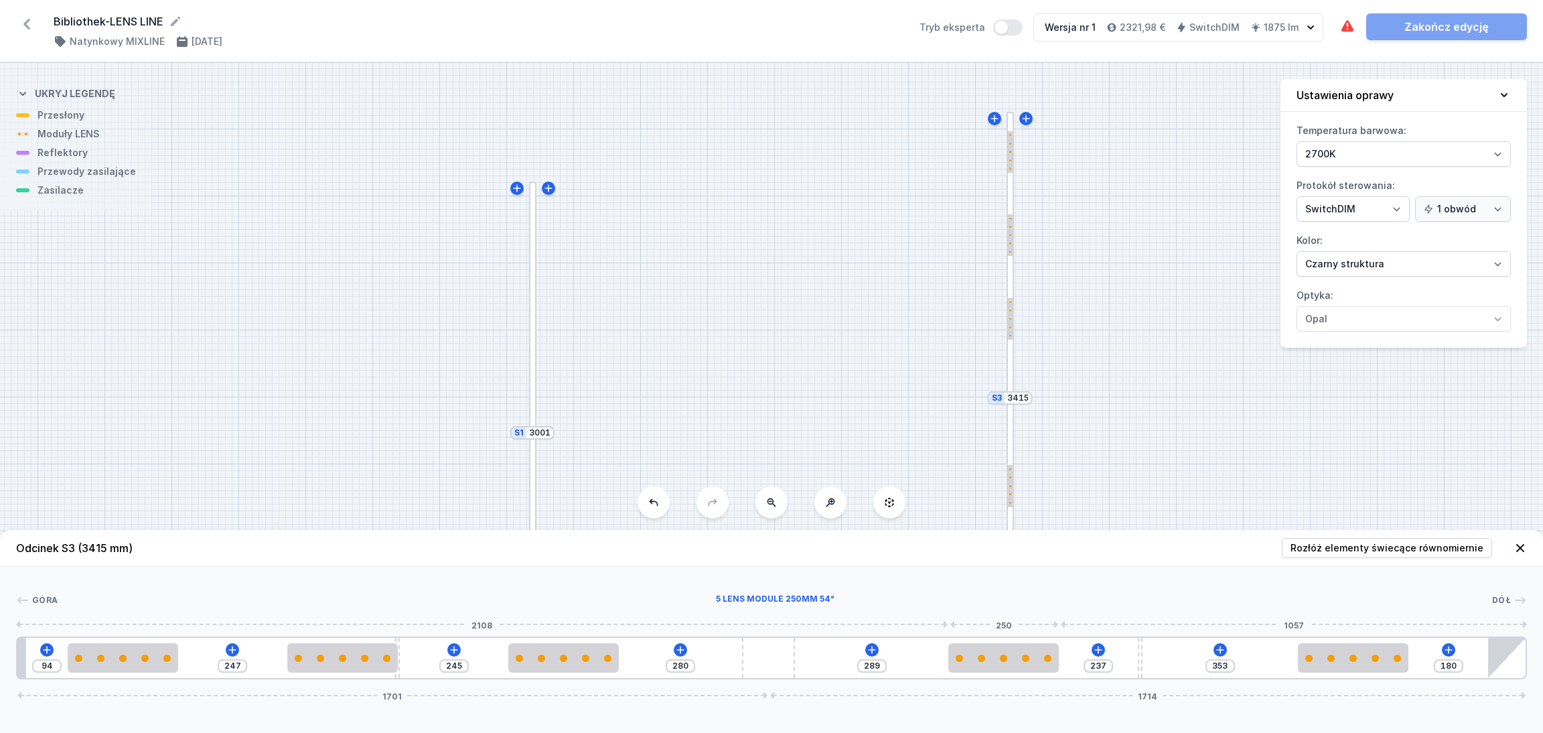
type input "242"
type input "284"
type input "246"
type input "280"
type input "249"
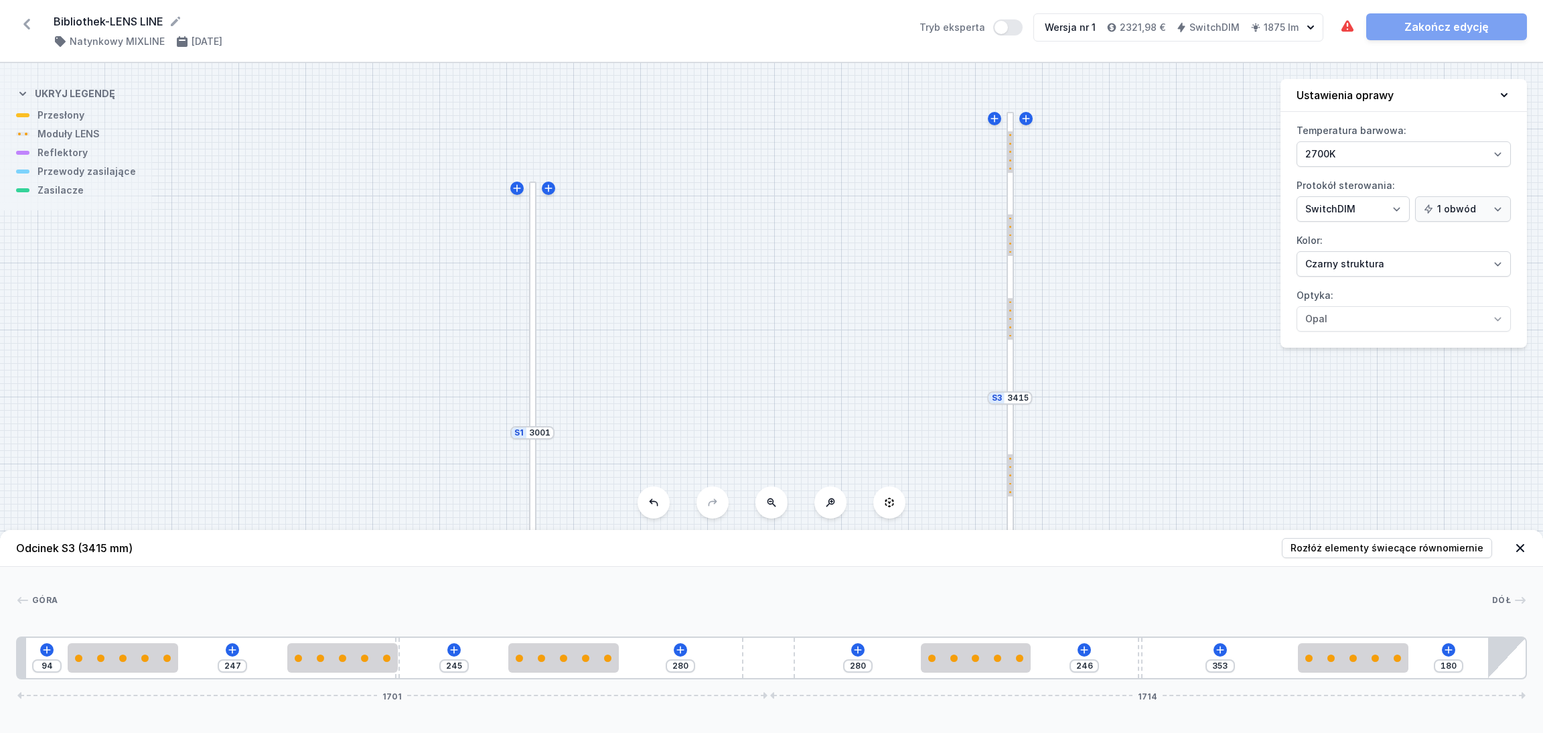
type input "277"
type input "251"
type input "275"
drag, startPoint x: 692, startPoint y: 666, endPoint x: 1005, endPoint y: 674, distance: 313.5
type input "286"
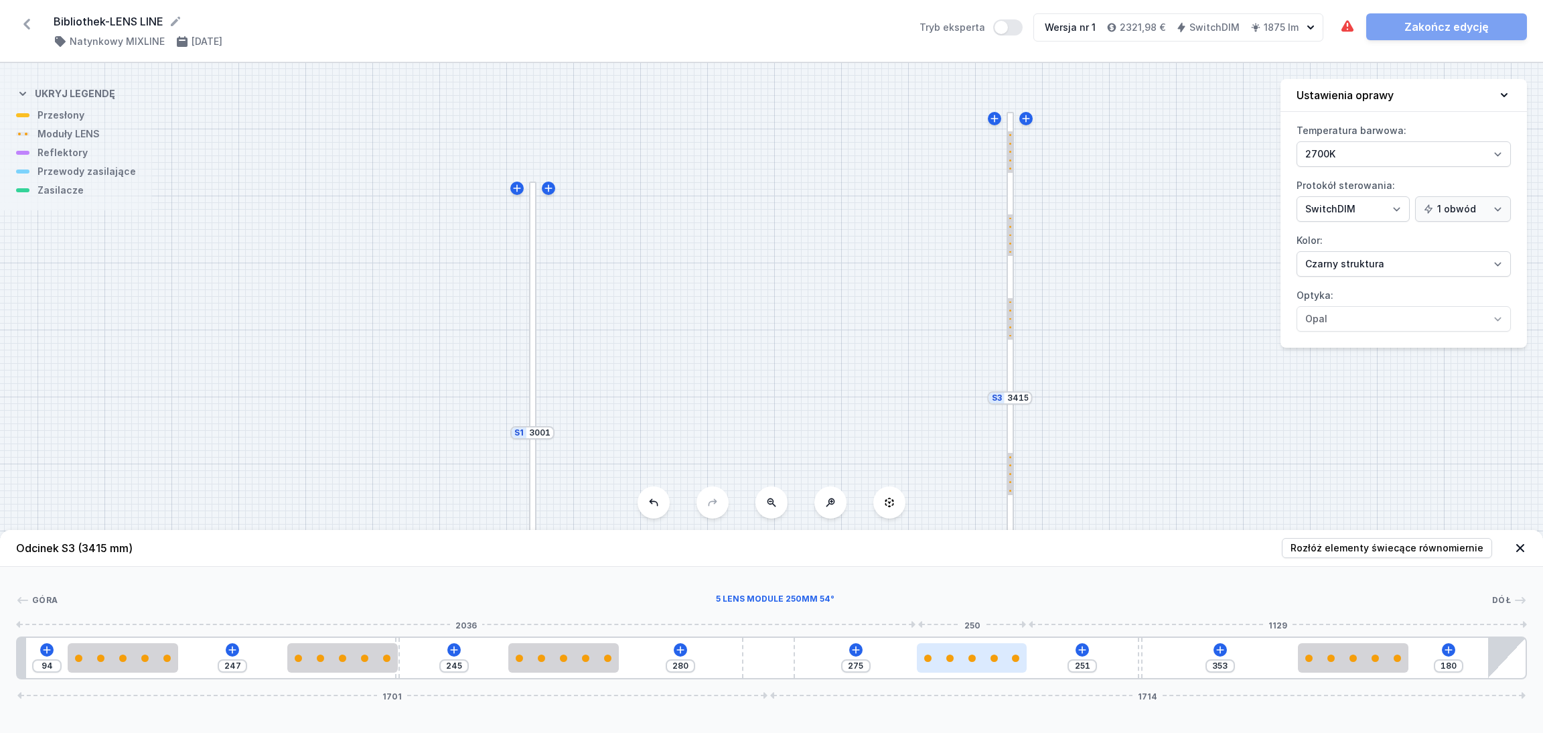
type input "240"
type input "292"
type input "234"
type input "308"
type input "218"
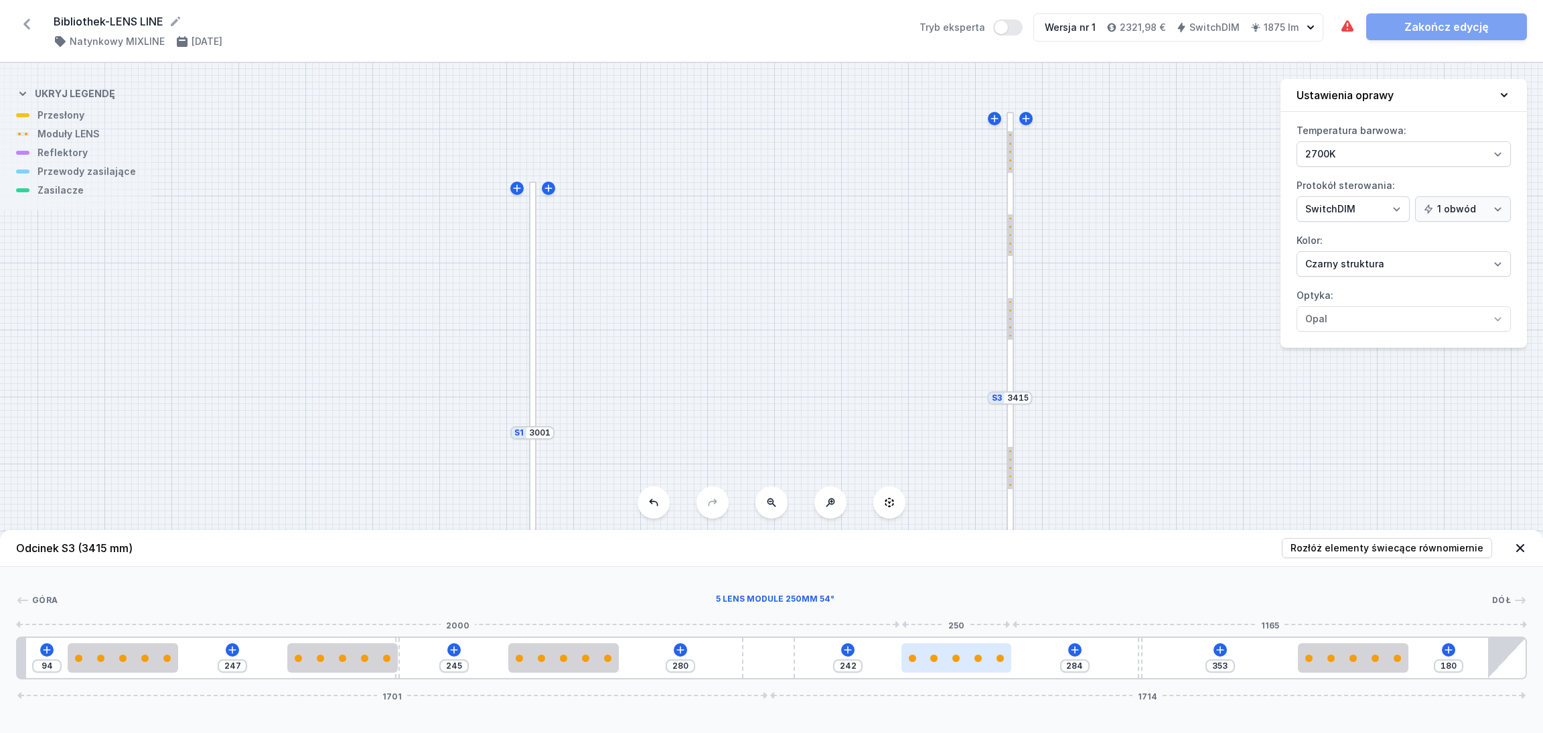
click at [990, 610] on div at bounding box center [956, 657] width 110 height 29
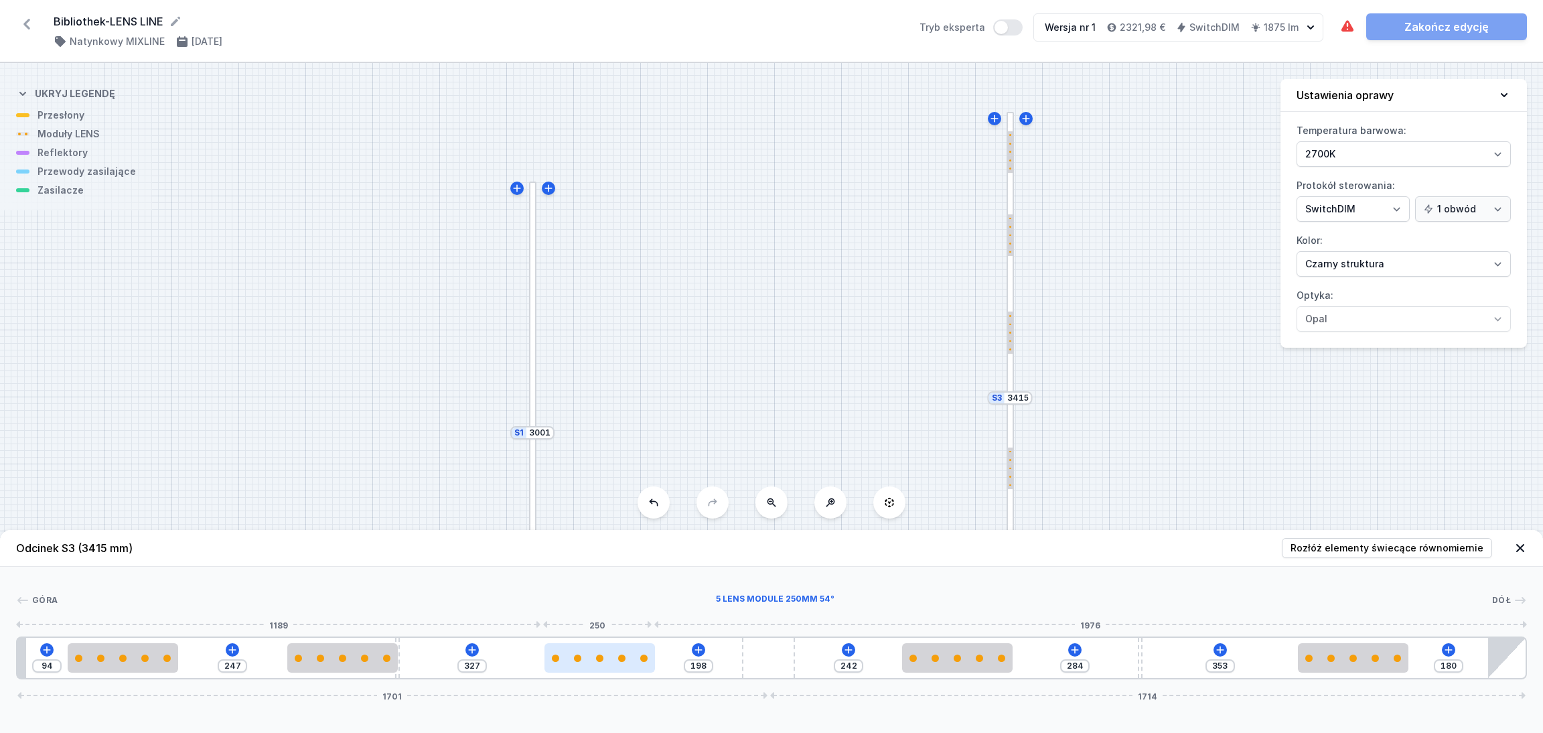
drag, startPoint x: 570, startPoint y: 661, endPoint x: 606, endPoint y: 660, distance: 36.2
click at [606, 610] on div at bounding box center [599, 657] width 110 height 29
click at [1272, 543] on span "Rozłóż elementy świecące równomiernie" at bounding box center [1386, 547] width 193 height 13
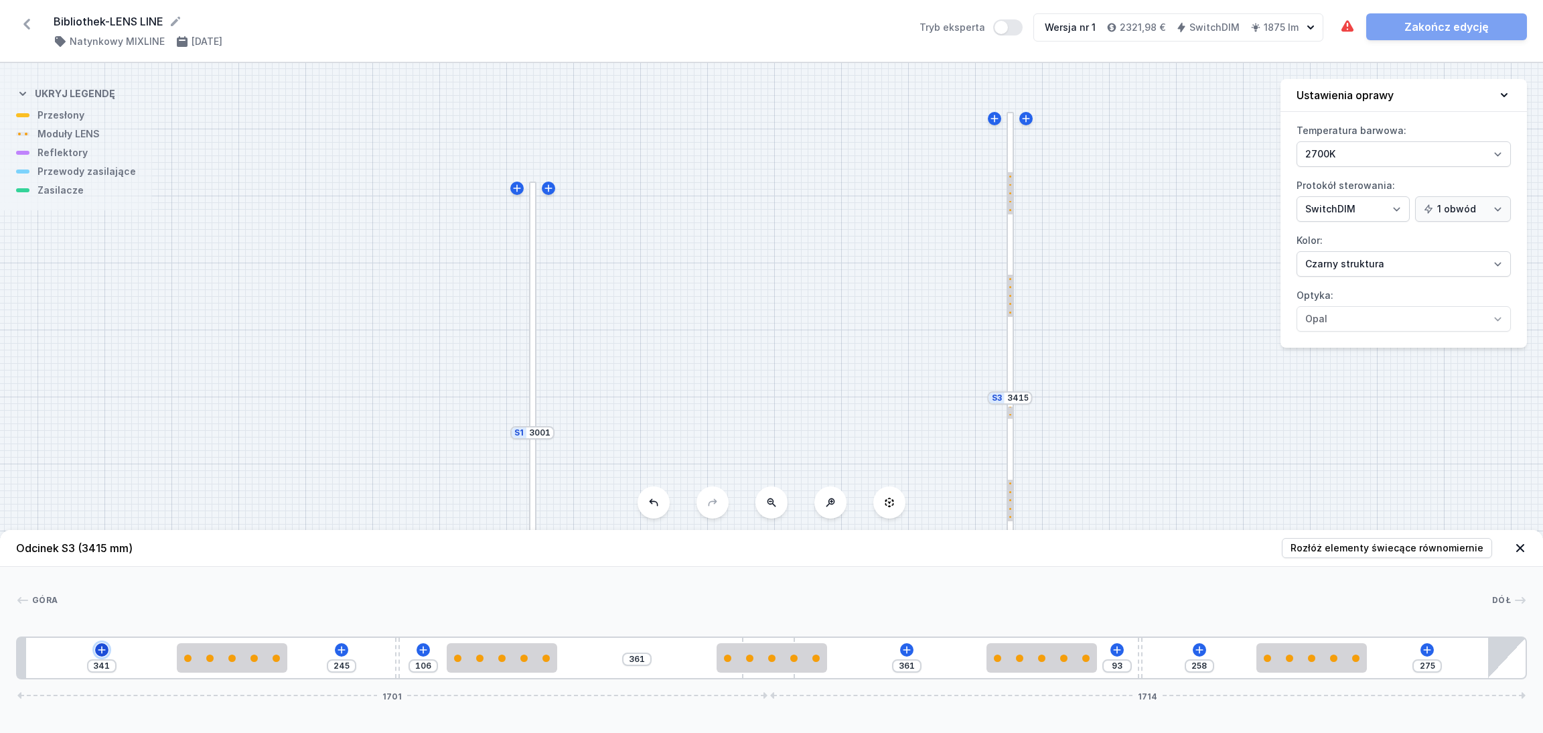
click at [98, 610] on icon at bounding box center [101, 649] width 11 height 11
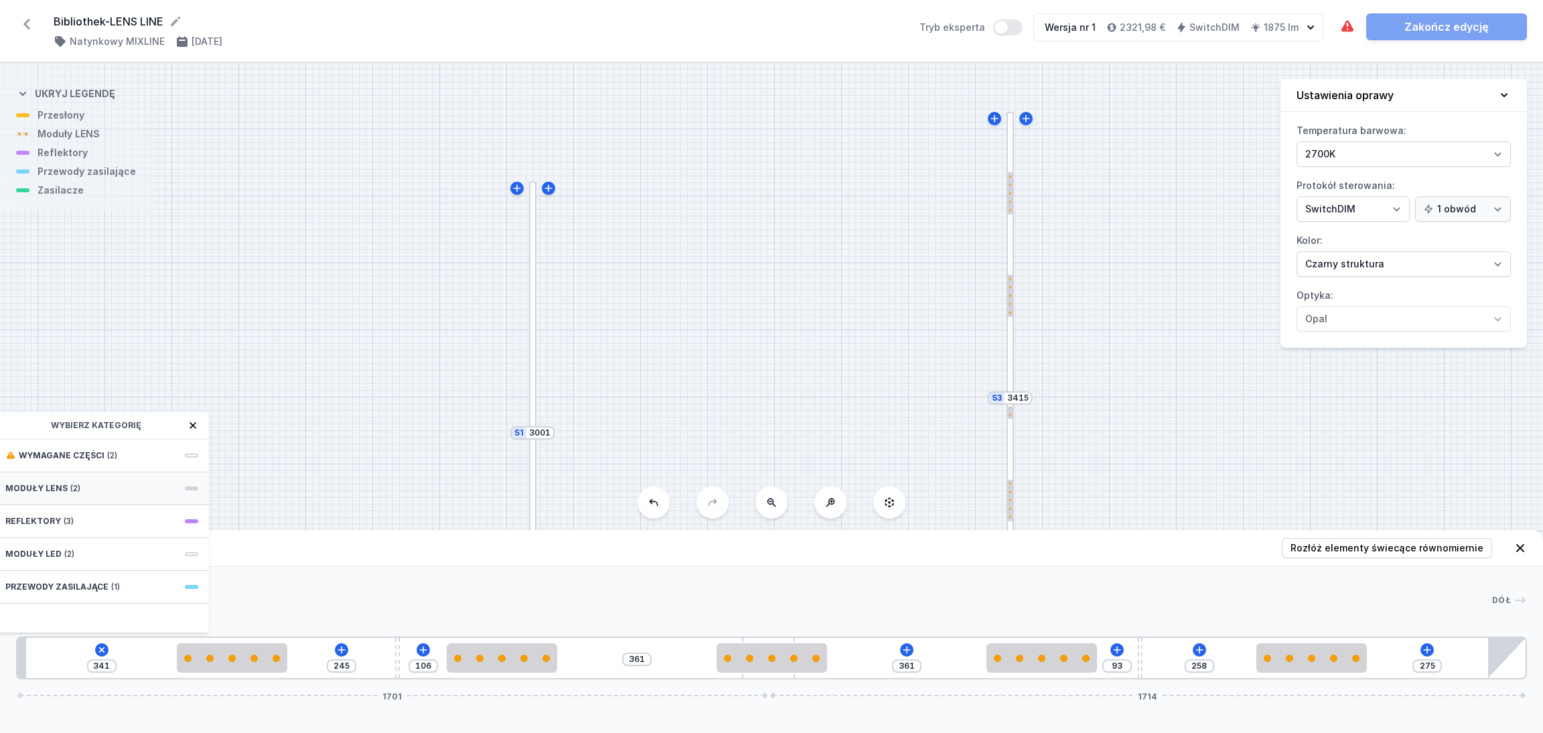
click at [81, 481] on div "Moduły LENS (2)" at bounding box center [102, 488] width 214 height 33
click at [99, 610] on icon at bounding box center [101, 649] width 11 height 11
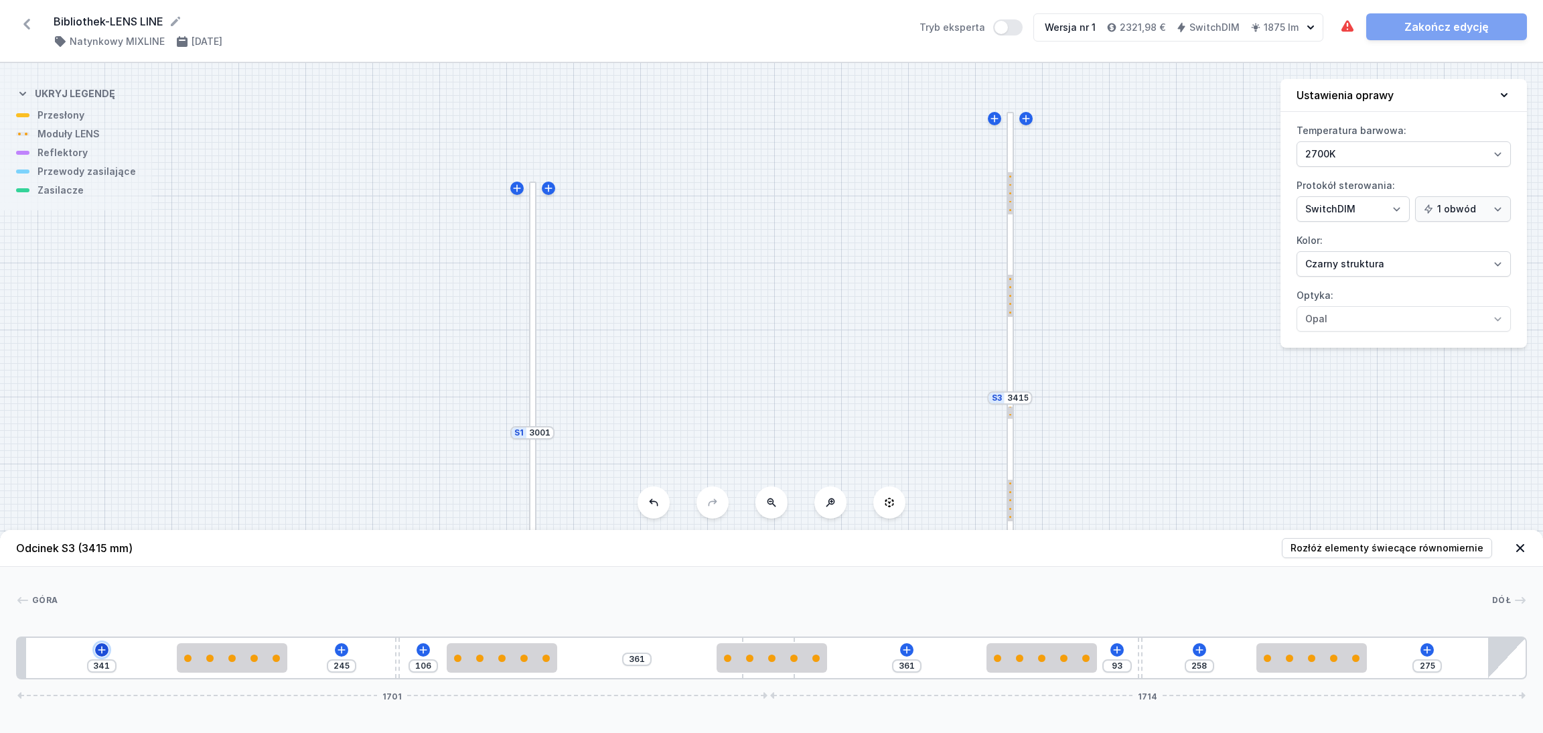
click at [99, 610] on icon at bounding box center [101, 649] width 11 height 11
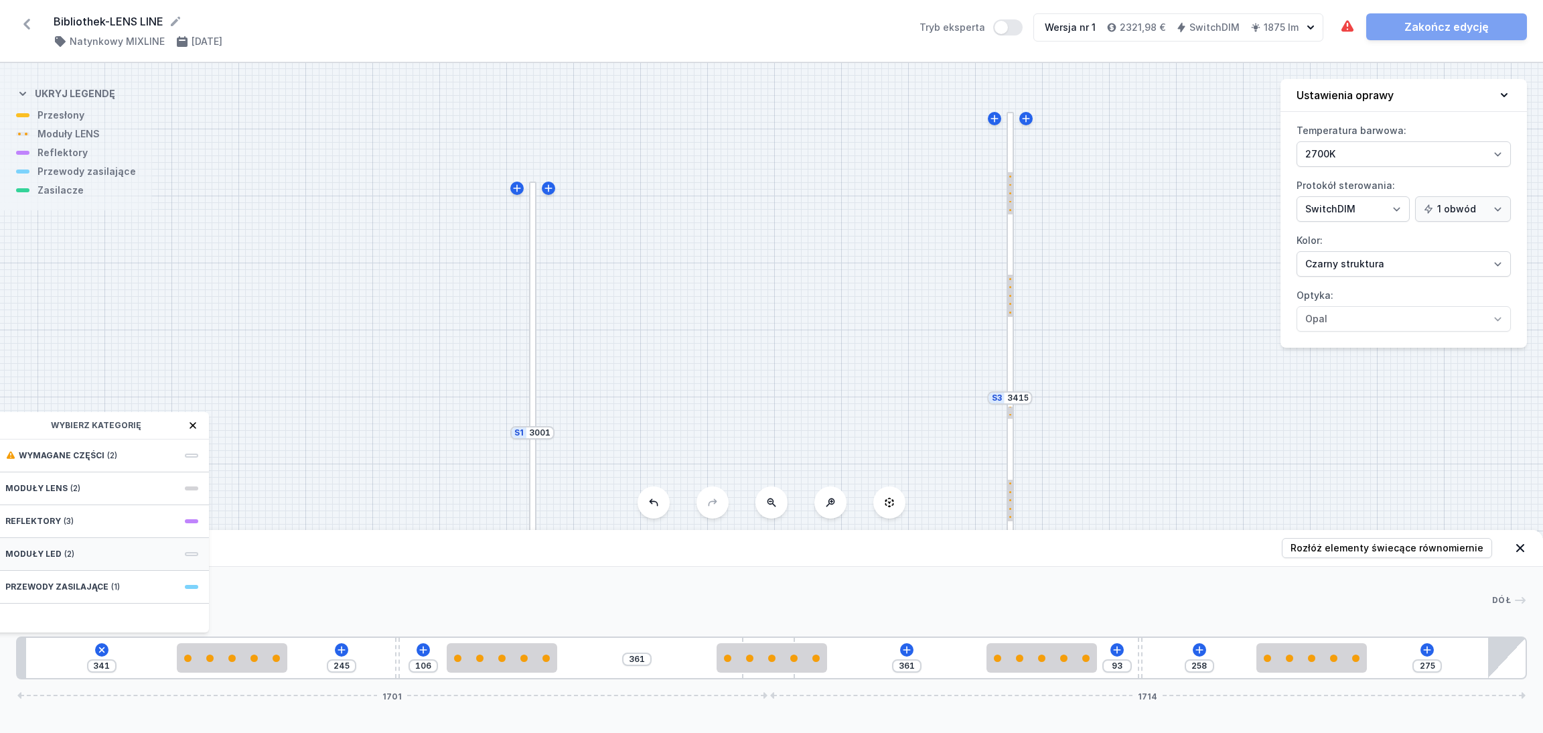
click at [80, 552] on div "Moduły LED (2)" at bounding box center [102, 554] width 214 height 33
click at [11, 423] on icon at bounding box center [10, 425] width 11 height 11
click at [162, 451] on div "Wymagane części (2)" at bounding box center [102, 455] width 214 height 33
click at [6, 420] on icon at bounding box center [10, 425] width 11 height 11
click at [40, 486] on span "Moduły LENS" at bounding box center [36, 488] width 62 height 11
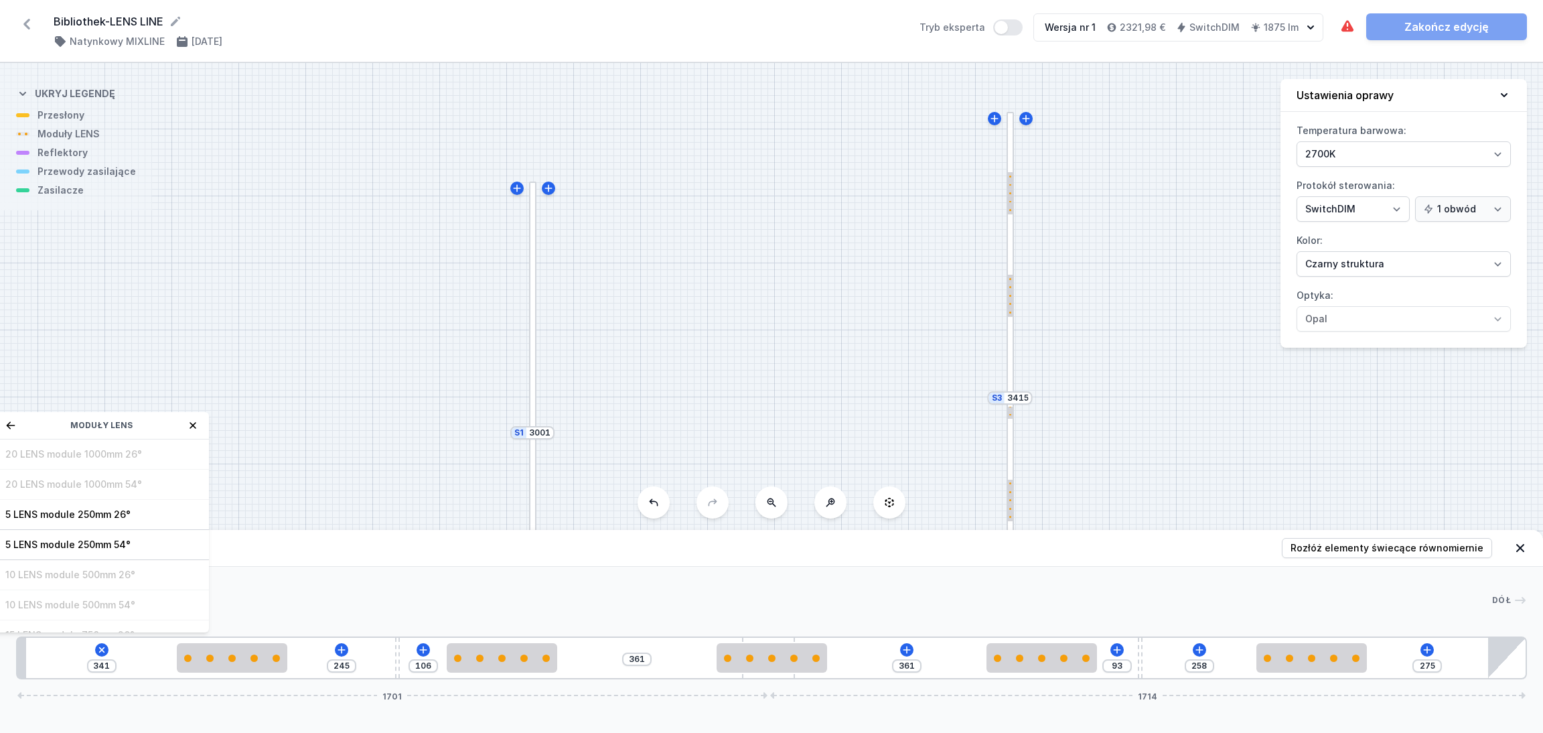
click at [273, 571] on div "[GEOGRAPHIC_DATA] 1 2 3 2 4 2 2 3 2 5 341 Moduły LENS 20 LENS module 1000mm 26°…" at bounding box center [771, 622] width 1543 height 112
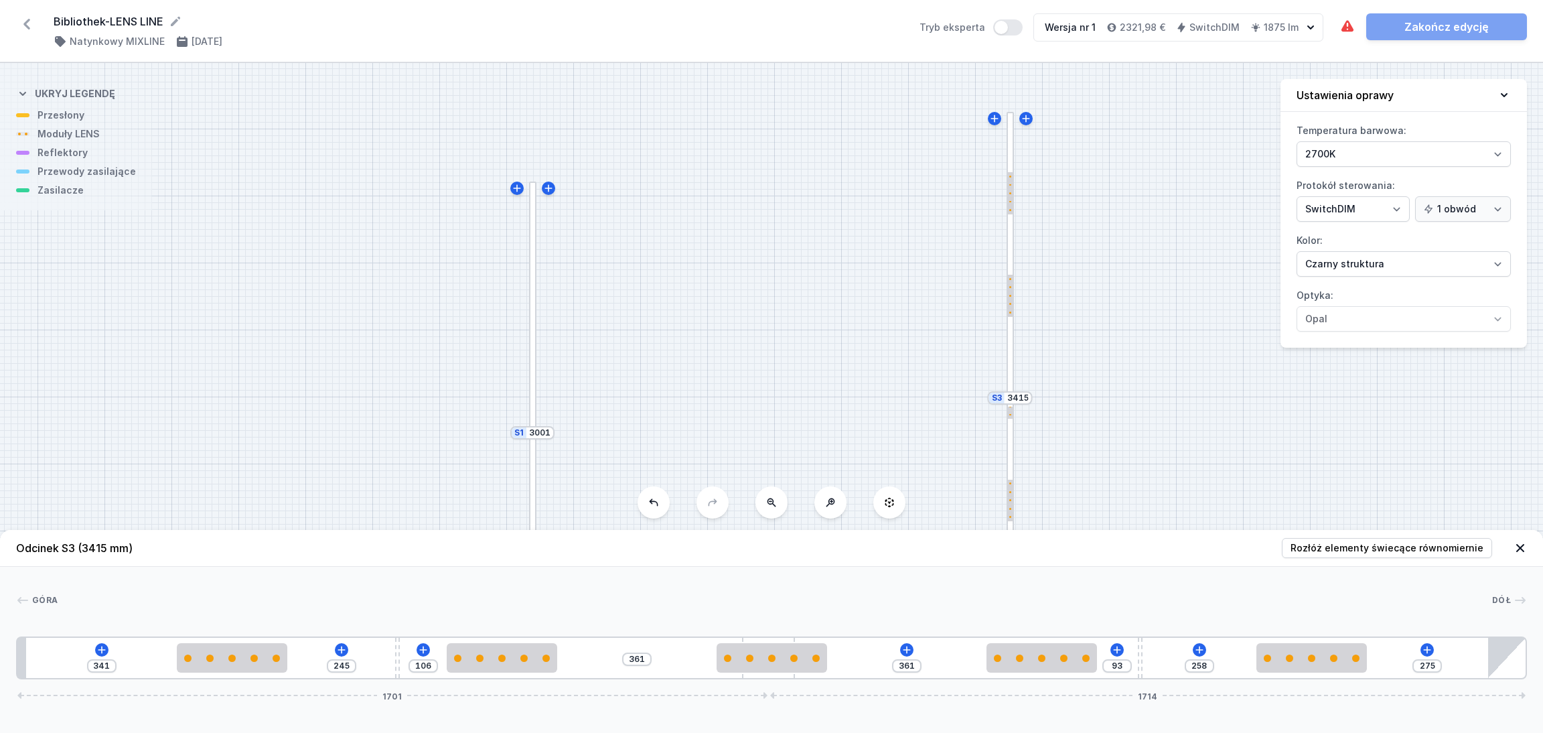
click at [806, 362] on div "S3 3415 S2 2894 S1 3001" at bounding box center [771, 398] width 1543 height 670
click at [806, 364] on div "S3 3415 S2 2894 S1 3001" at bounding box center [771, 398] width 1543 height 670
click at [1272, 543] on icon at bounding box center [1519, 547] width 13 height 13
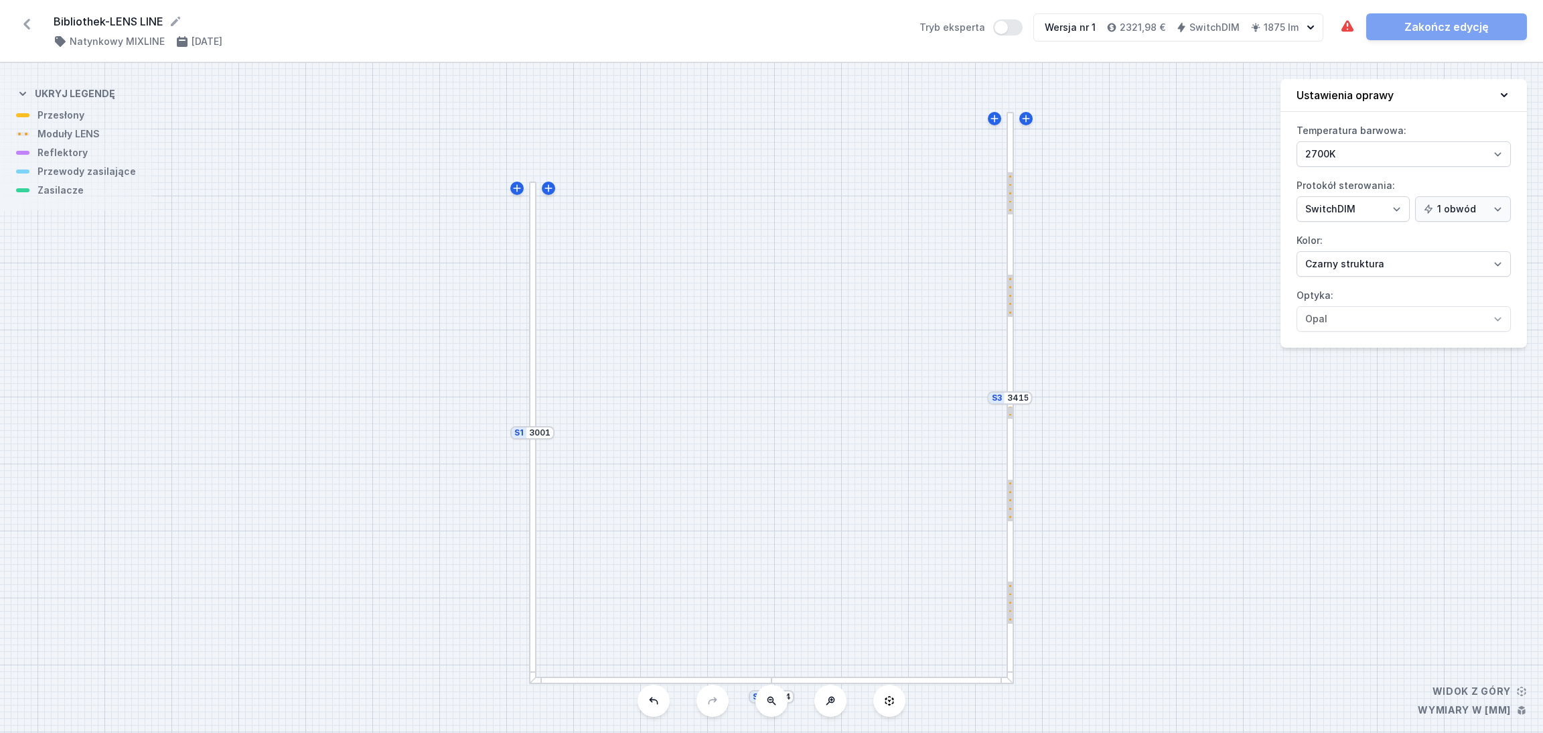
click at [926, 610] on div at bounding box center [892, 679] width 242 height 7
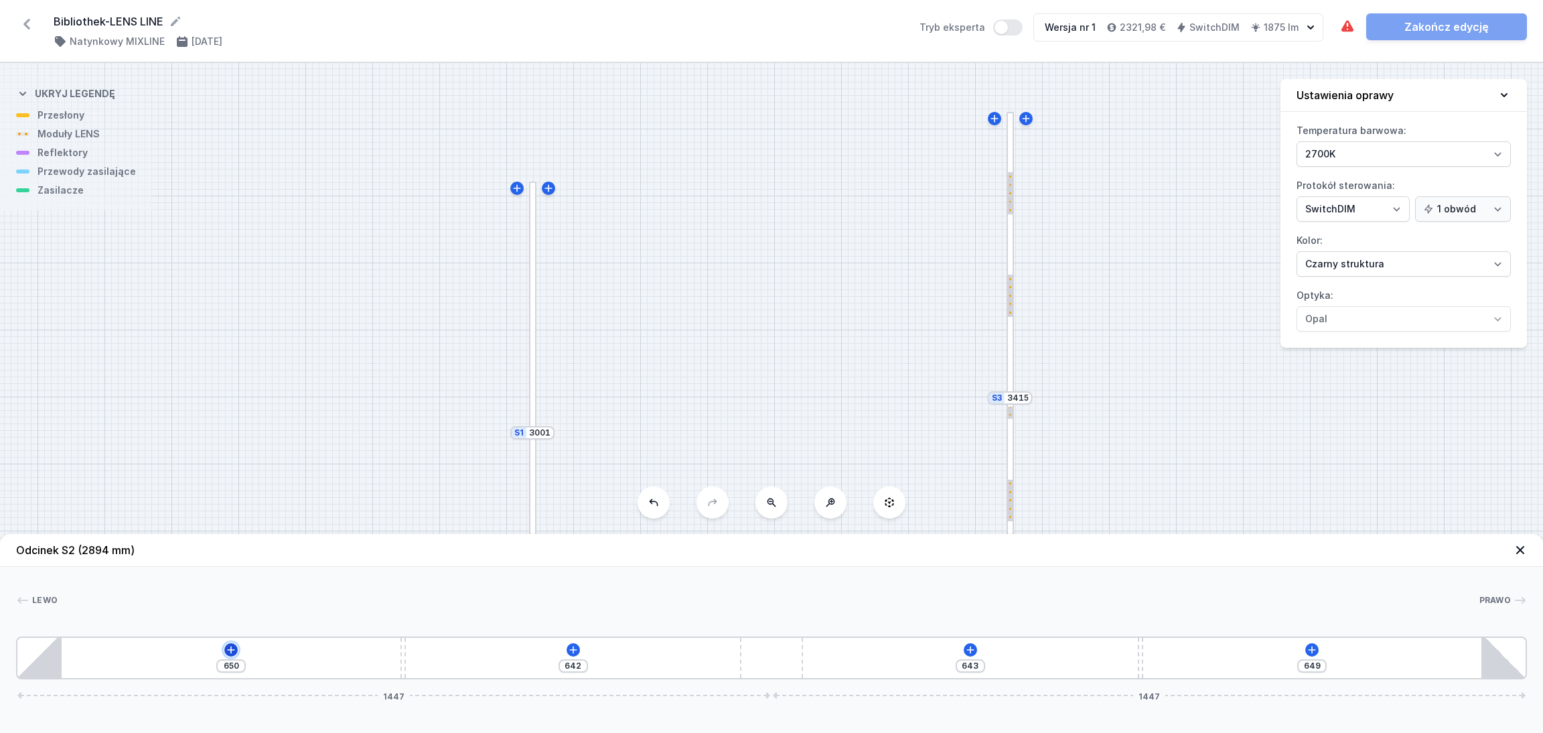
click at [231, 610] on icon at bounding box center [231, 649] width 11 height 11
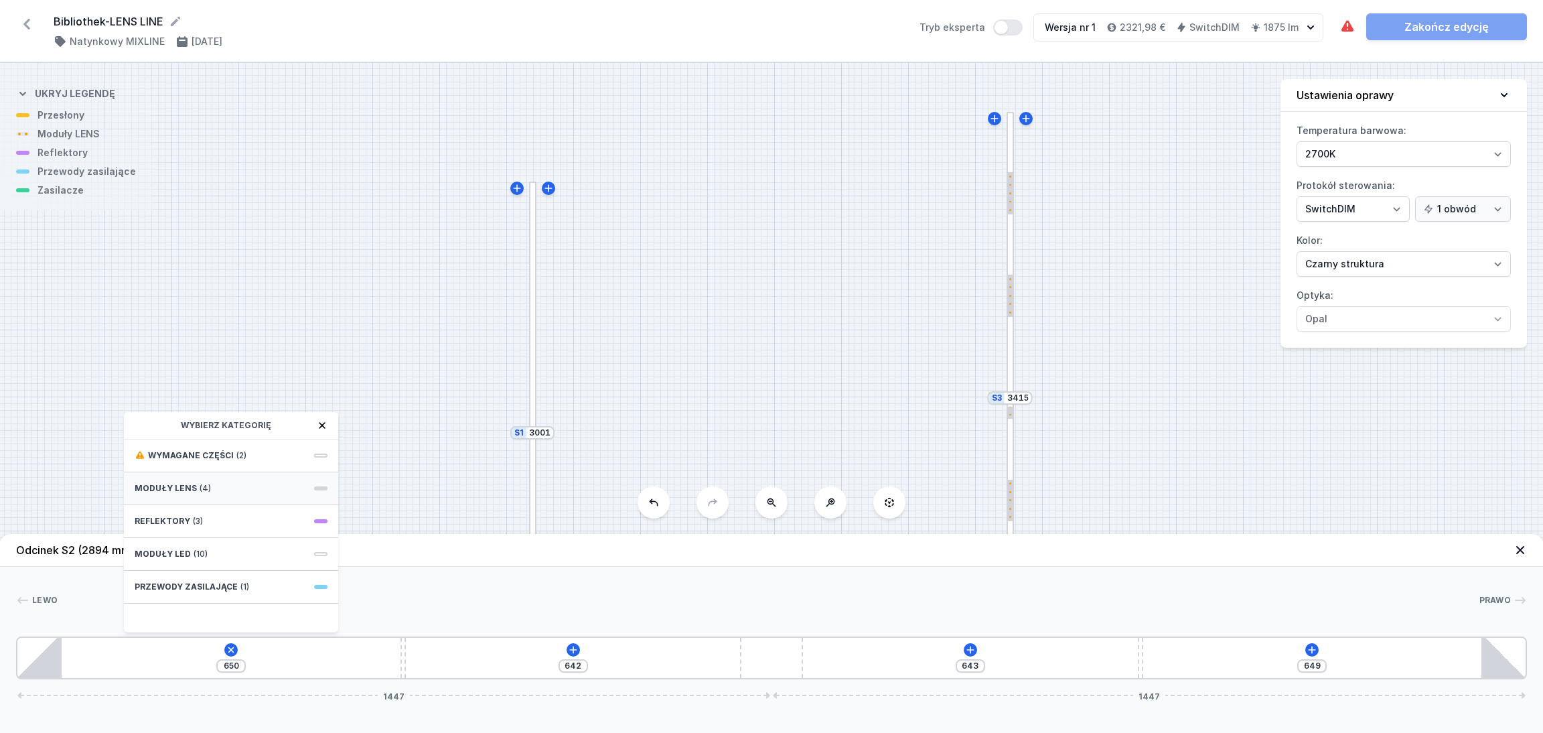
click at [224, 483] on div "Moduły LENS (4)" at bounding box center [231, 488] width 214 height 33
click at [192, 542] on span "5 LENS module 250mm 54°" at bounding box center [231, 544] width 193 height 13
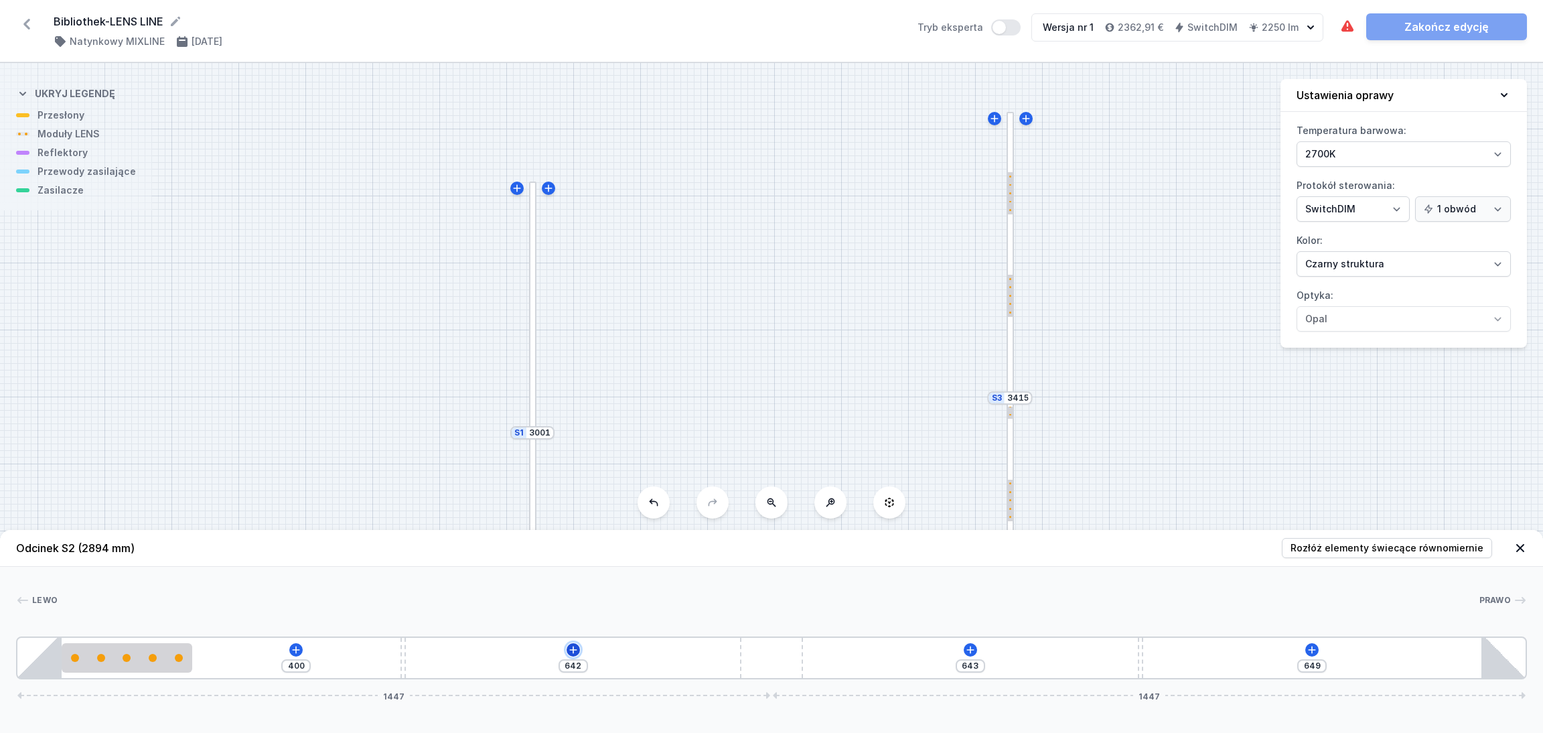
click at [573, 610] on icon at bounding box center [572, 649] width 7 height 7
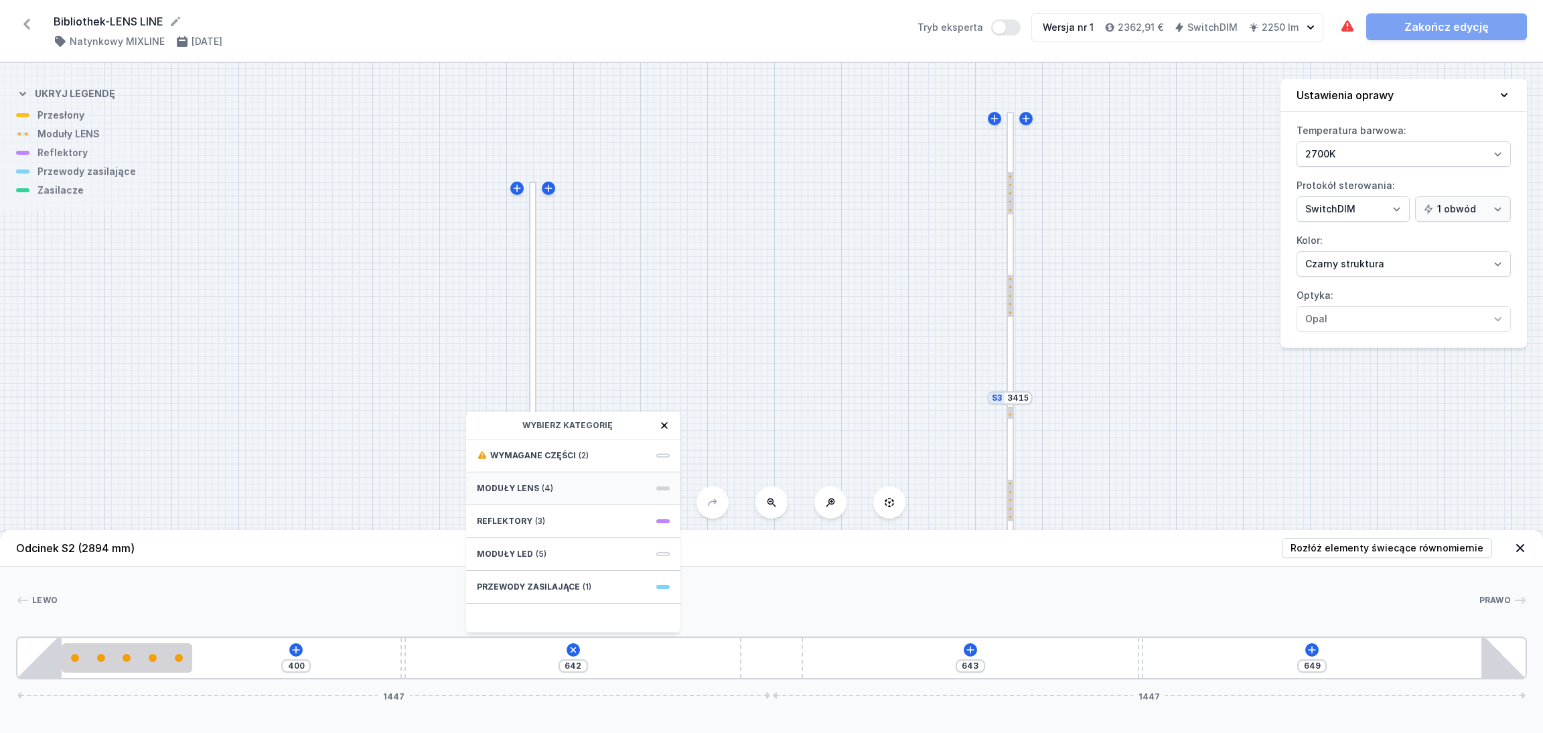
click at [561, 479] on div "Moduły LENS (4)" at bounding box center [573, 488] width 214 height 33
click at [529, 536] on div "5 LENS module 250mm 54°" at bounding box center [573, 545] width 214 height 30
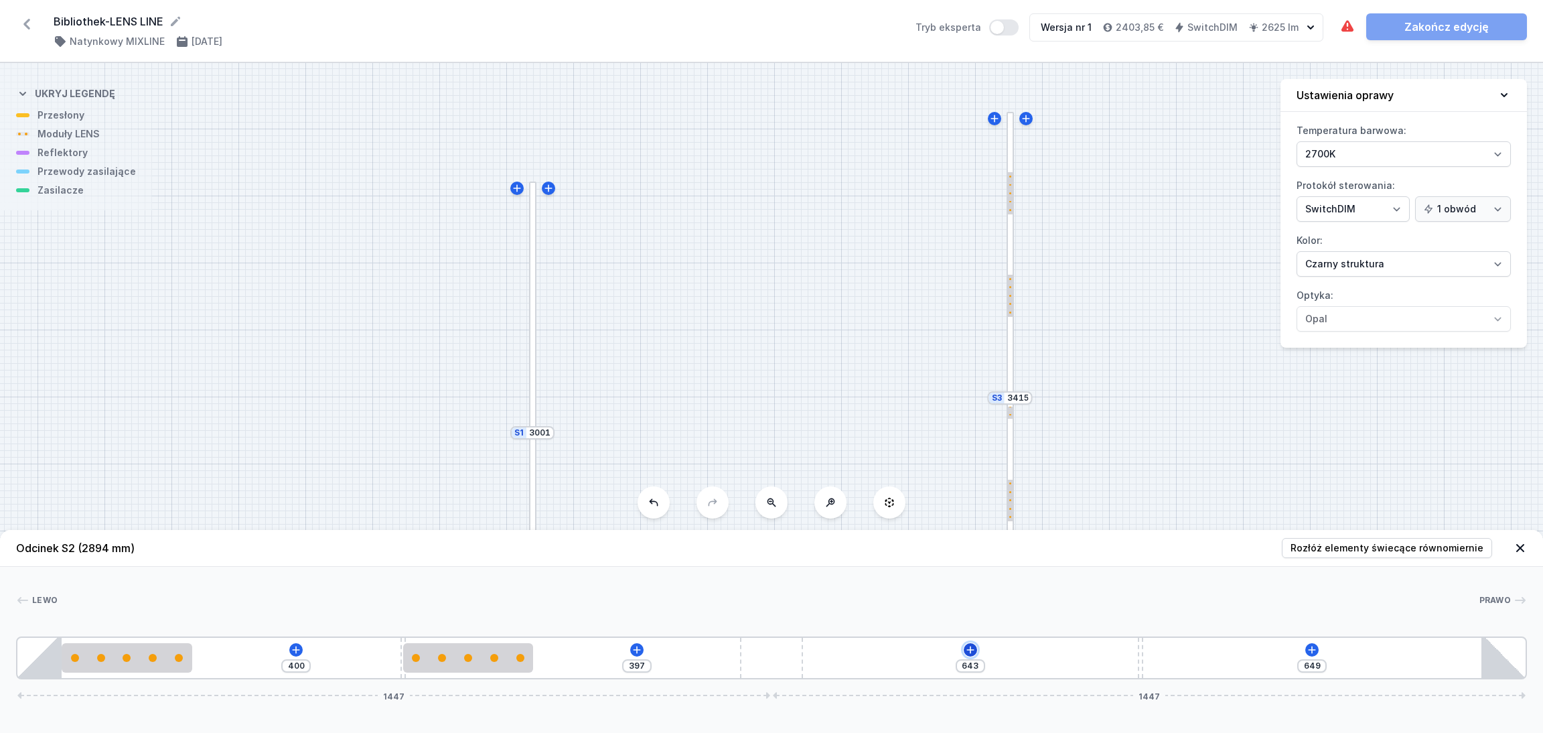
click at [970, 610] on icon at bounding box center [969, 649] width 7 height 7
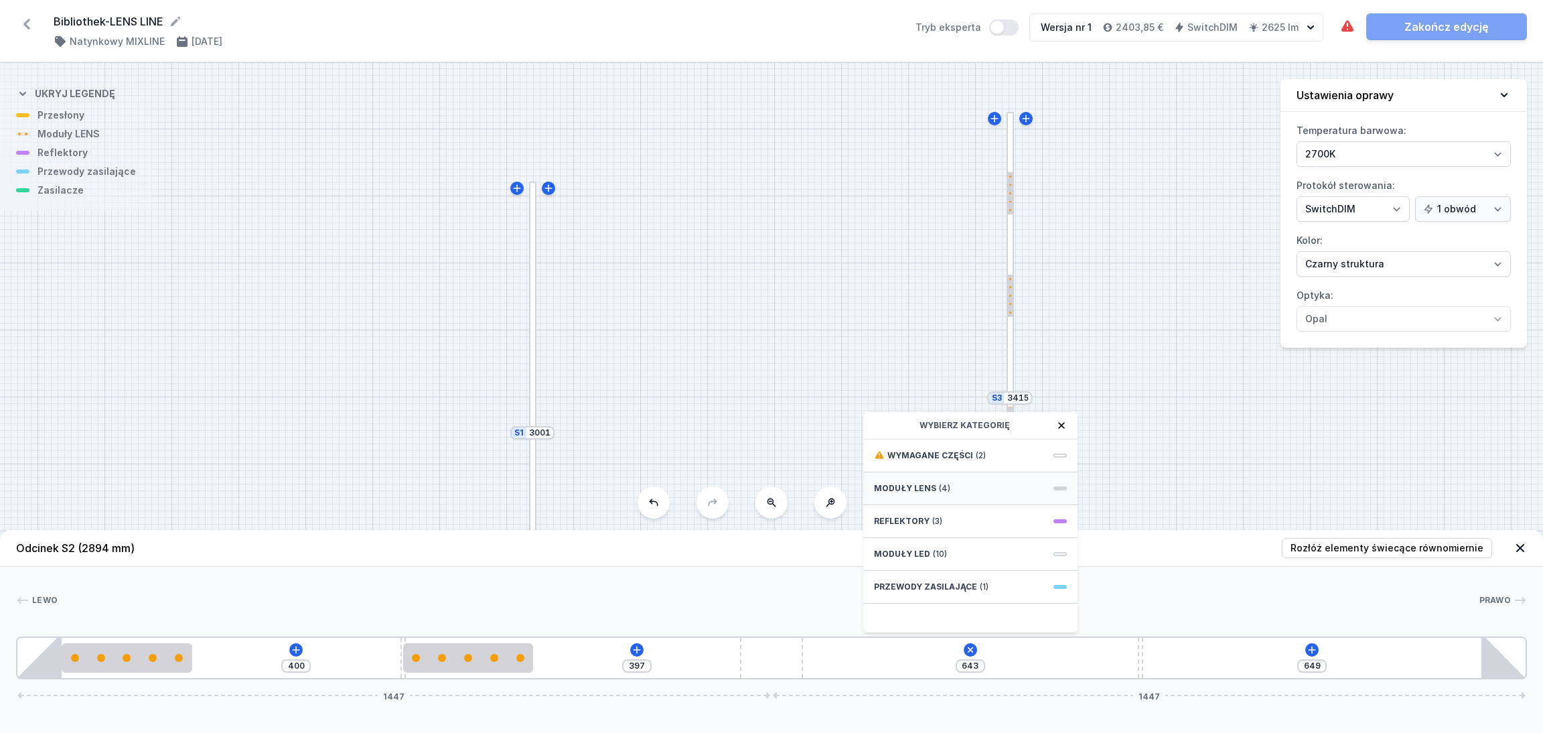
click at [960, 484] on div "Moduły LENS (4)" at bounding box center [970, 488] width 214 height 33
click at [945, 546] on span "5 LENS module 250mm 54°" at bounding box center [970, 544] width 193 height 13
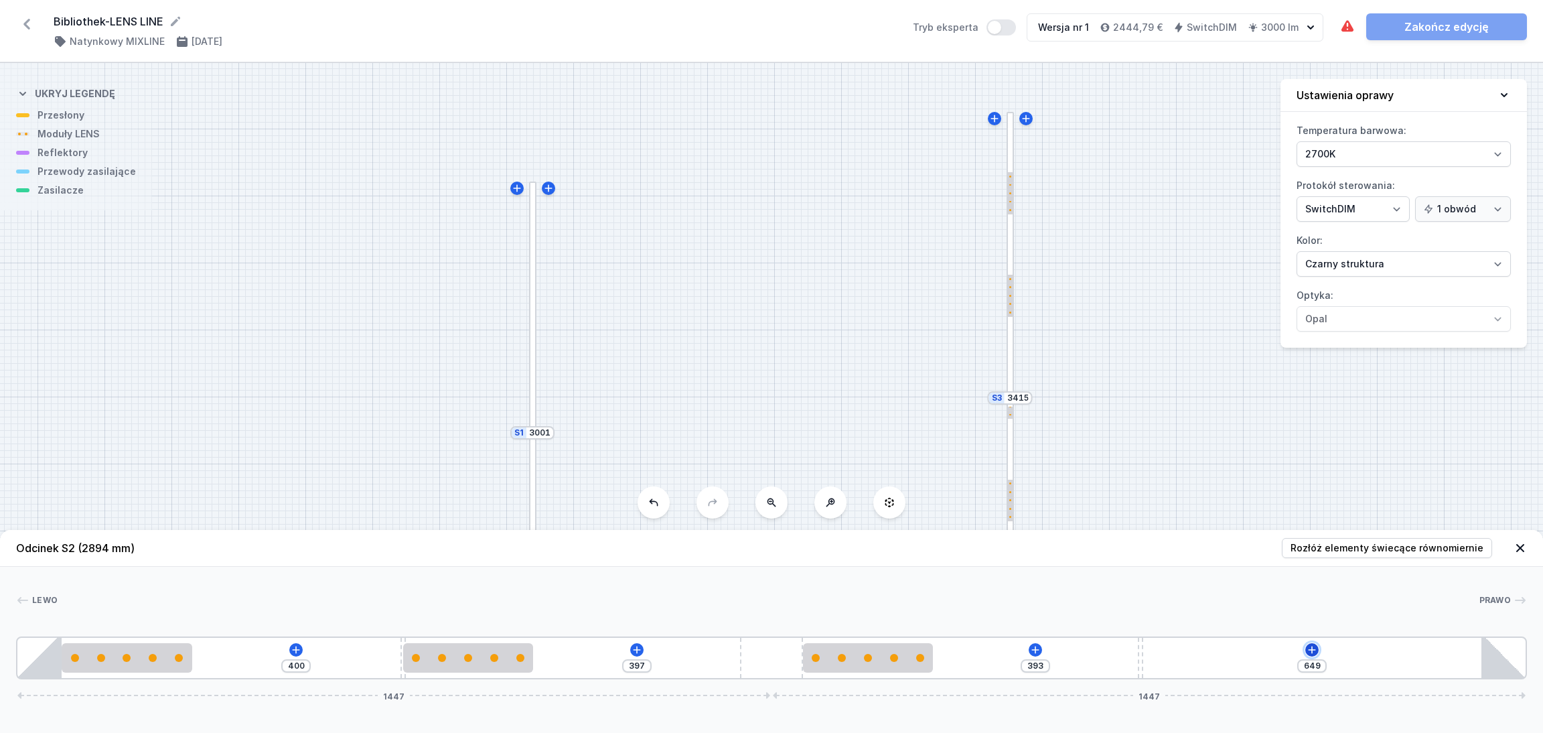
click at [1272, 610] on icon at bounding box center [1311, 649] width 11 height 11
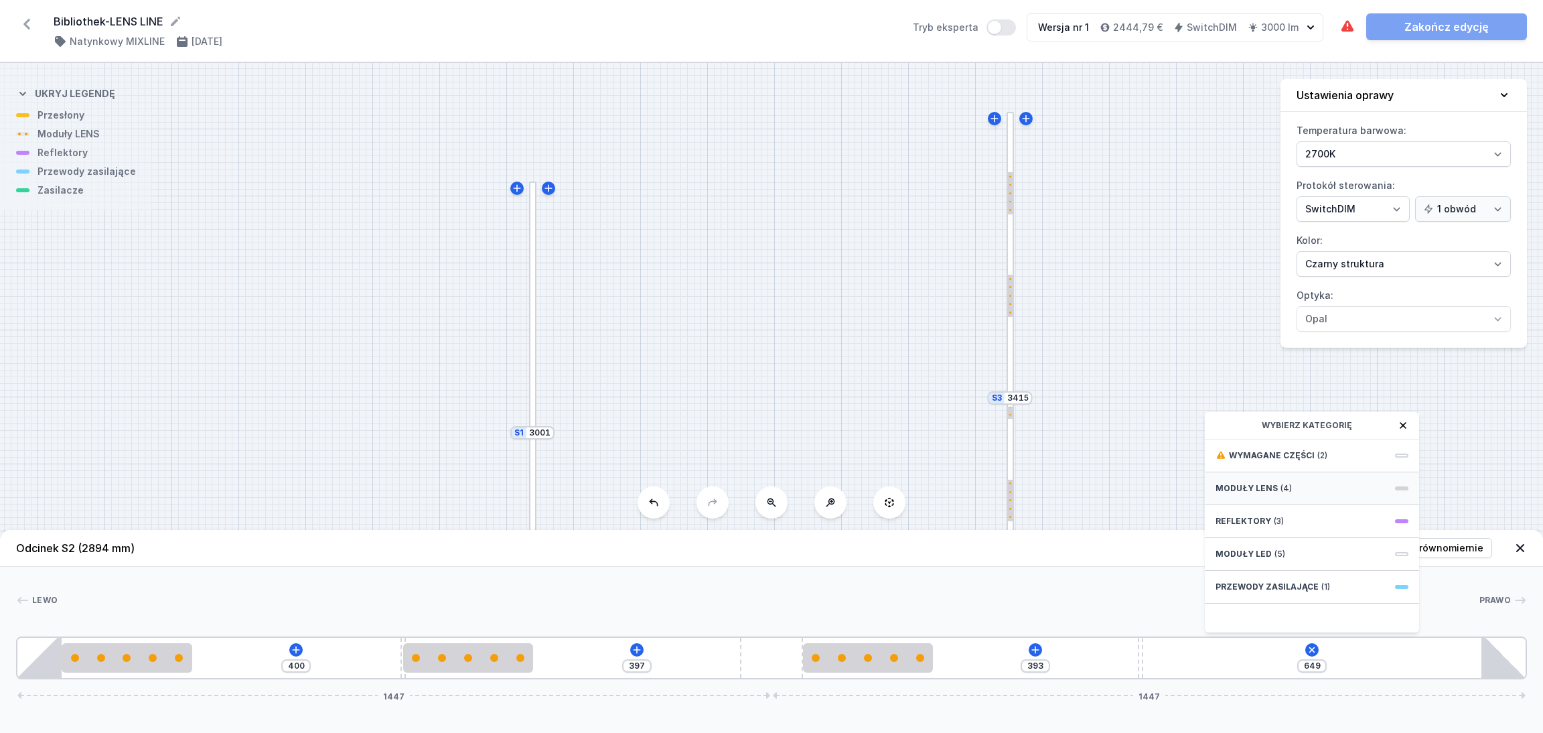
click at [1272, 483] on div "Moduły LENS (4)" at bounding box center [1312, 488] width 214 height 33
click at [1247, 548] on span "5 LENS module 250mm 54°" at bounding box center [1311, 544] width 193 height 13
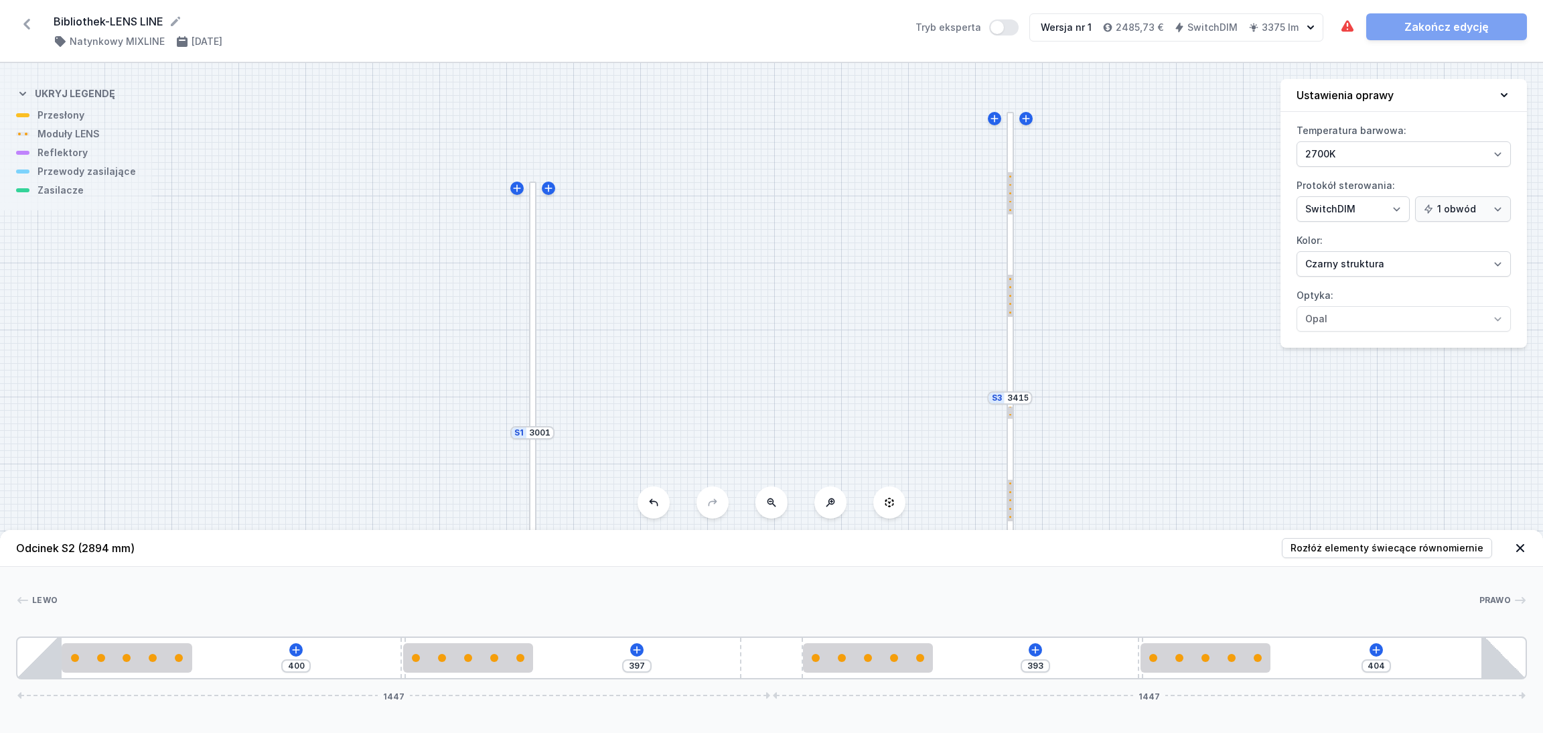
click at [1233, 574] on div "[PERSON_NAME] 1 2 3 2 4 2 3 2 1 400 397 393 404 1447 1447 85 250 400 10 250 517…" at bounding box center [771, 622] width 1543 height 112
click at [533, 301] on div at bounding box center [532, 306] width 7 height 250
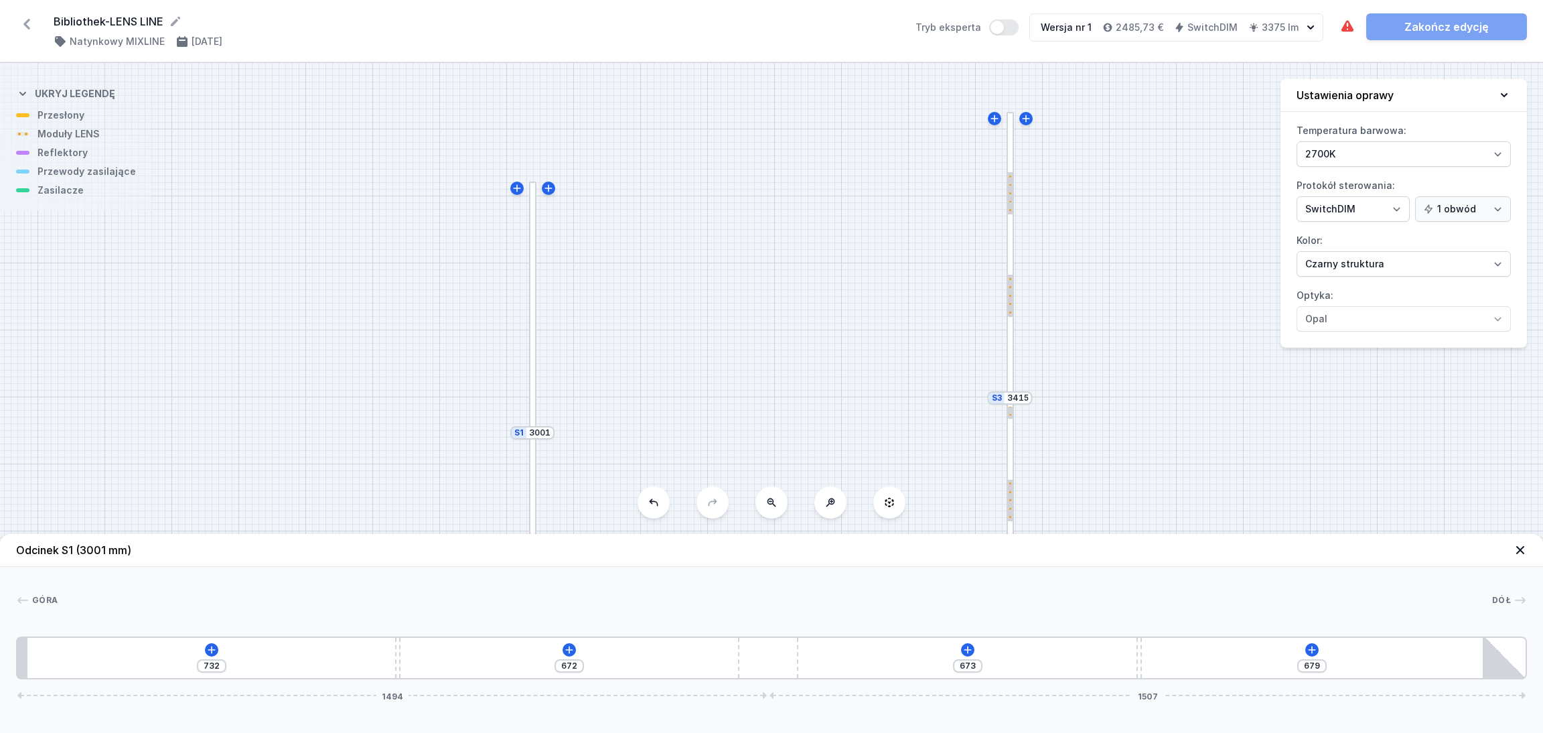
click at [533, 305] on div at bounding box center [532, 306] width 7 height 250
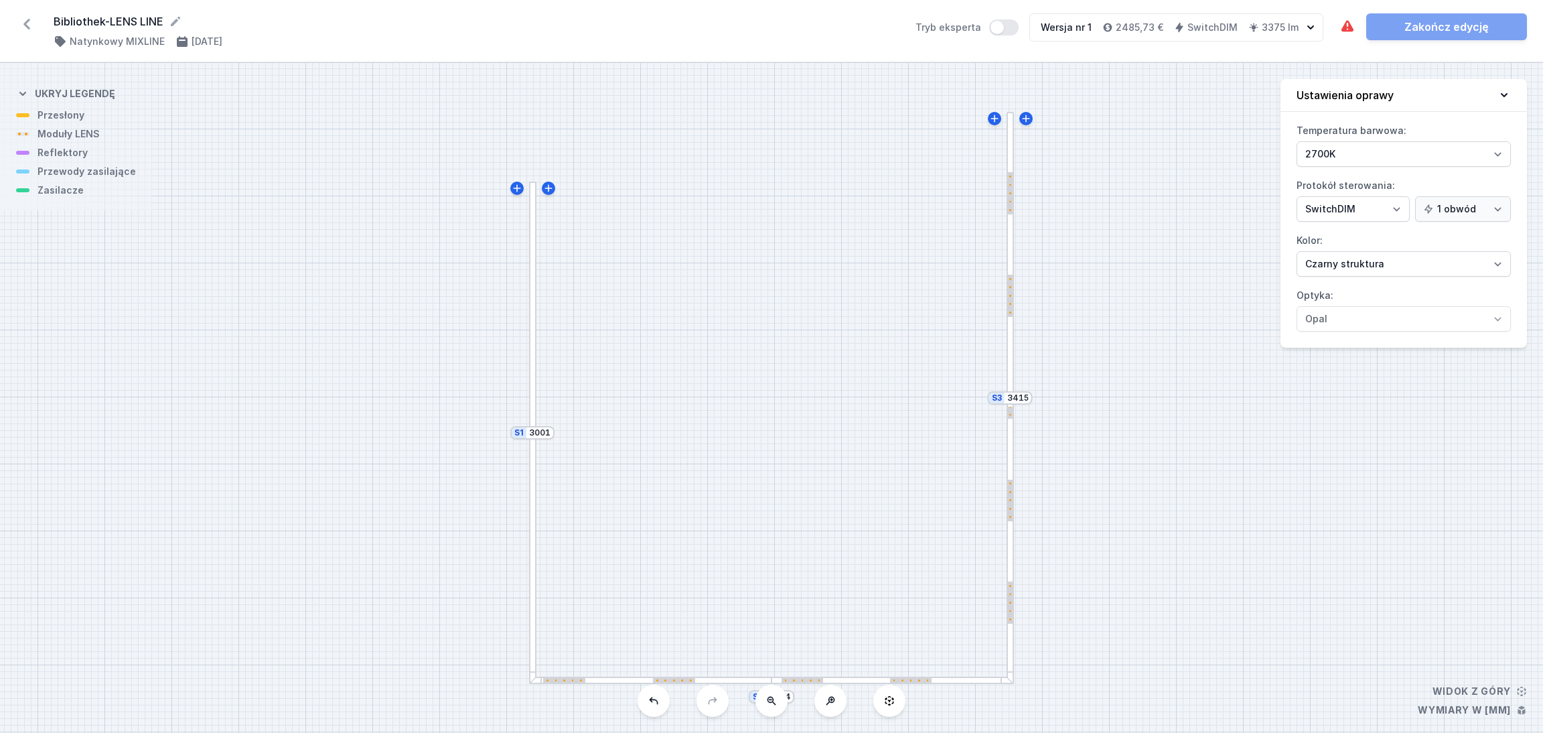
click at [532, 305] on div at bounding box center [532, 306] width 7 height 250
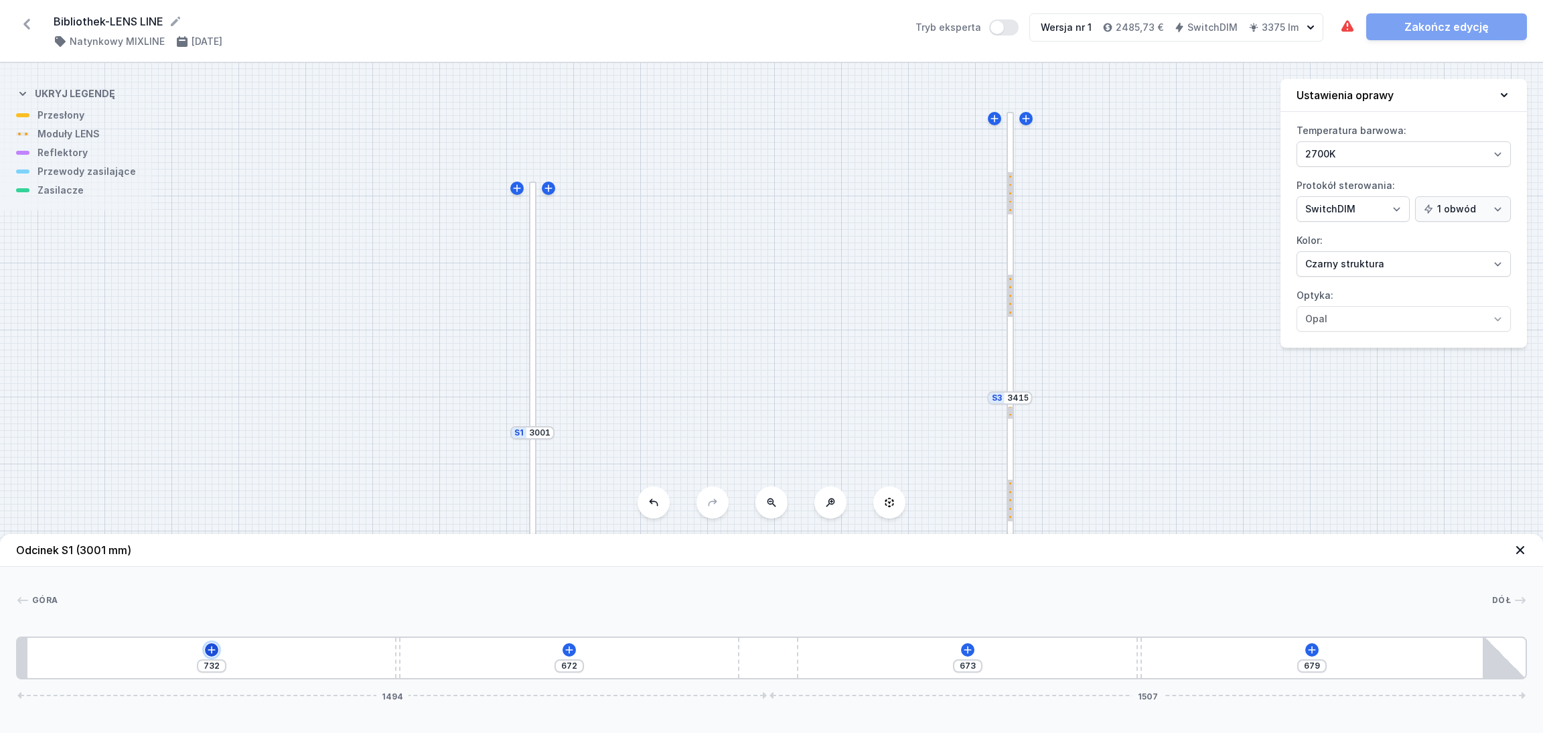
click at [210, 610] on icon at bounding box center [211, 649] width 7 height 7
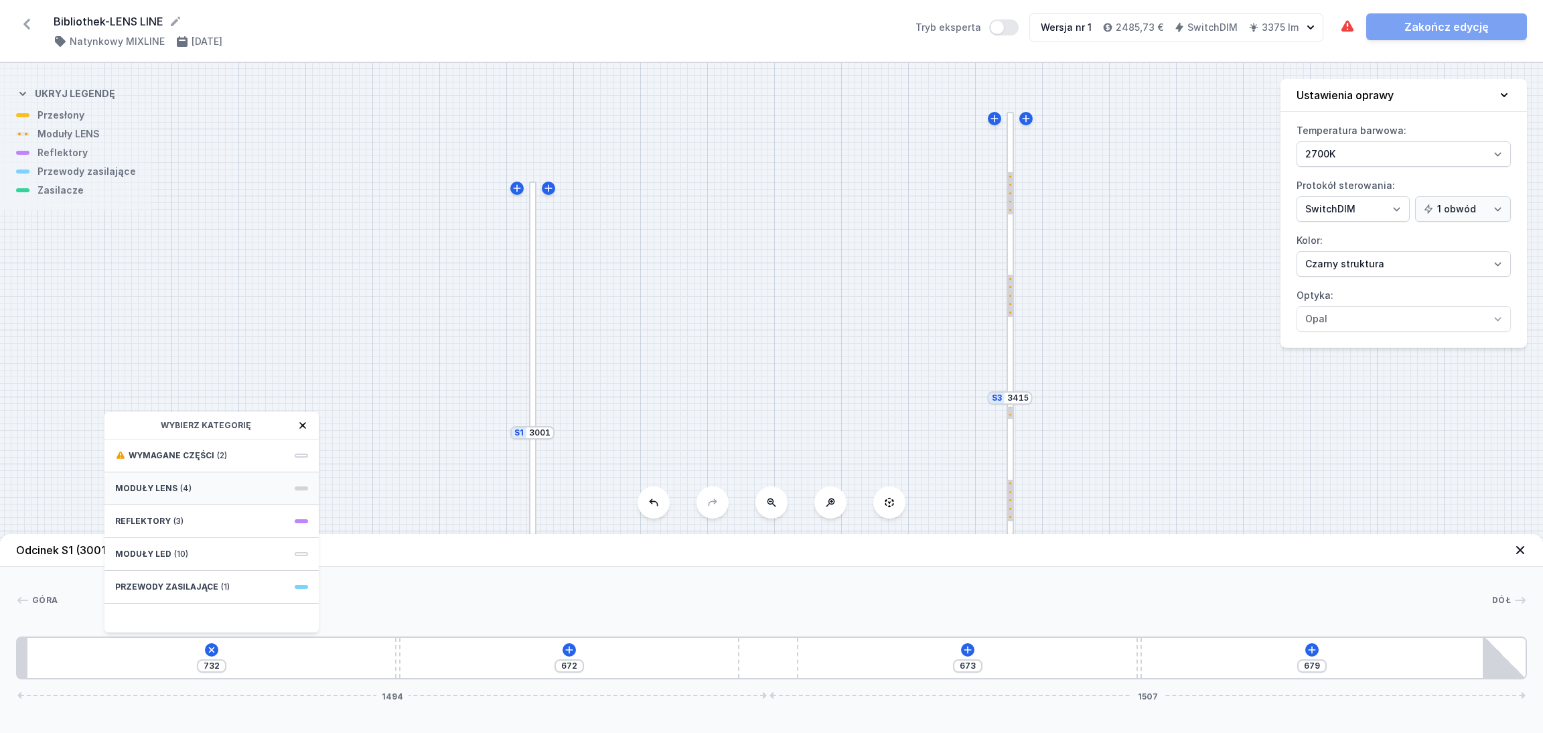
click at [180, 483] on span "(4)" at bounding box center [185, 488] width 11 height 11
click at [185, 539] on span "5 LENS module 250mm 54°" at bounding box center [211, 544] width 193 height 13
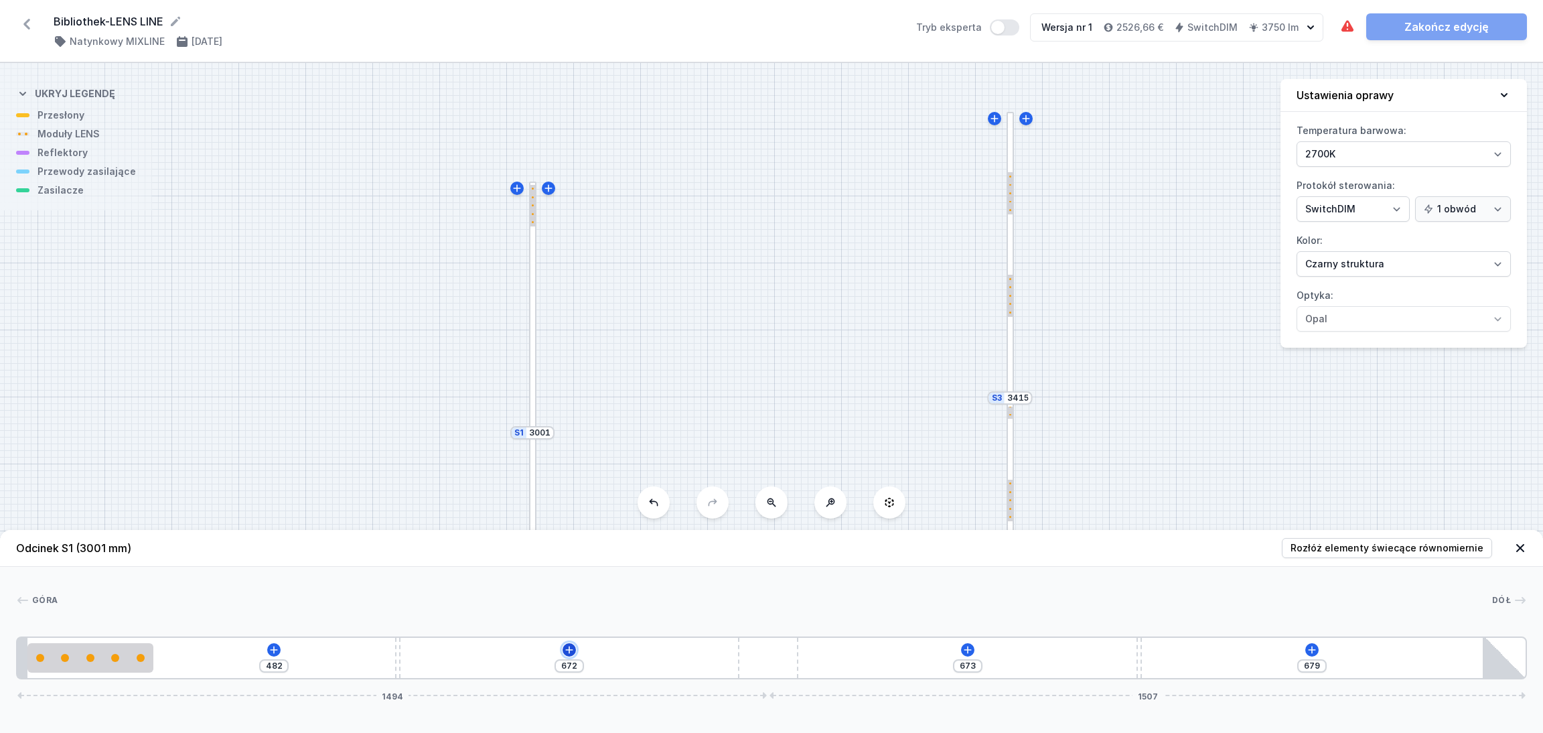
click at [566, 610] on icon at bounding box center [569, 649] width 11 height 11
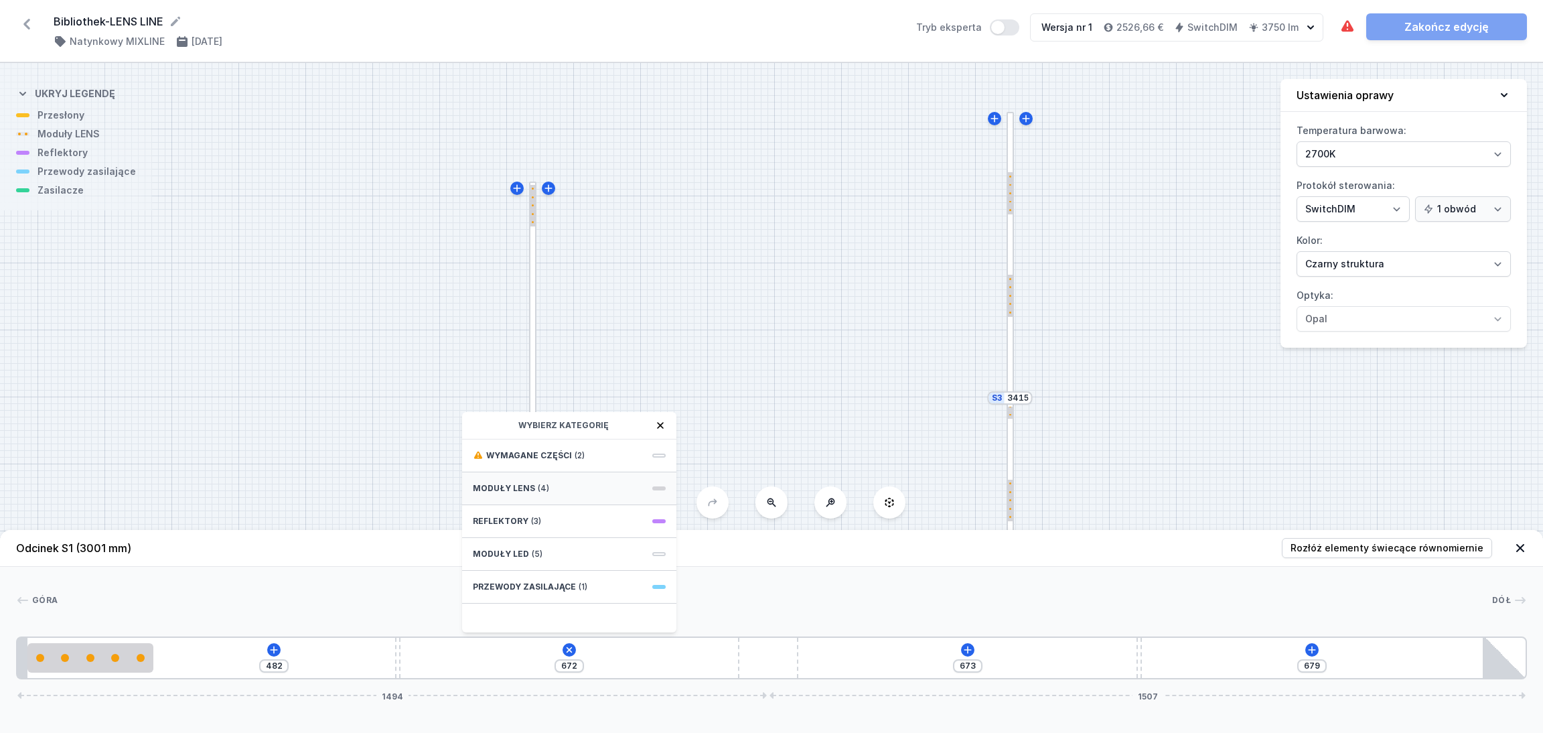
click at [538, 484] on span "(4)" at bounding box center [543, 488] width 11 height 11
click at [495, 543] on span "5 LENS module 250mm 54°" at bounding box center [569, 544] width 193 height 13
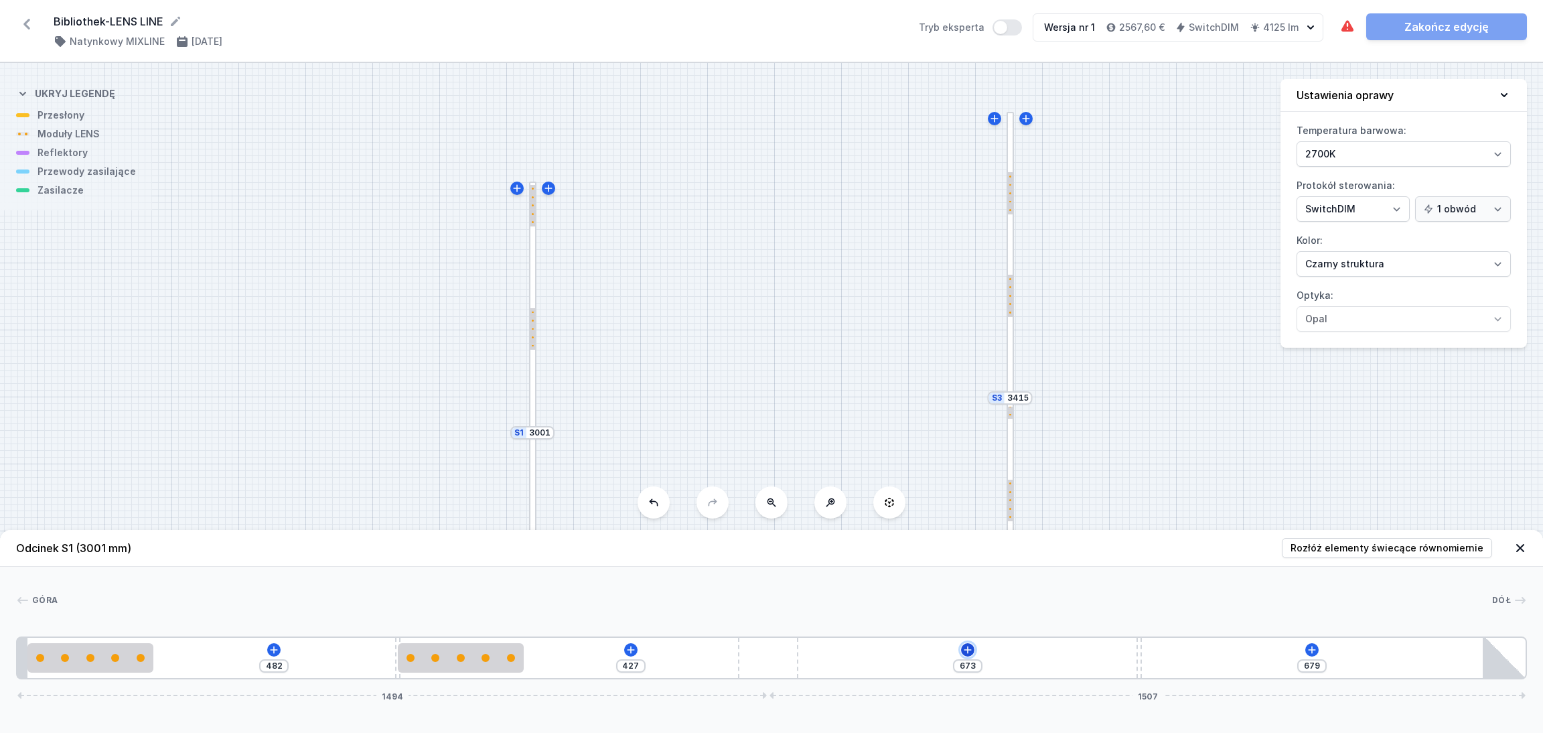
click at [965, 610] on icon at bounding box center [967, 649] width 11 height 11
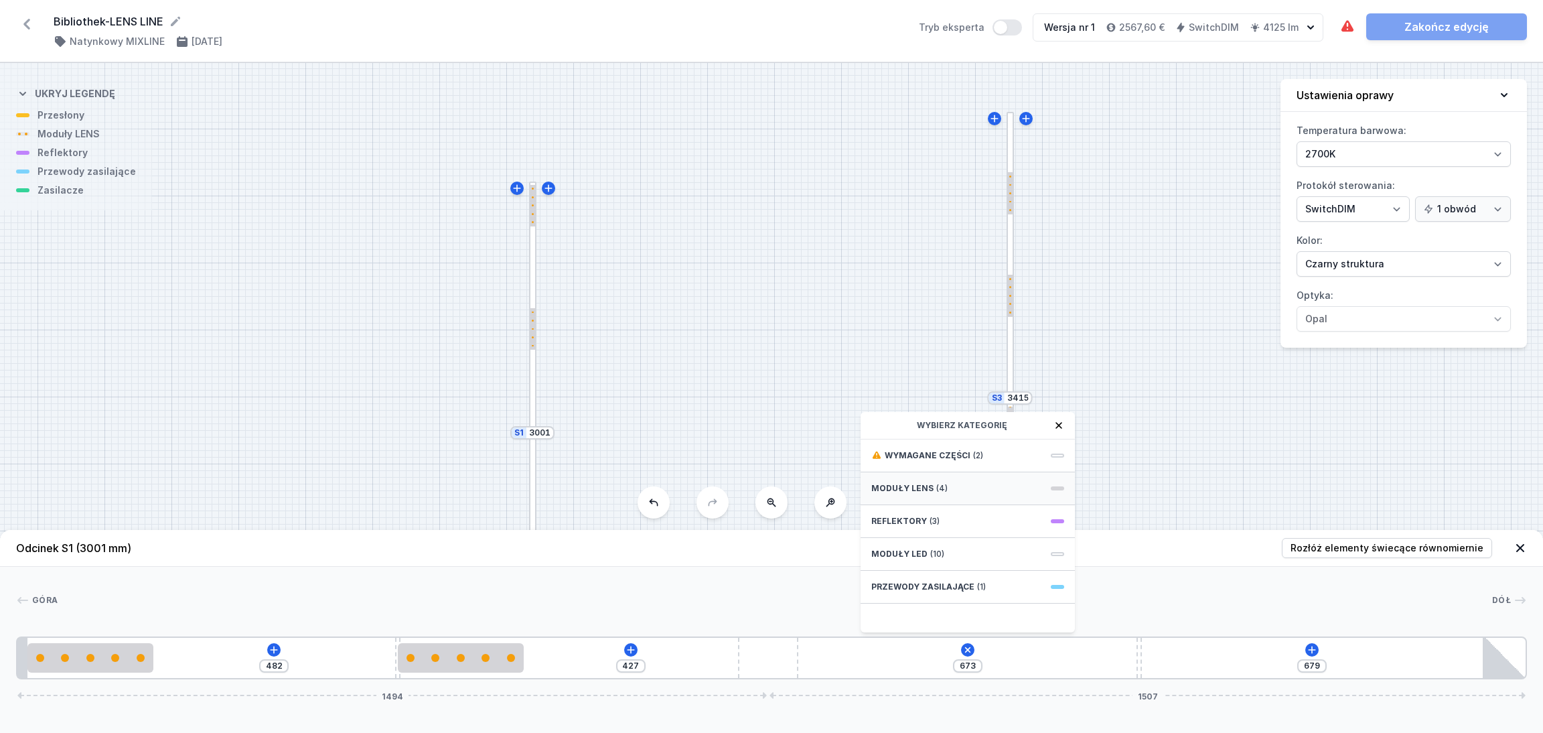
click at [955, 488] on div "Moduły LENS (4)" at bounding box center [967, 488] width 214 height 33
click at [907, 543] on span "5 LENS module 250mm 54°" at bounding box center [967, 544] width 193 height 13
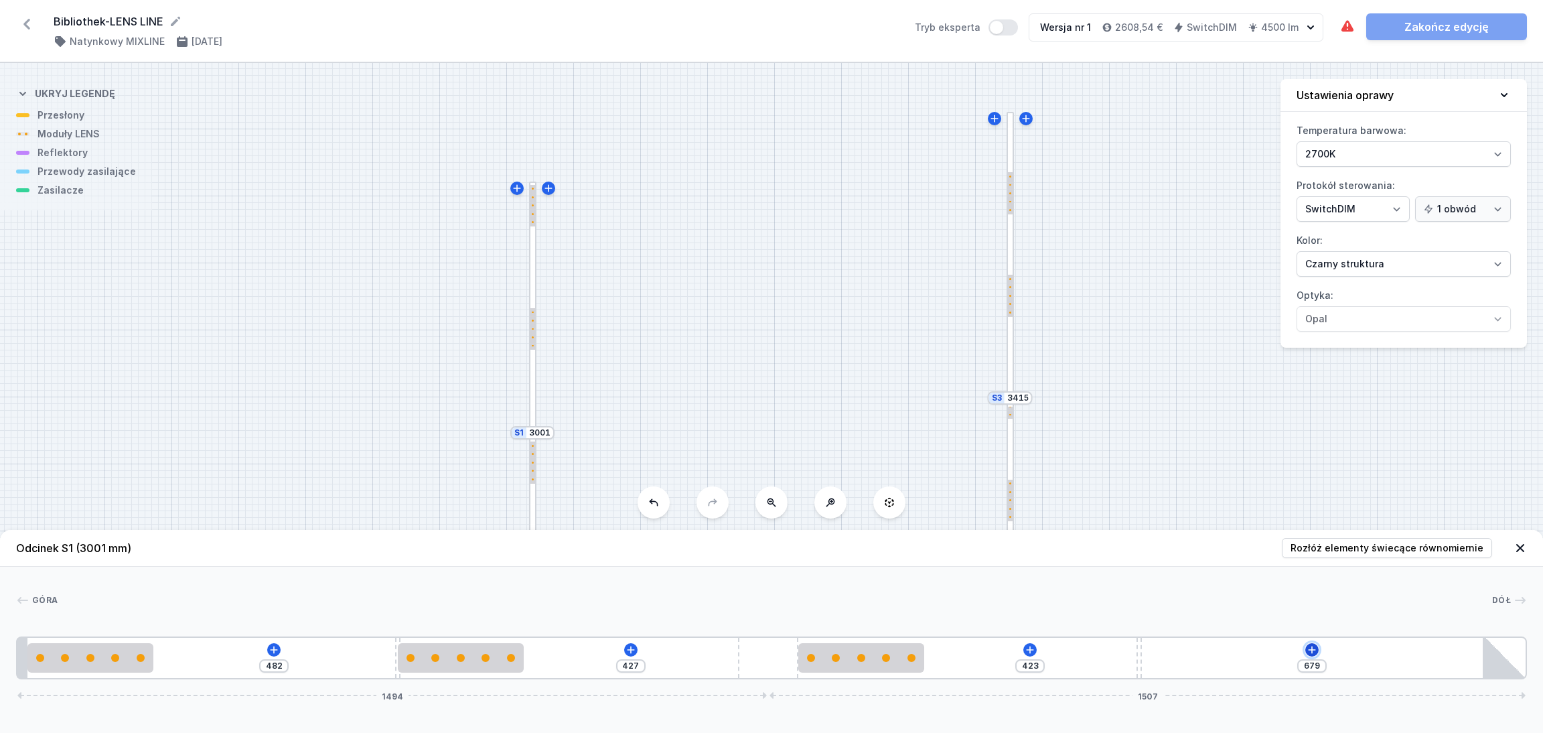
click at [1272, 610] on icon at bounding box center [1311, 649] width 7 height 7
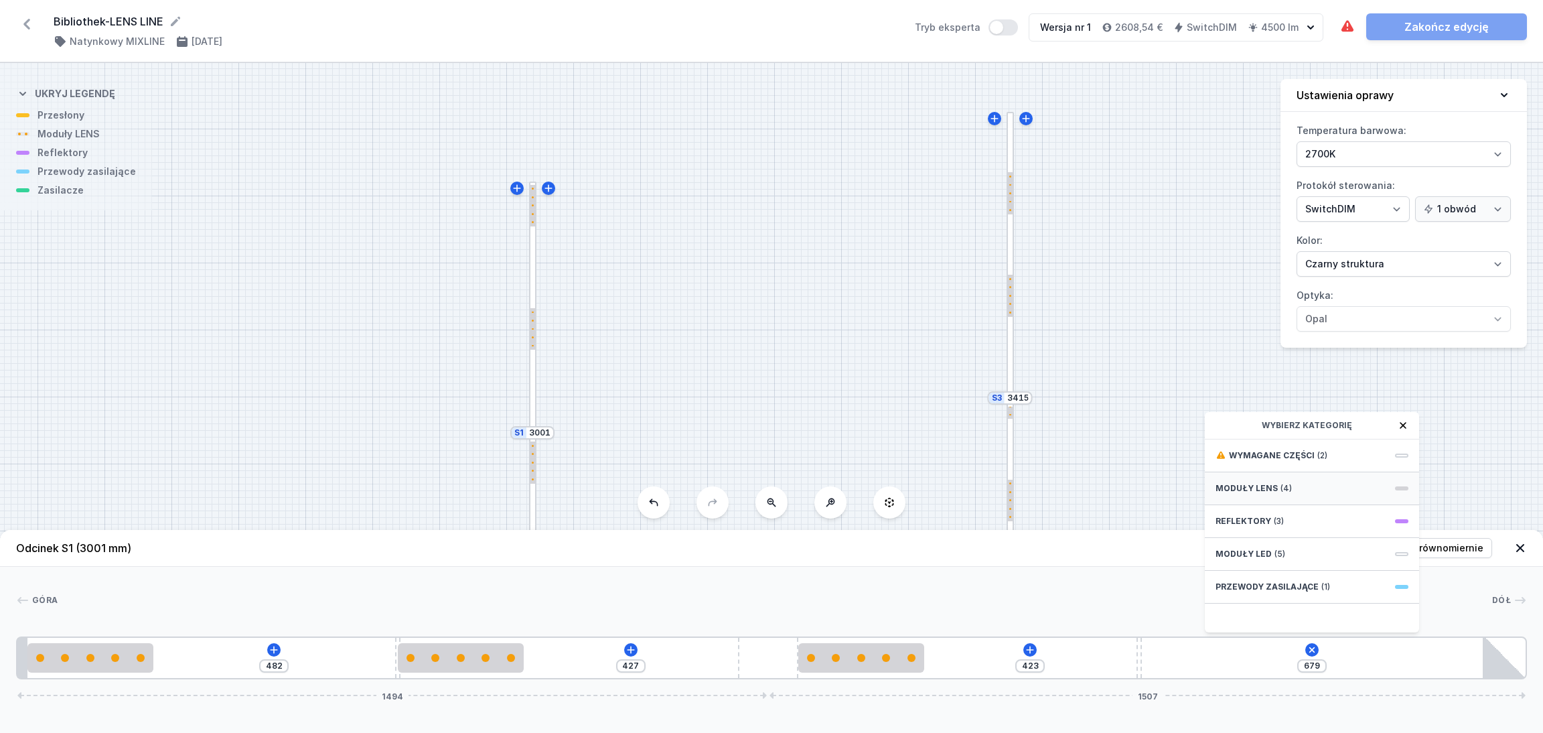
click at [1272, 486] on span "(4)" at bounding box center [1285, 488] width 11 height 11
click at [1245, 539] on span "5 LENS module 250mm 54°" at bounding box center [1311, 544] width 193 height 13
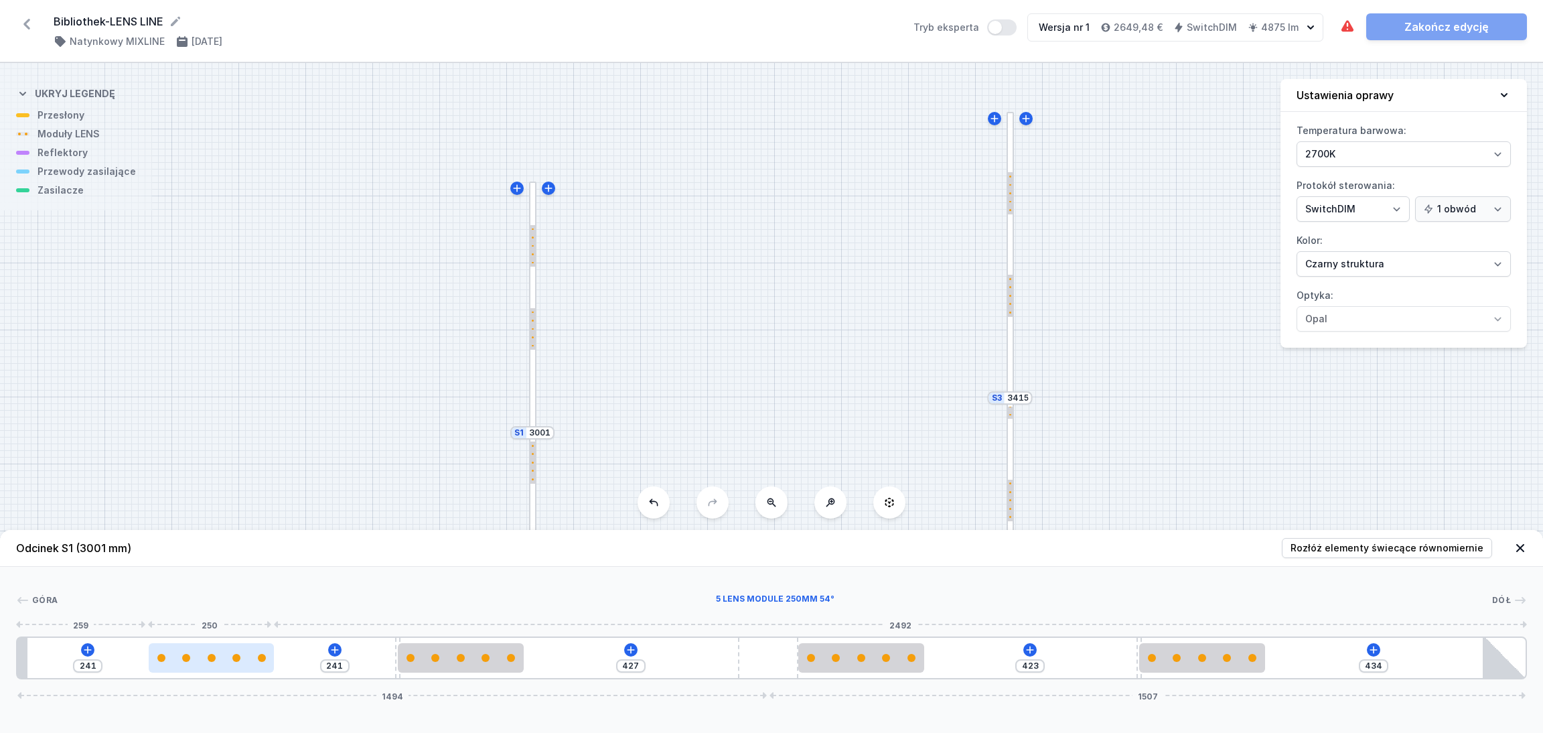
drag, startPoint x: 106, startPoint y: 660, endPoint x: 219, endPoint y: 658, distance: 113.2
click at [219, 610] on div at bounding box center [212, 658] width 126 height 8
click at [1272, 543] on span "Rozłóż elementy świecące równomiernie" at bounding box center [1386, 547] width 193 height 13
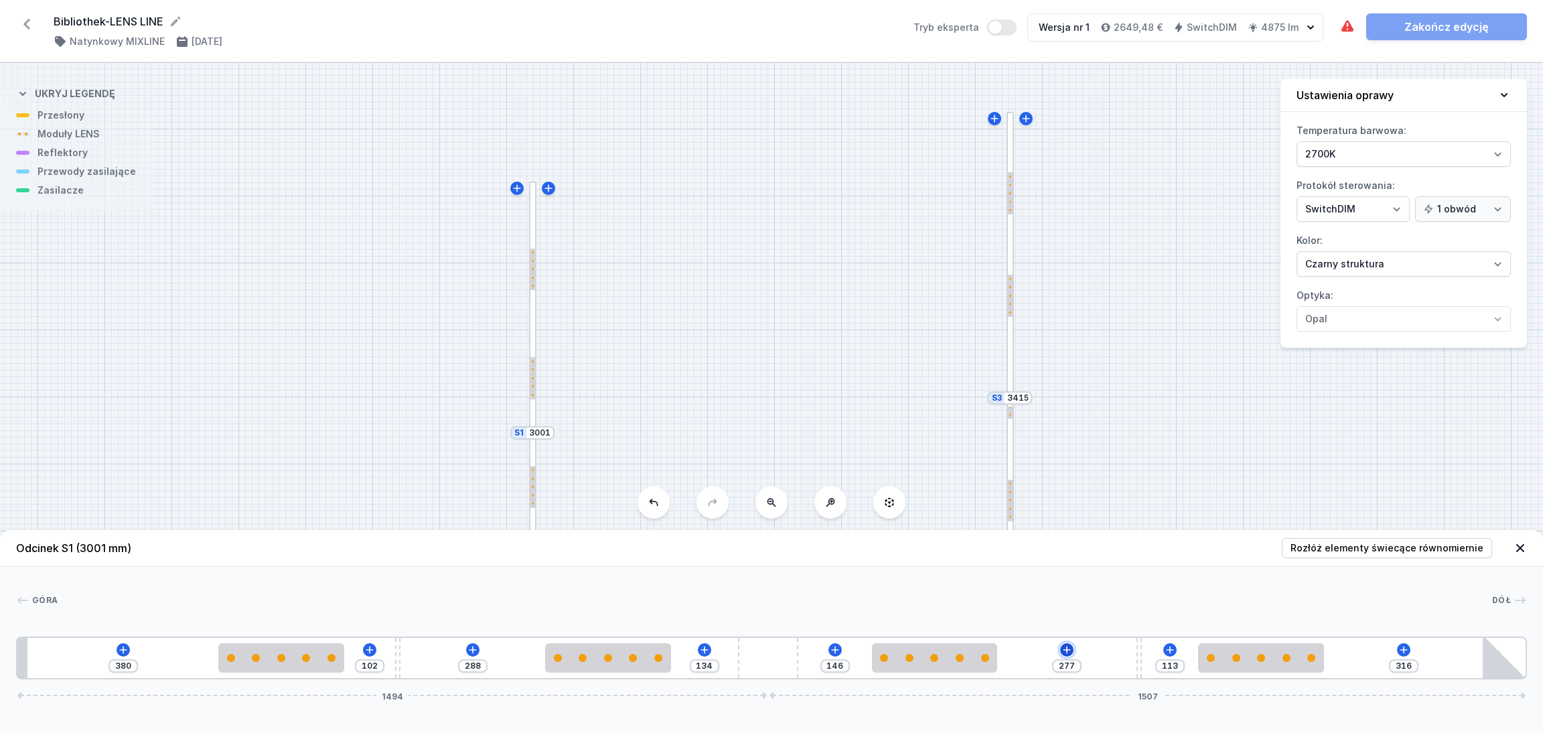
click at [1065, 610] on icon at bounding box center [1066, 649] width 7 height 7
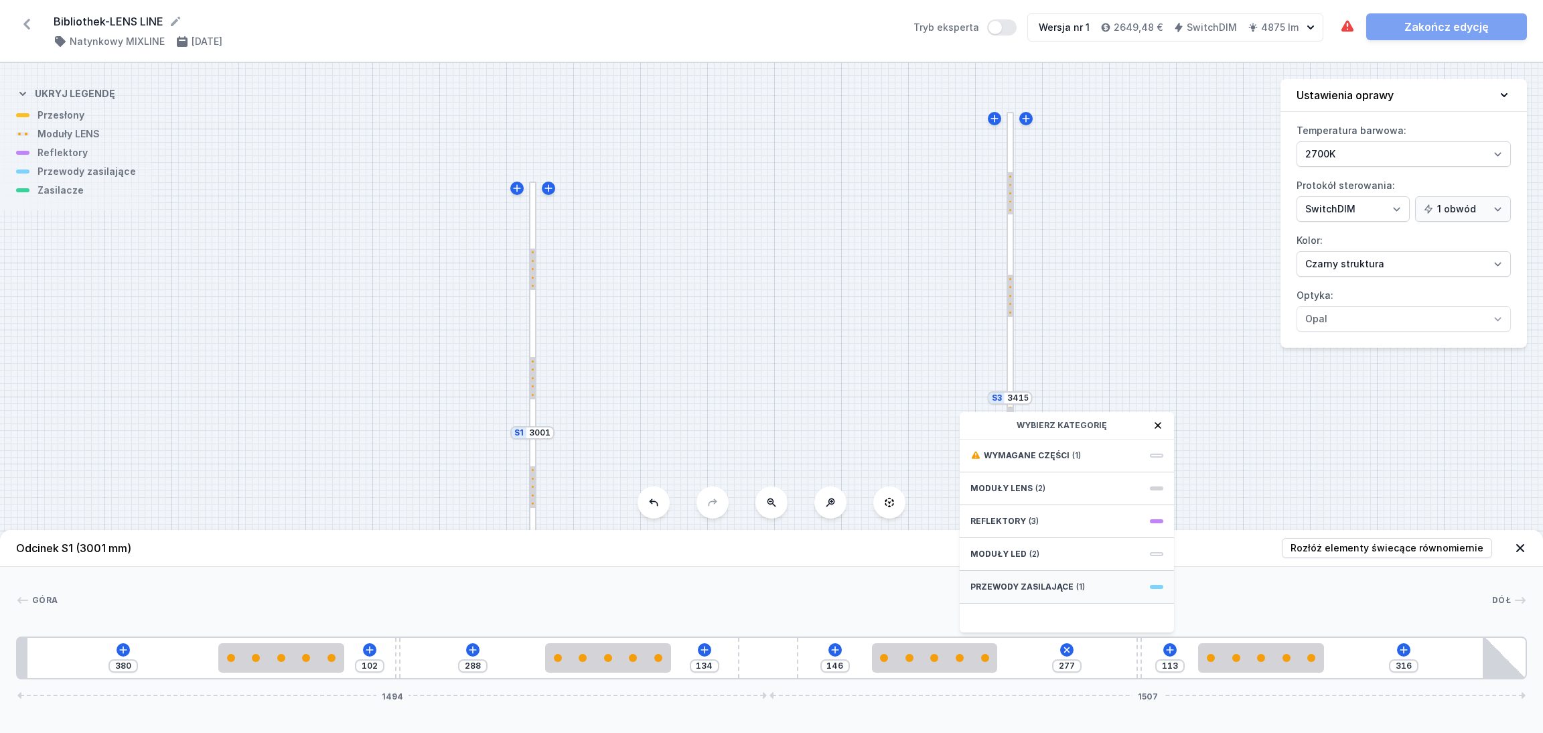
click at [1021, 585] on span "Przewody zasilające" at bounding box center [1021, 586] width 103 height 11
click at [1035, 447] on span "Hole for power supply cable" at bounding box center [1066, 453] width 193 height 13
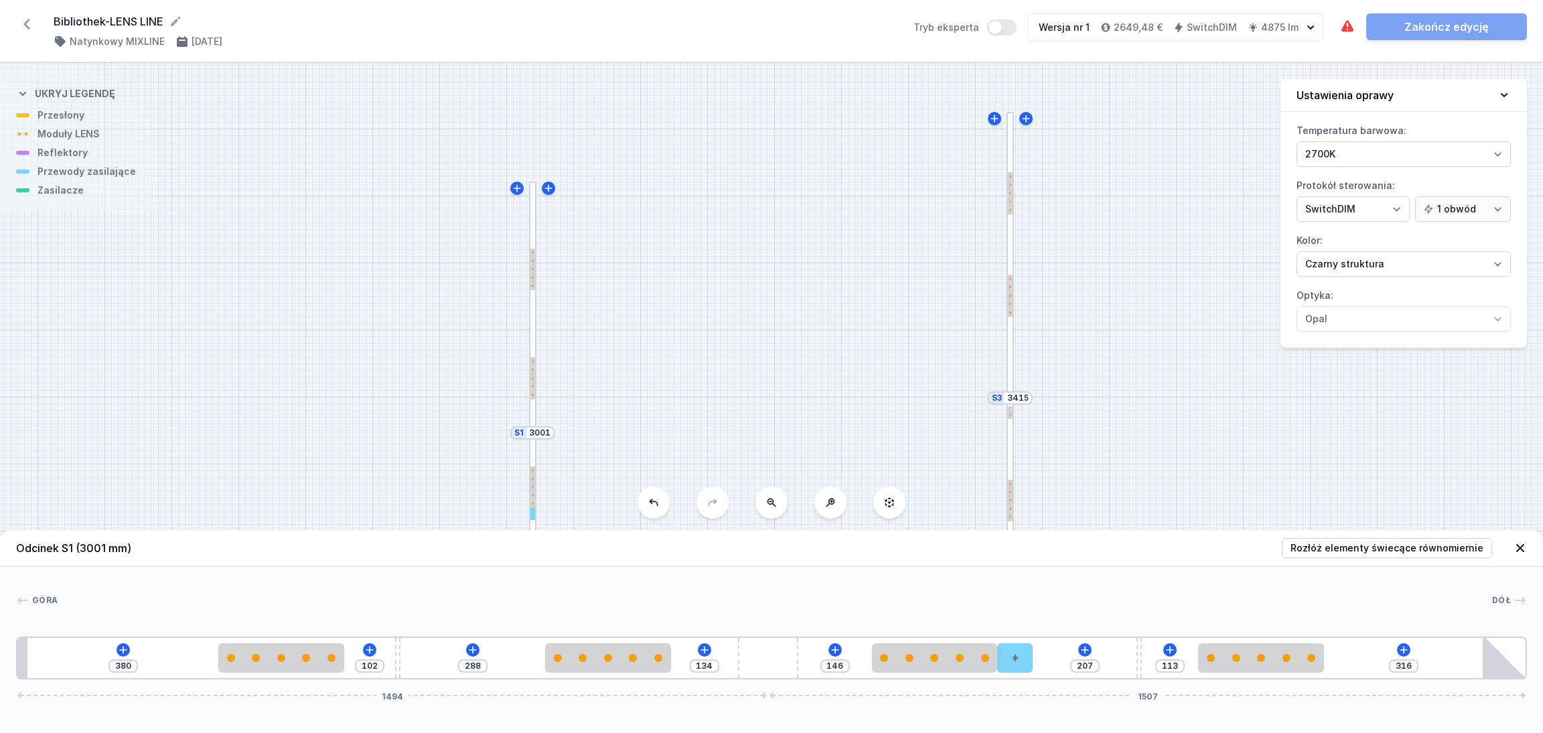
drag, startPoint x: 1021, startPoint y: 663, endPoint x: 1036, endPoint y: 664, distance: 14.7
click at [1061, 610] on div "380 102 288 134 146 207 113 316 1494 1507" at bounding box center [771, 657] width 1511 height 43
drag, startPoint x: 1018, startPoint y: 661, endPoint x: 1049, endPoint y: 660, distance: 30.8
click at [1049, 610] on div "380 102 288 134 146 207 113 316 1494 1507" at bounding box center [771, 657] width 1511 height 43
drag, startPoint x: 1015, startPoint y: 665, endPoint x: 1071, endPoint y: 676, distance: 57.4
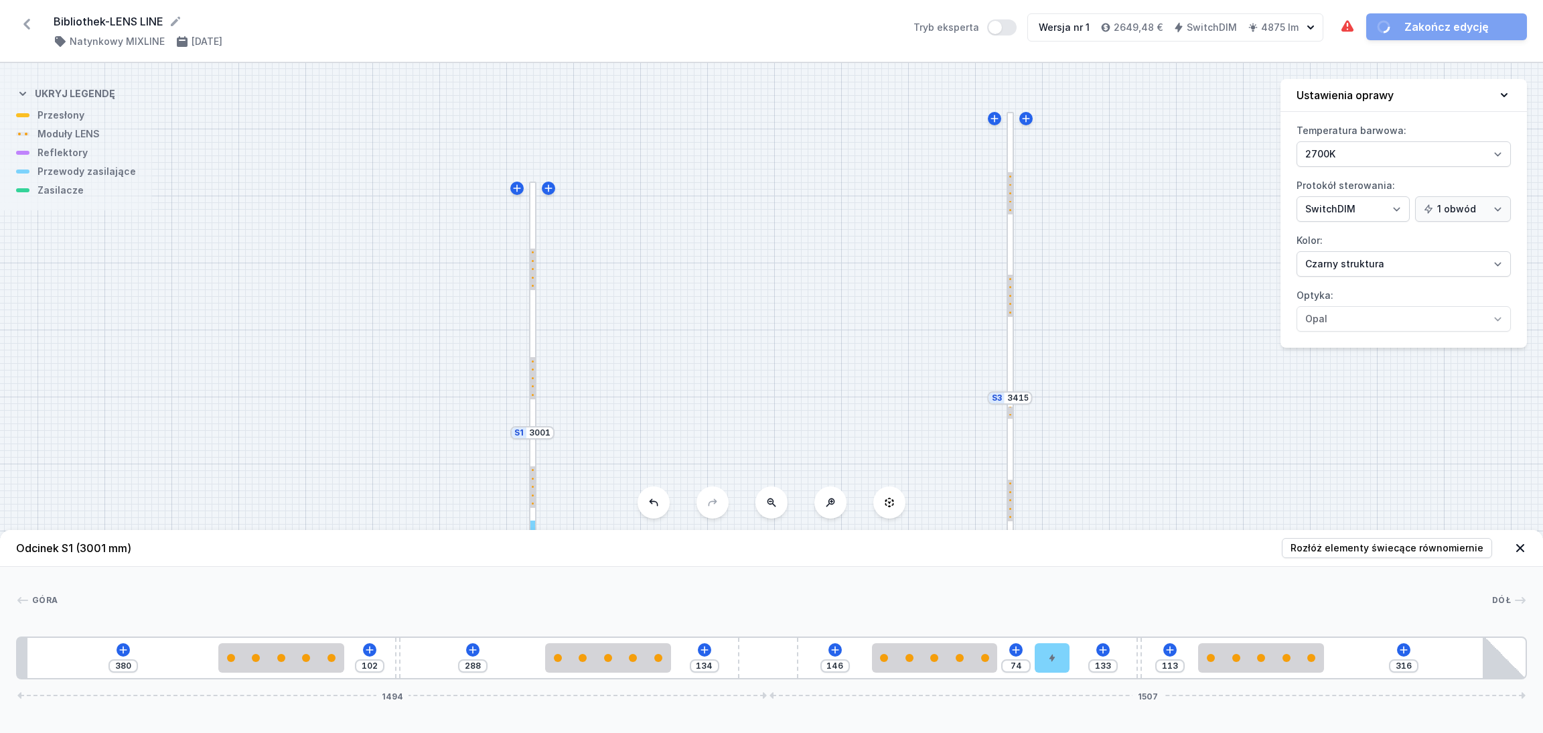
click at [1071, 610] on div "380 102 288 134 146 74 133 113 316 1494 1507" at bounding box center [771, 657] width 1511 height 43
click at [283, 610] on div at bounding box center [281, 657] width 126 height 29
drag, startPoint x: 349, startPoint y: 664, endPoint x: 334, endPoint y: 664, distance: 14.7
click at [334, 610] on div at bounding box center [280, 657] width 126 height 29
click at [358, 331] on div "S3 3415 S2 2894 S1 3001" at bounding box center [771, 398] width 1543 height 670
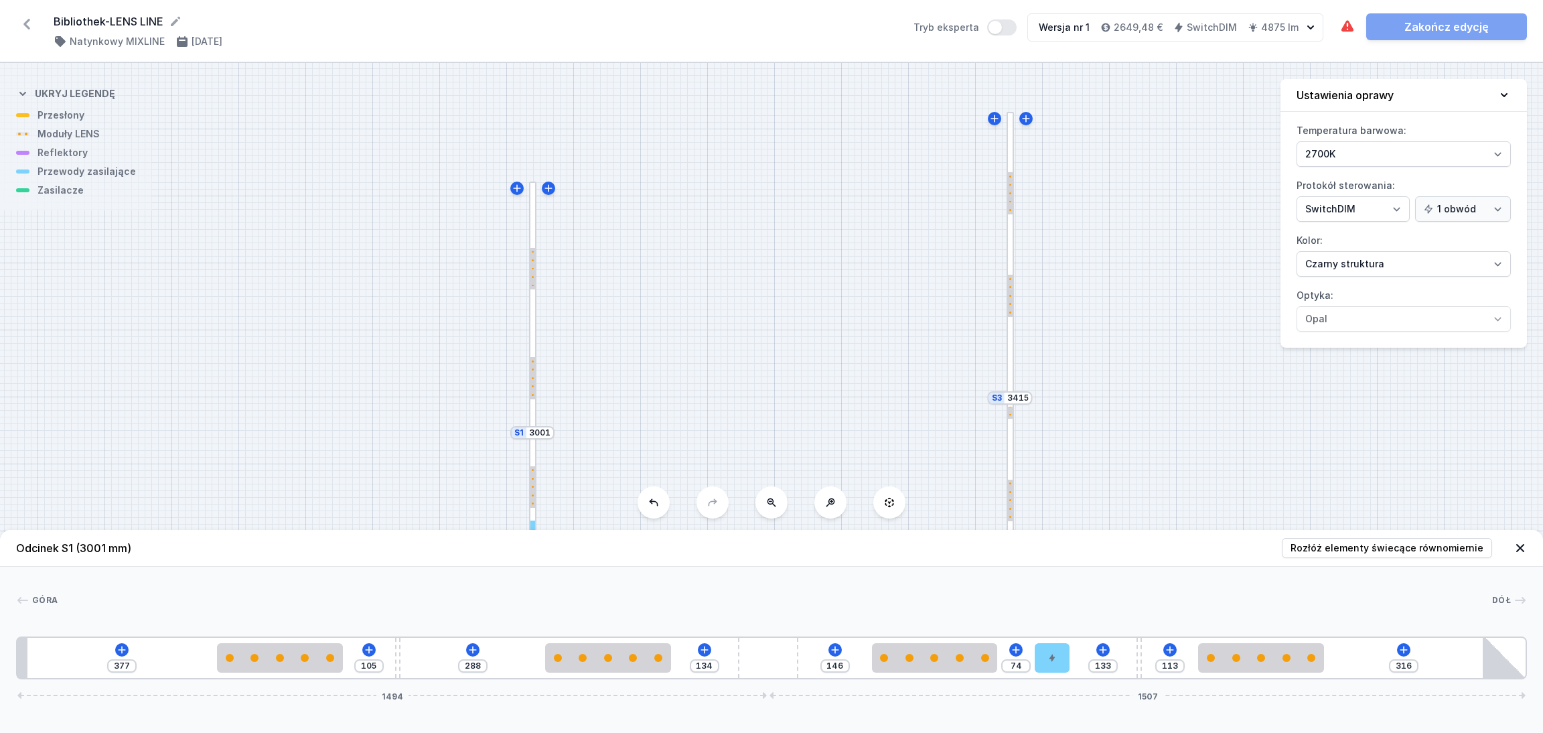
click at [531, 206] on div at bounding box center [532, 306] width 7 height 250
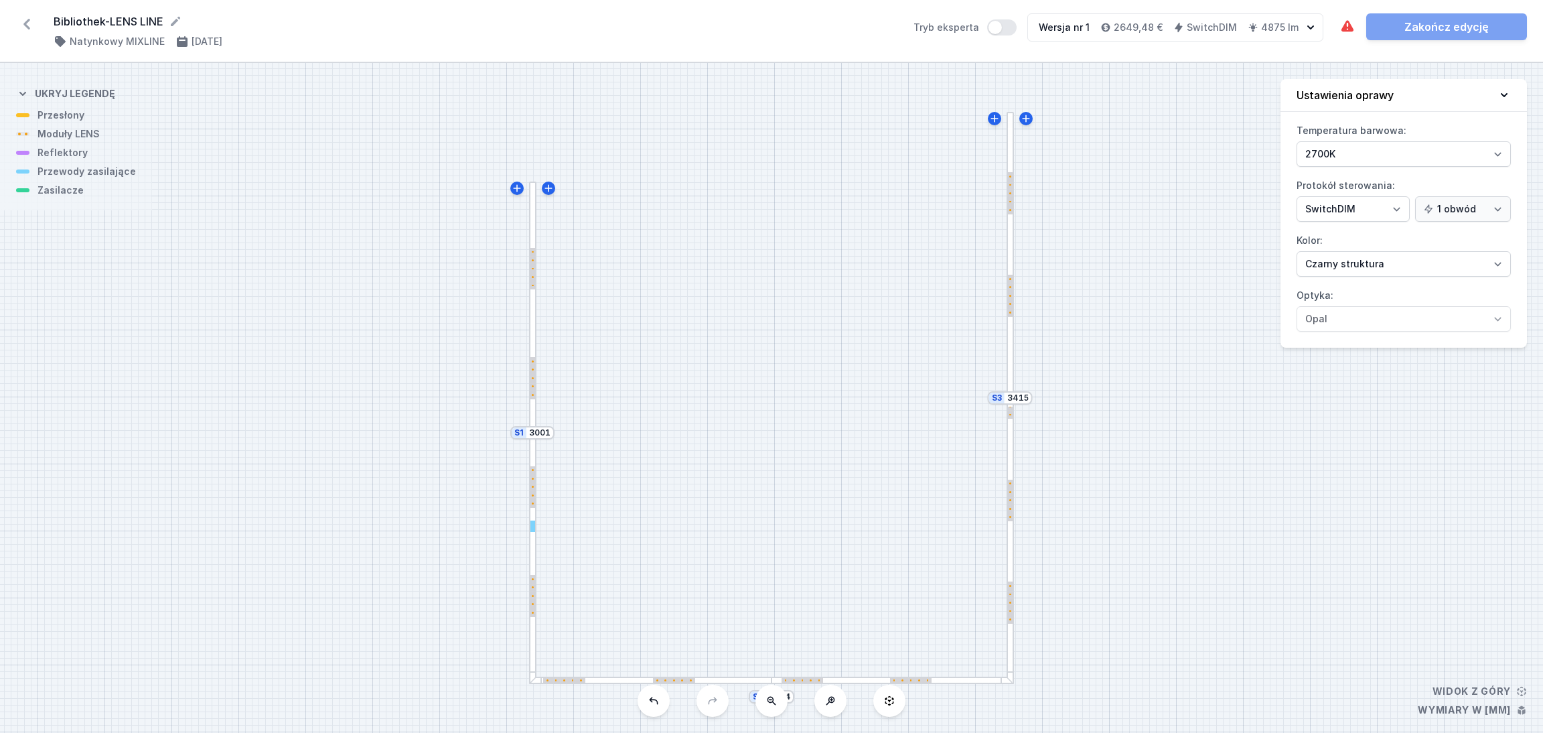
click at [533, 208] on div at bounding box center [532, 306] width 7 height 250
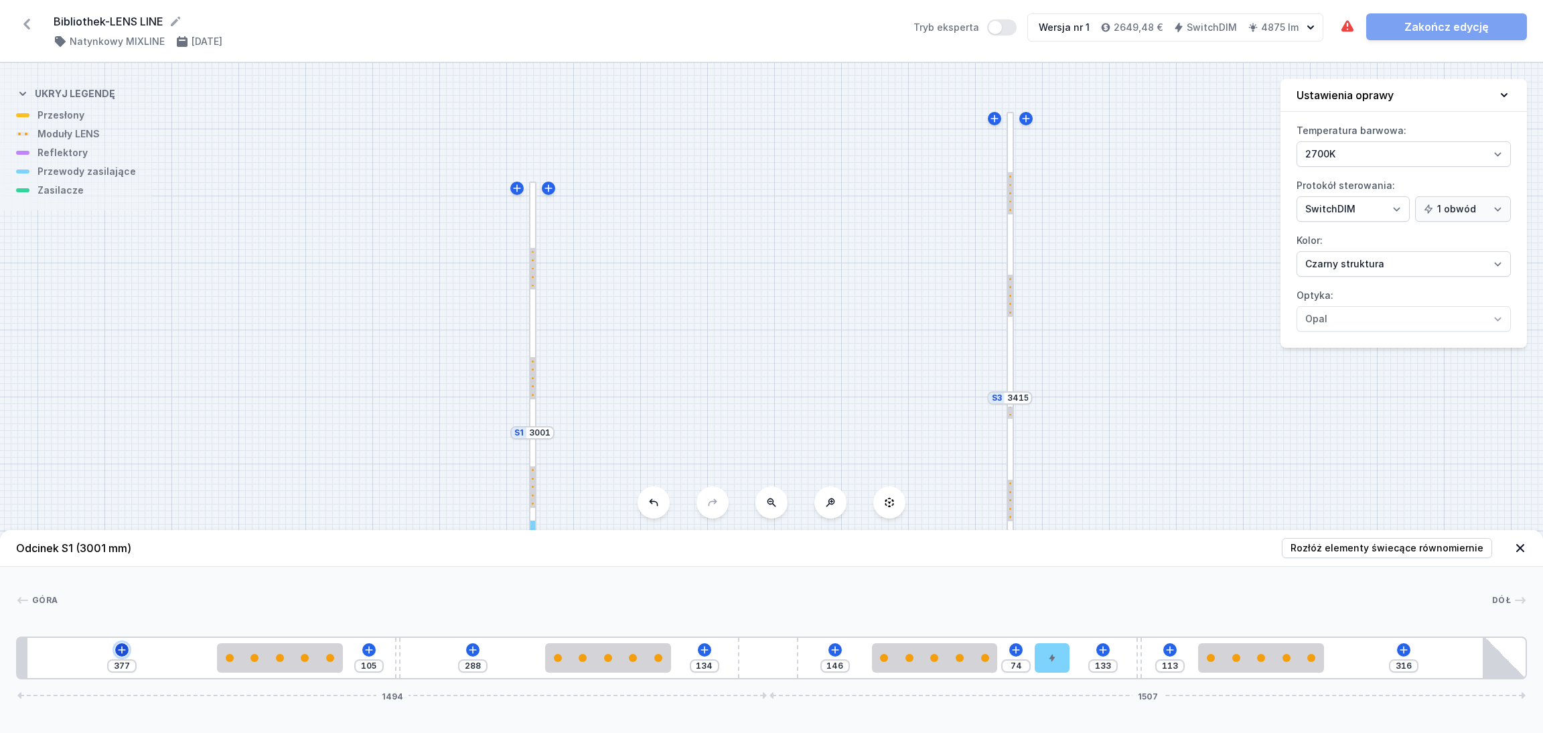
click at [124, 610] on icon at bounding box center [122, 649] width 11 height 11
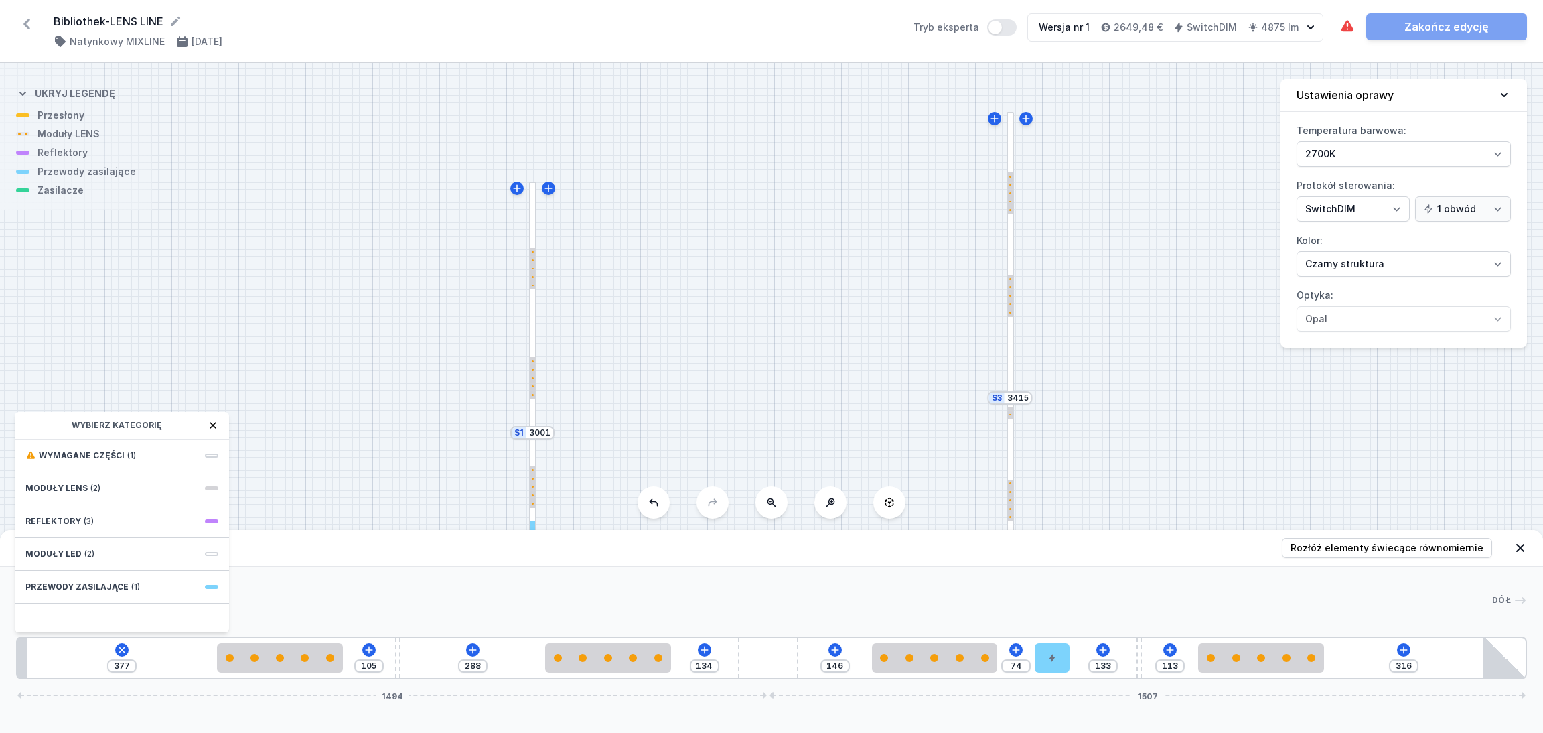
click at [348, 335] on div "S3 3415 S2 2894 S1 3001" at bounding box center [771, 398] width 1543 height 670
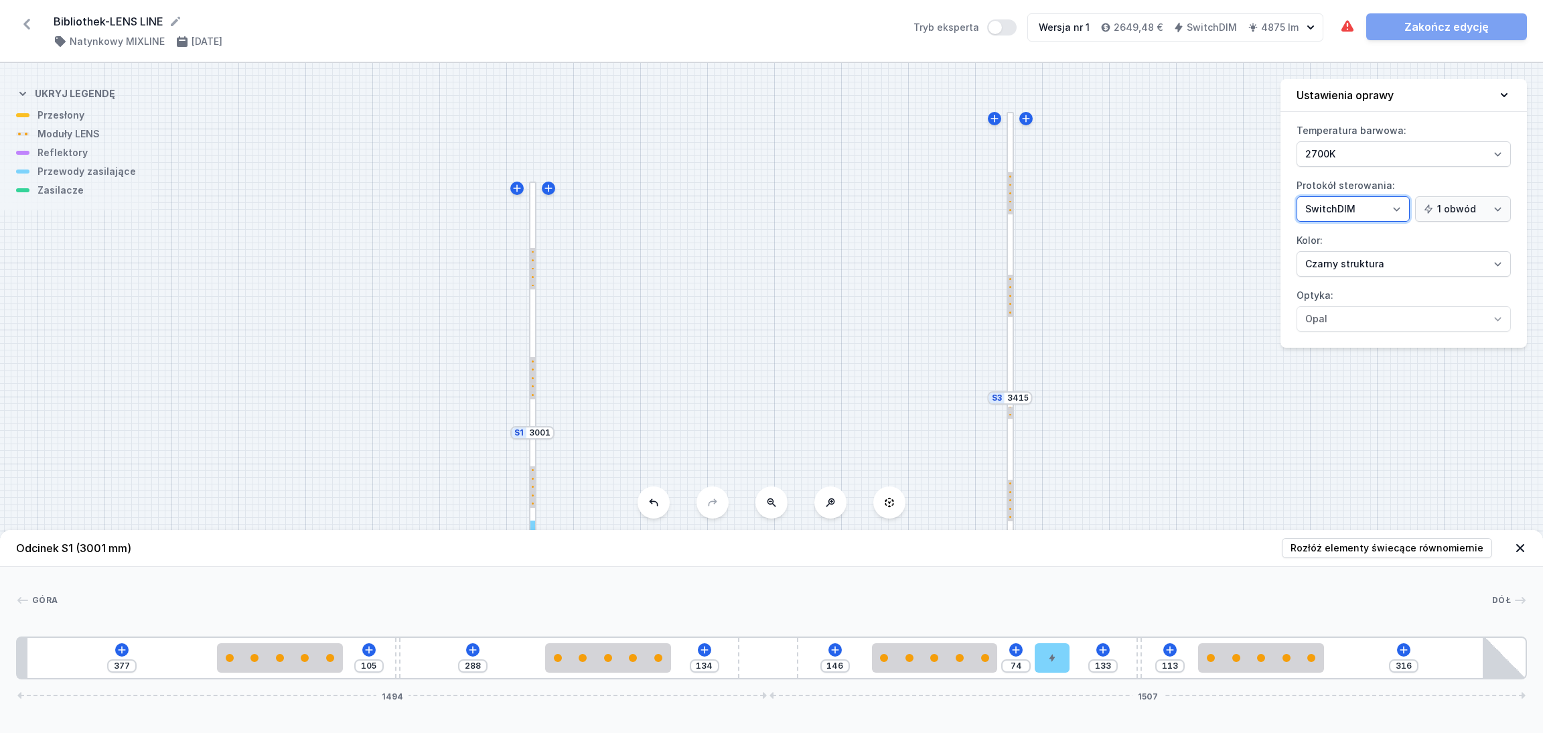
click at [1272, 204] on select "On/Off SwitchDIM DALI AQsmart" at bounding box center [1352, 208] width 113 height 25
click at [1241, 212] on div "S3 3415 S2 2894 S1 3001" at bounding box center [771, 398] width 1543 height 670
click at [1272, 204] on select "On/Off SwitchDIM DALI AQsmart" at bounding box center [1352, 208] width 113 height 25
click at [1208, 185] on div "S3 3415 S2 2894 S1 3001" at bounding box center [771, 398] width 1543 height 670
click at [1272, 209] on select "On/Off SwitchDIM DALI AQsmart" at bounding box center [1352, 208] width 113 height 25
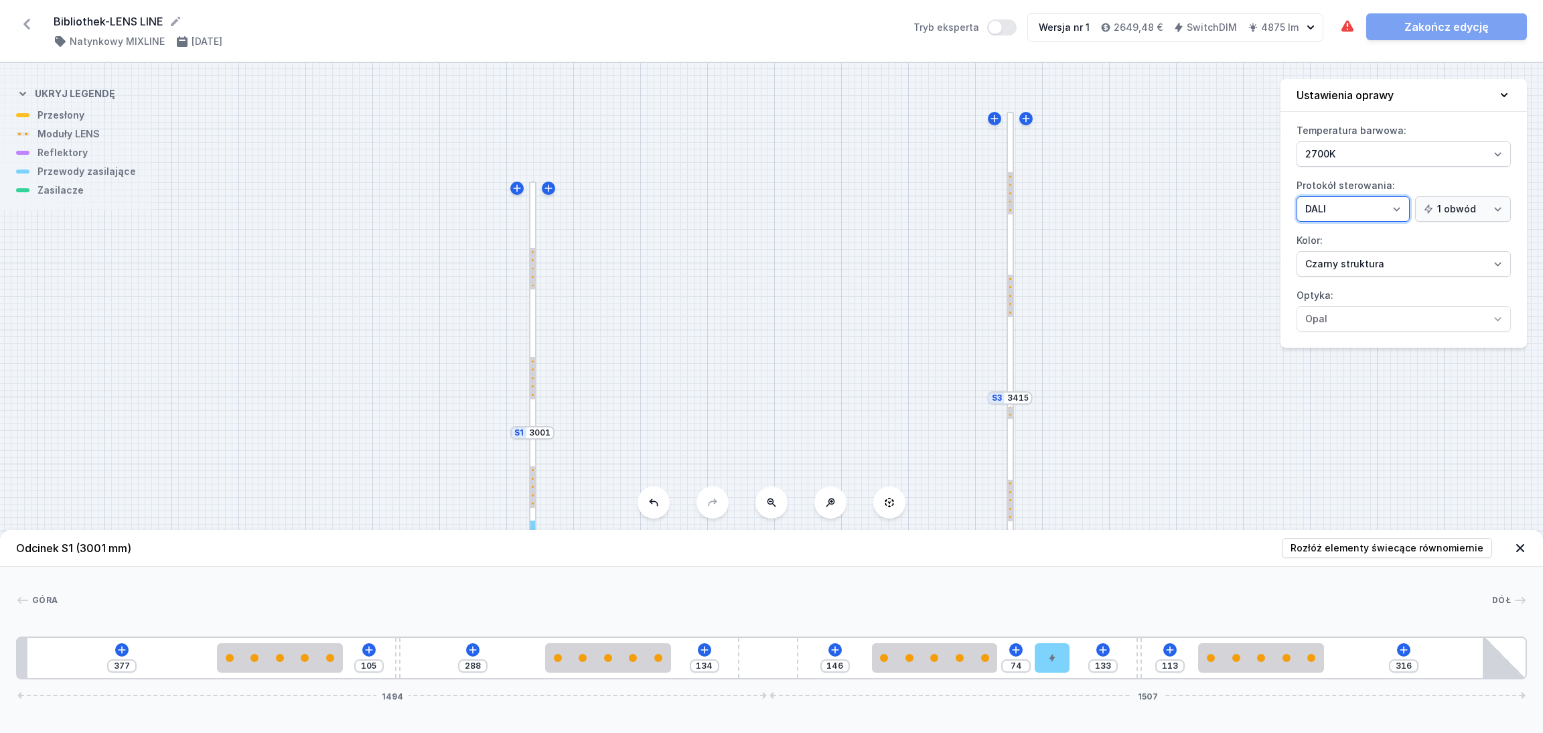
click at [1272, 196] on select "On/Off SwitchDIM DALI AQsmart" at bounding box center [1352, 208] width 113 height 25
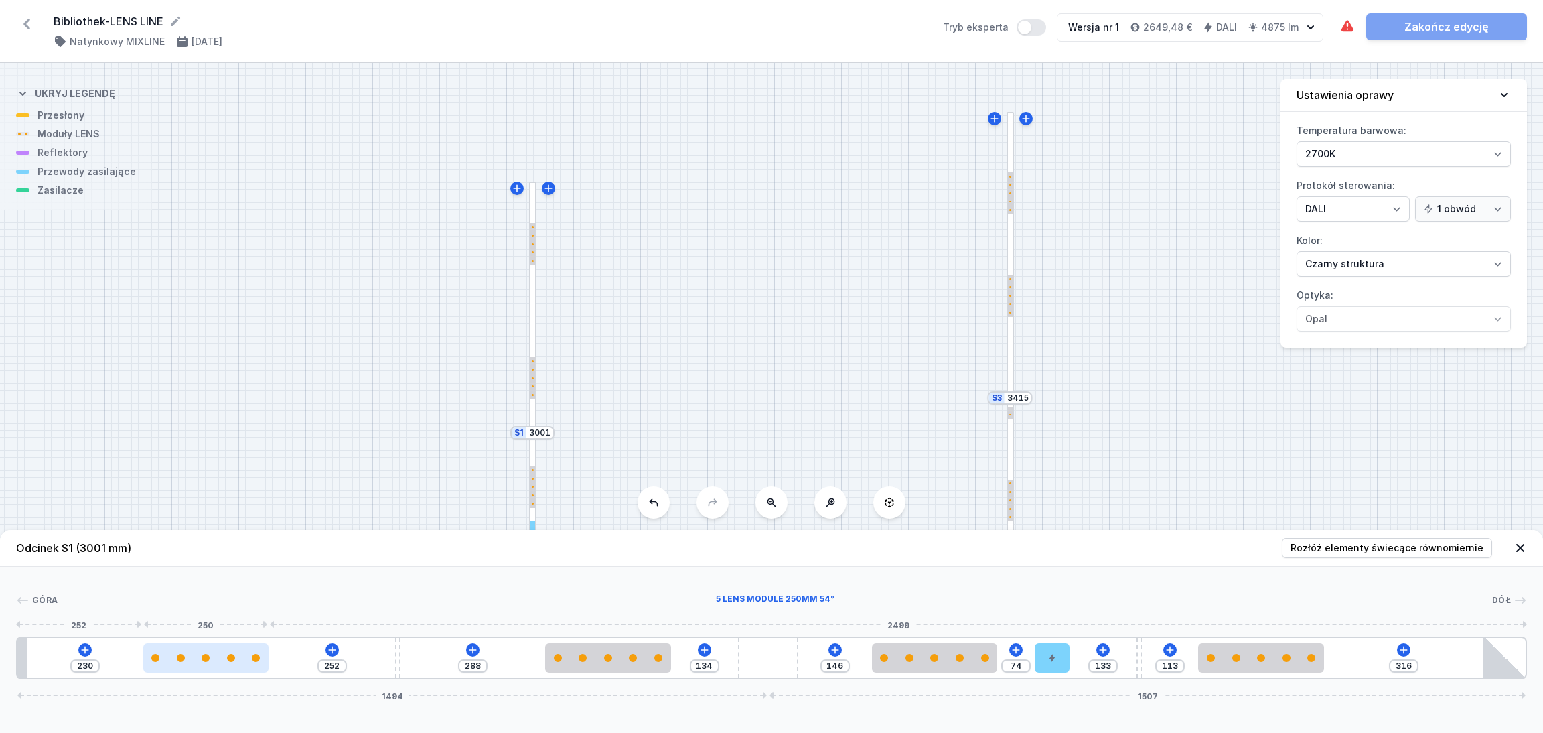
drag, startPoint x: 248, startPoint y: 664, endPoint x: 167, endPoint y: 662, distance: 81.7
click at [167, 610] on div at bounding box center [206, 657] width 126 height 29
click at [1010, 143] on div at bounding box center [1009, 254] width 7 height 285
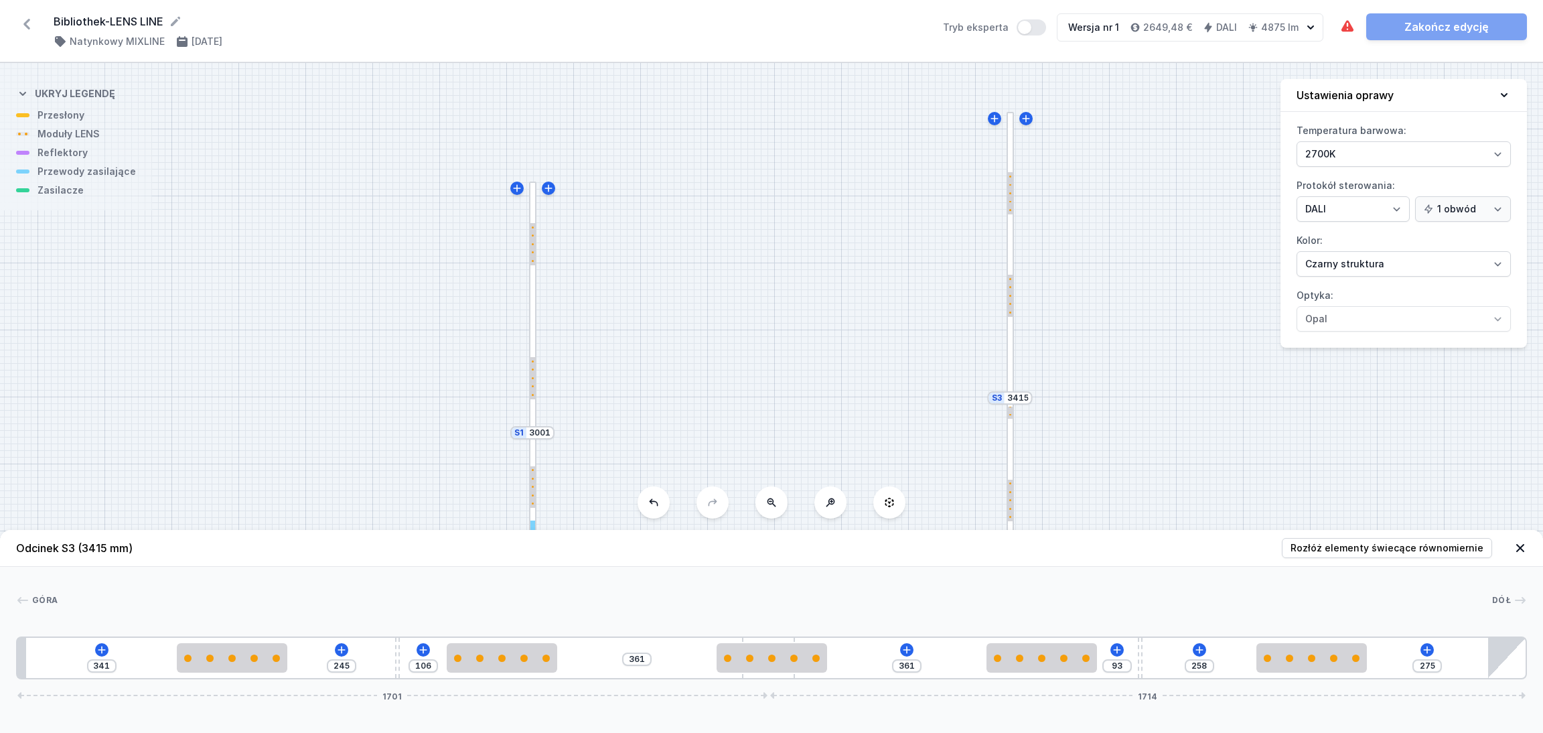
click at [1010, 143] on div at bounding box center [1009, 254] width 7 height 285
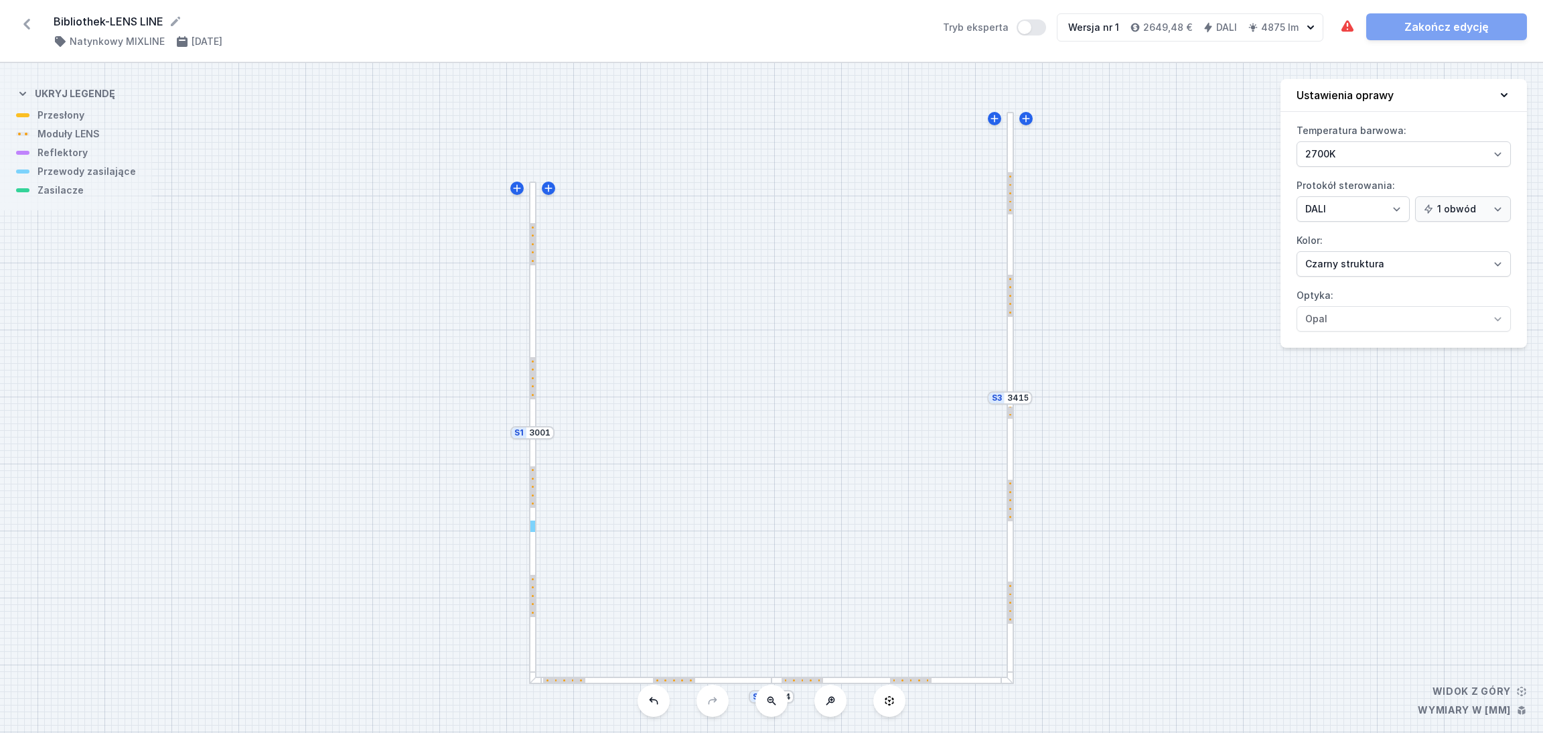
click at [1010, 231] on div at bounding box center [1009, 254] width 7 height 285
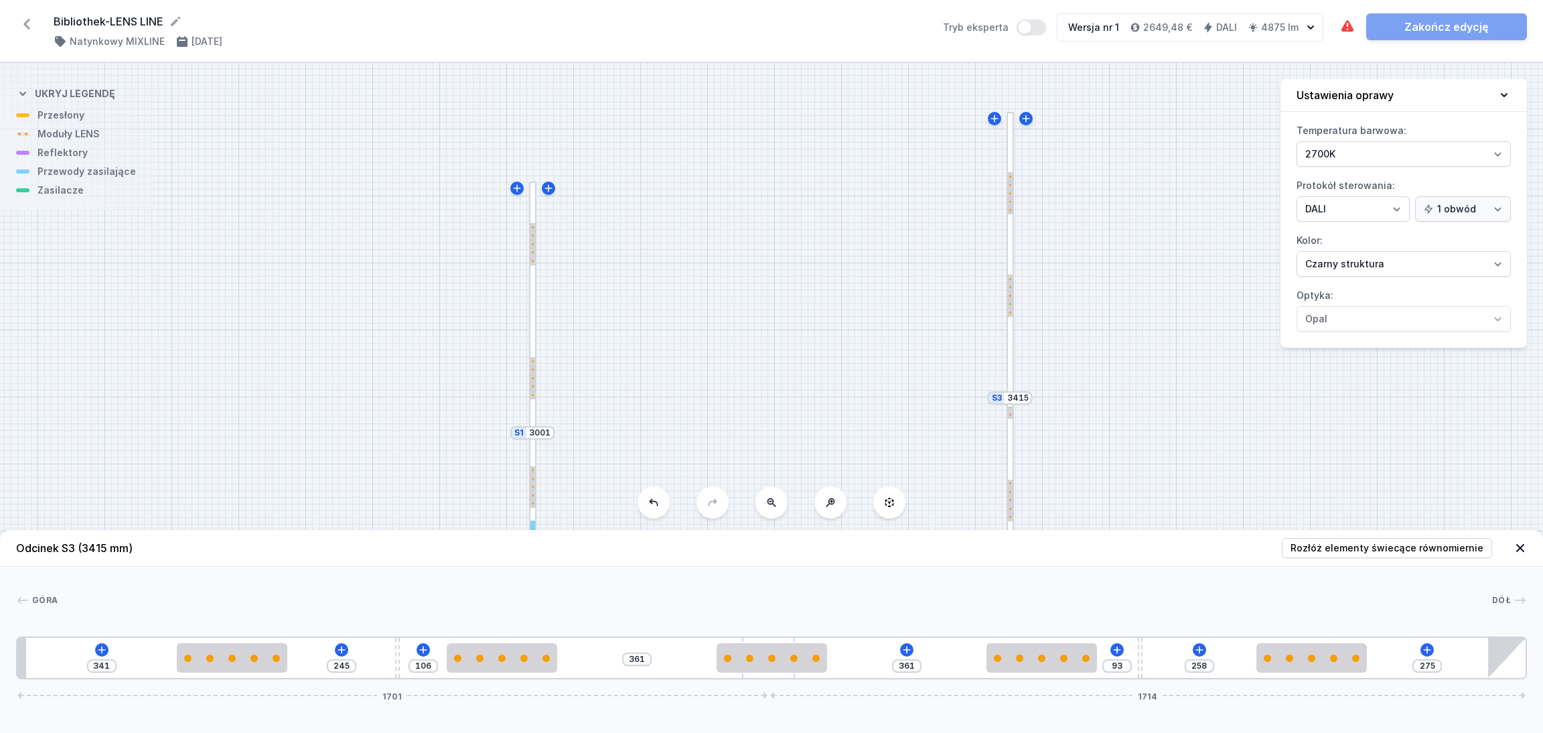
click at [759, 363] on div "S3 3415 S2 2894 S1 3001" at bounding box center [771, 398] width 1543 height 670
click at [535, 413] on div at bounding box center [532, 306] width 7 height 250
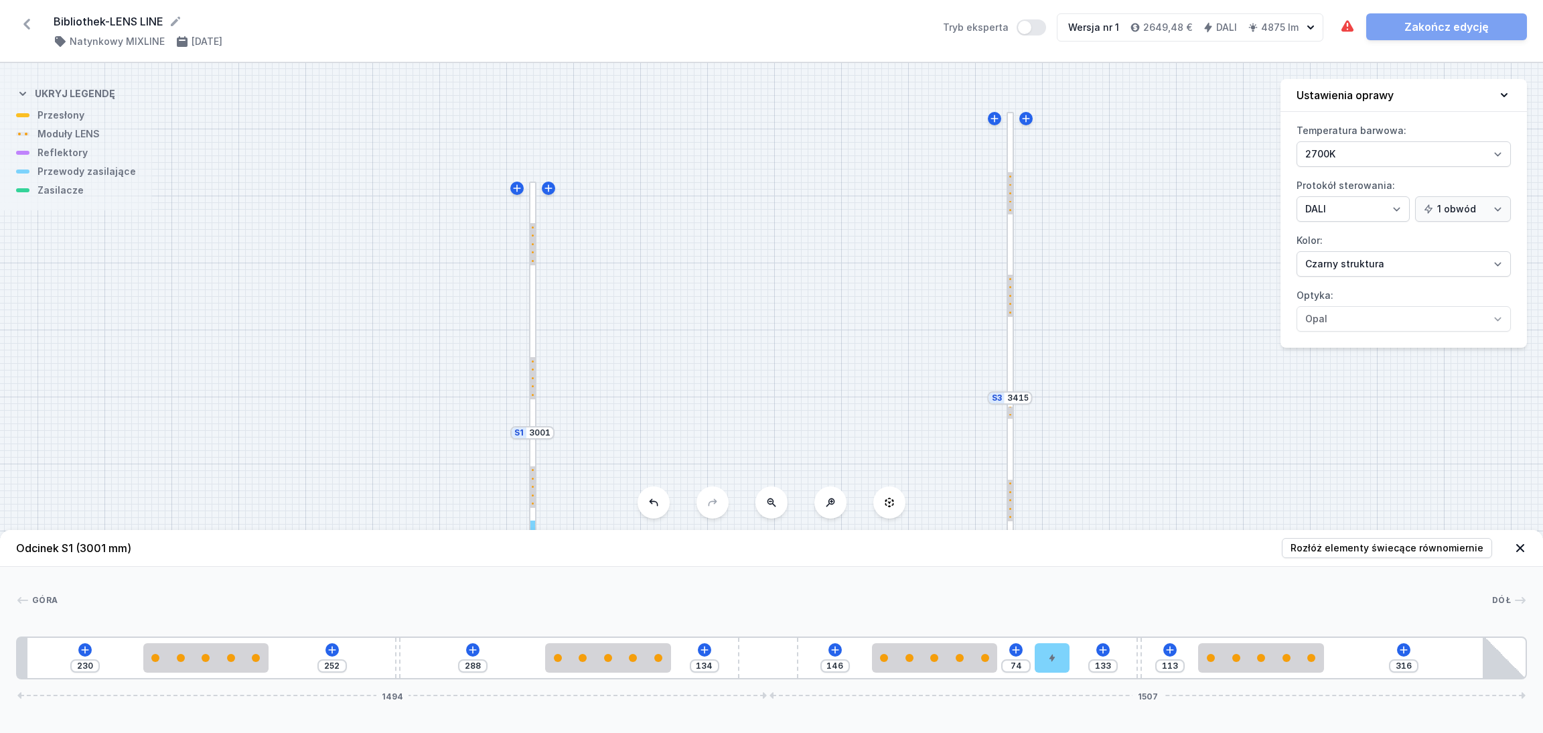
click at [1272, 551] on icon at bounding box center [1519, 547] width 13 height 13
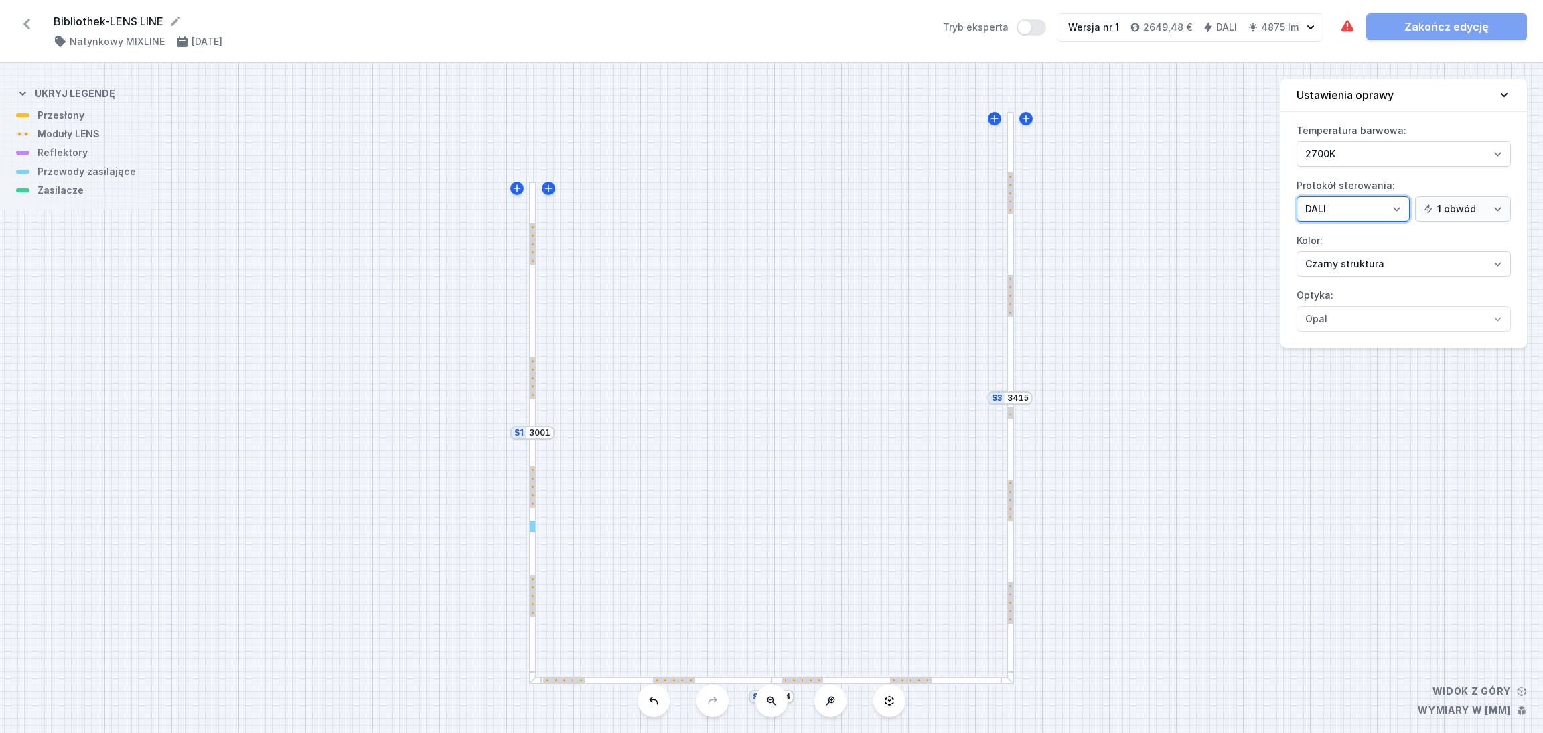
click at [1272, 203] on select "On/Off SwitchDIM DALI AQsmart" at bounding box center [1352, 208] width 113 height 25
click at [1272, 196] on select "On/Off SwitchDIM DALI AQsmart" at bounding box center [1352, 208] width 113 height 25
